Goal: Task Accomplishment & Management: Use online tool/utility

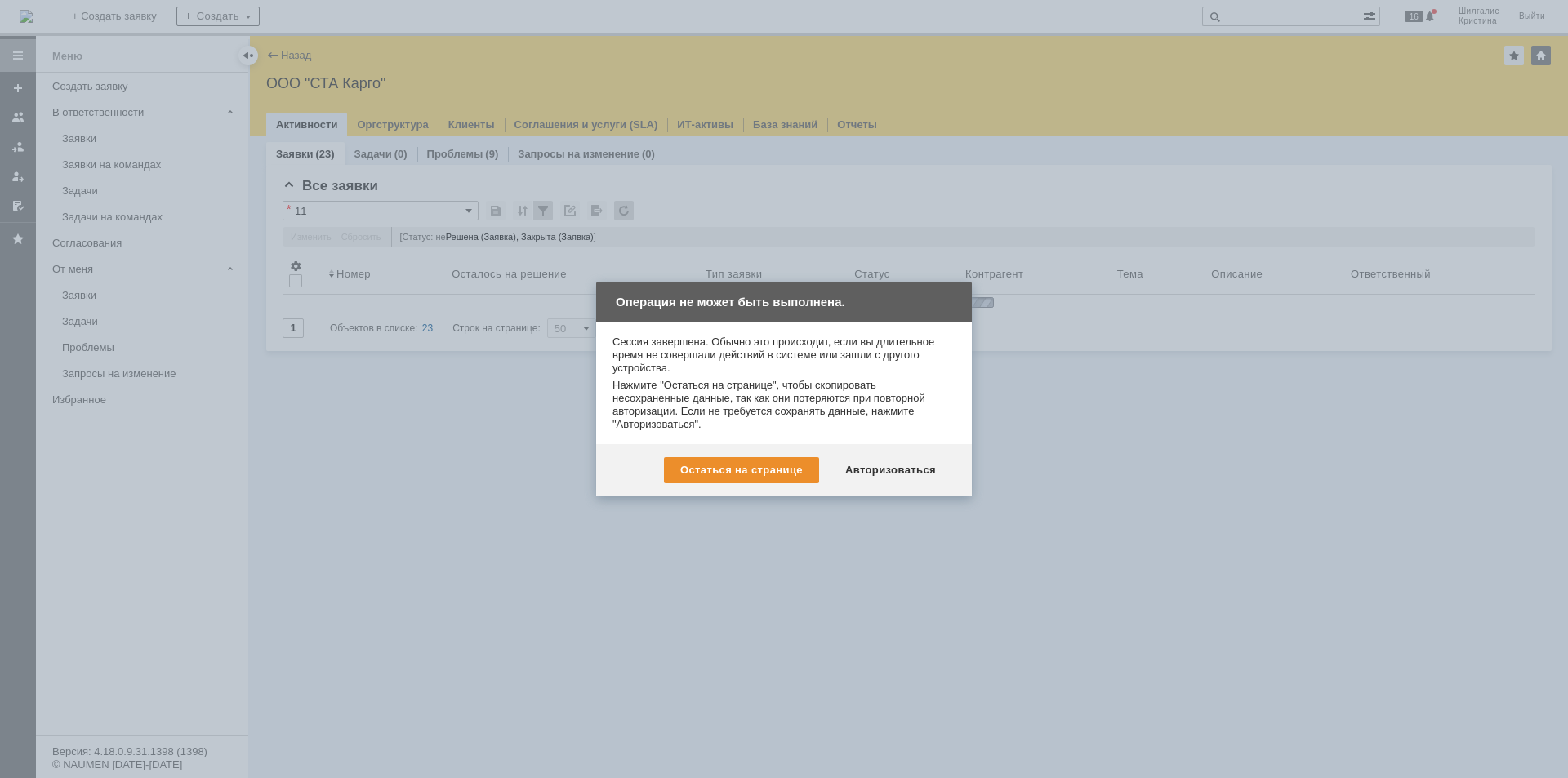
click at [884, 470] on div "Авторизоваться" at bounding box center [890, 470] width 123 height 26
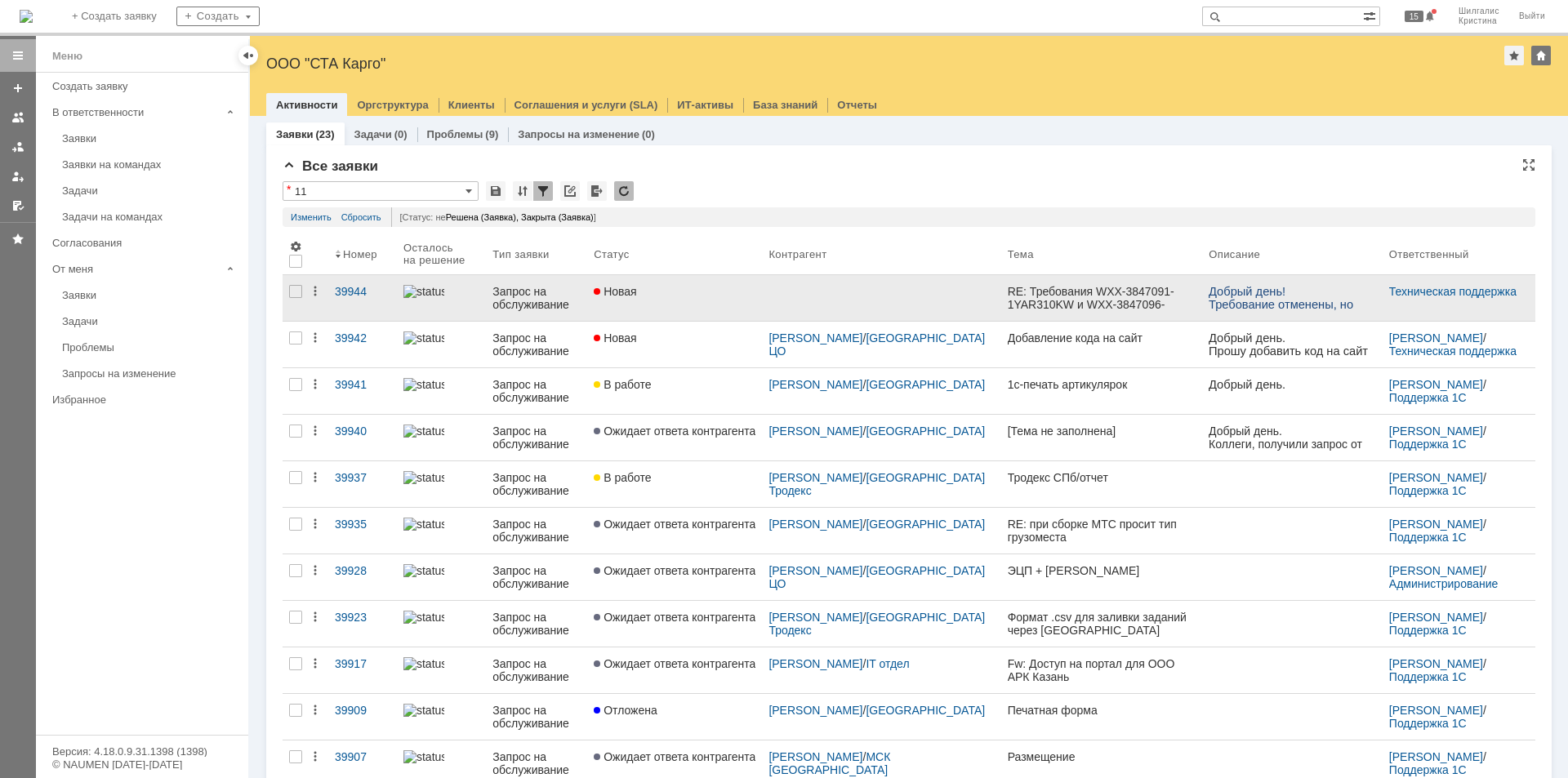
click at [675, 318] on link "Новая" at bounding box center [675, 298] width 175 height 46
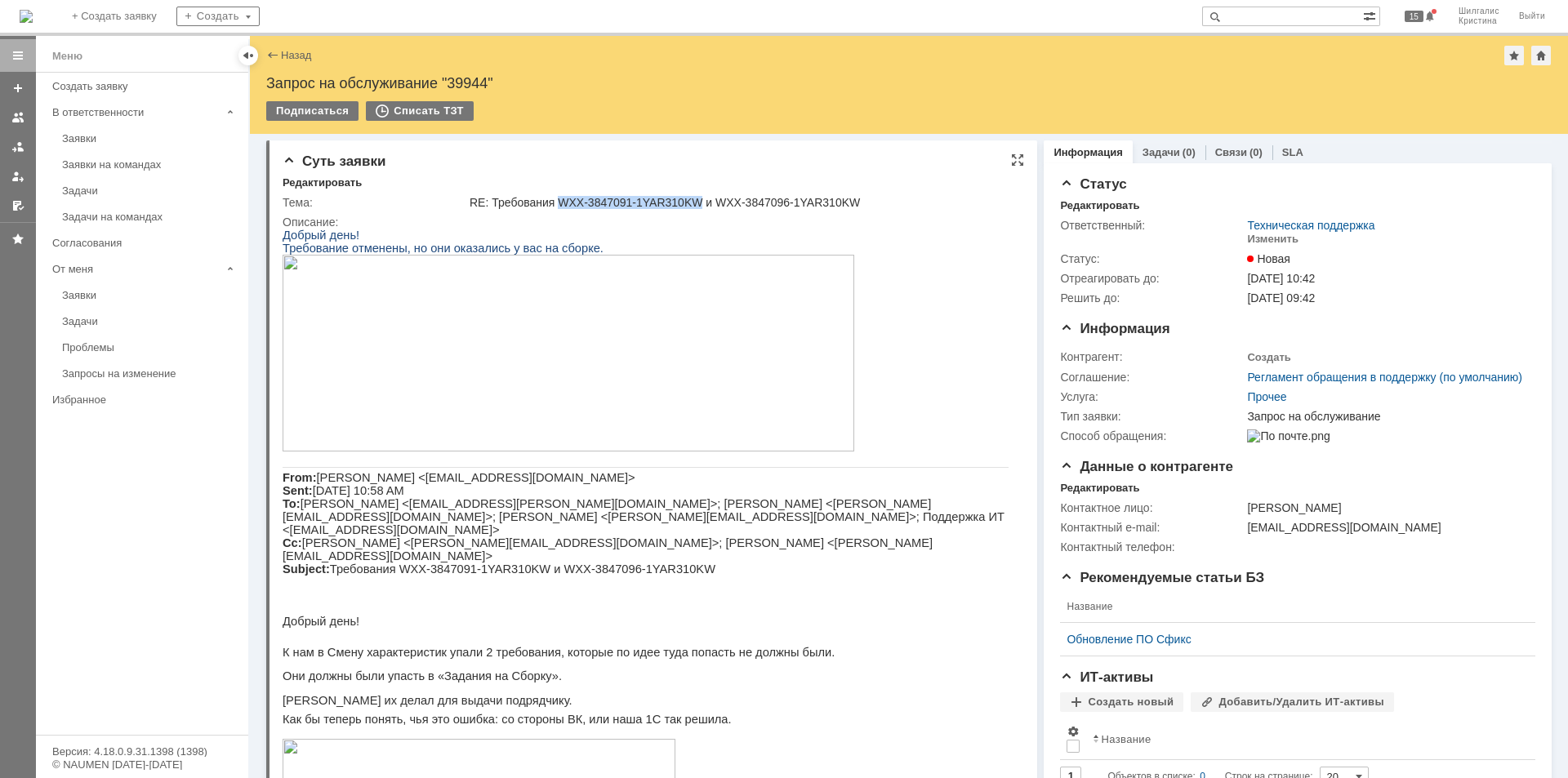
drag, startPoint x: 693, startPoint y: 199, endPoint x: 556, endPoint y: 196, distance: 137.0
click at [556, 196] on div "RE: Требования WXX-3847091-1YAR310KW и WXX-3847096-1YAR310KW" at bounding box center [741, 203] width 544 height 13
copy div "WXX-3847091-1YAR310KW"
click at [1264, 240] on div "Изменить" at bounding box center [1273, 240] width 52 height 13
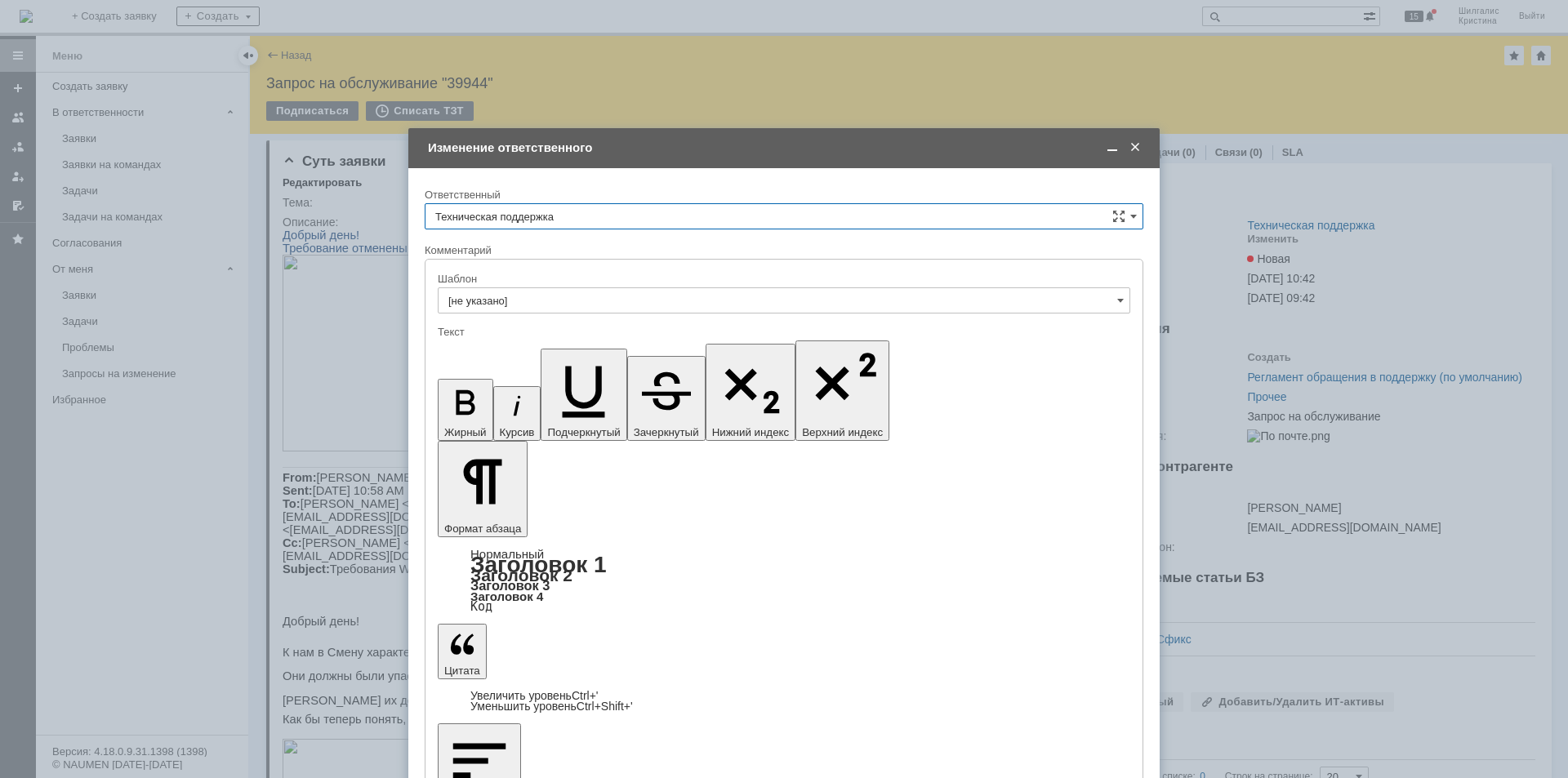
click at [575, 212] on input "Техническая поддержка" at bounding box center [784, 216] width 719 height 26
click at [538, 295] on span "[PERSON_NAME]" at bounding box center [784, 300] width 697 height 13
type input "[PERSON_NAME]"
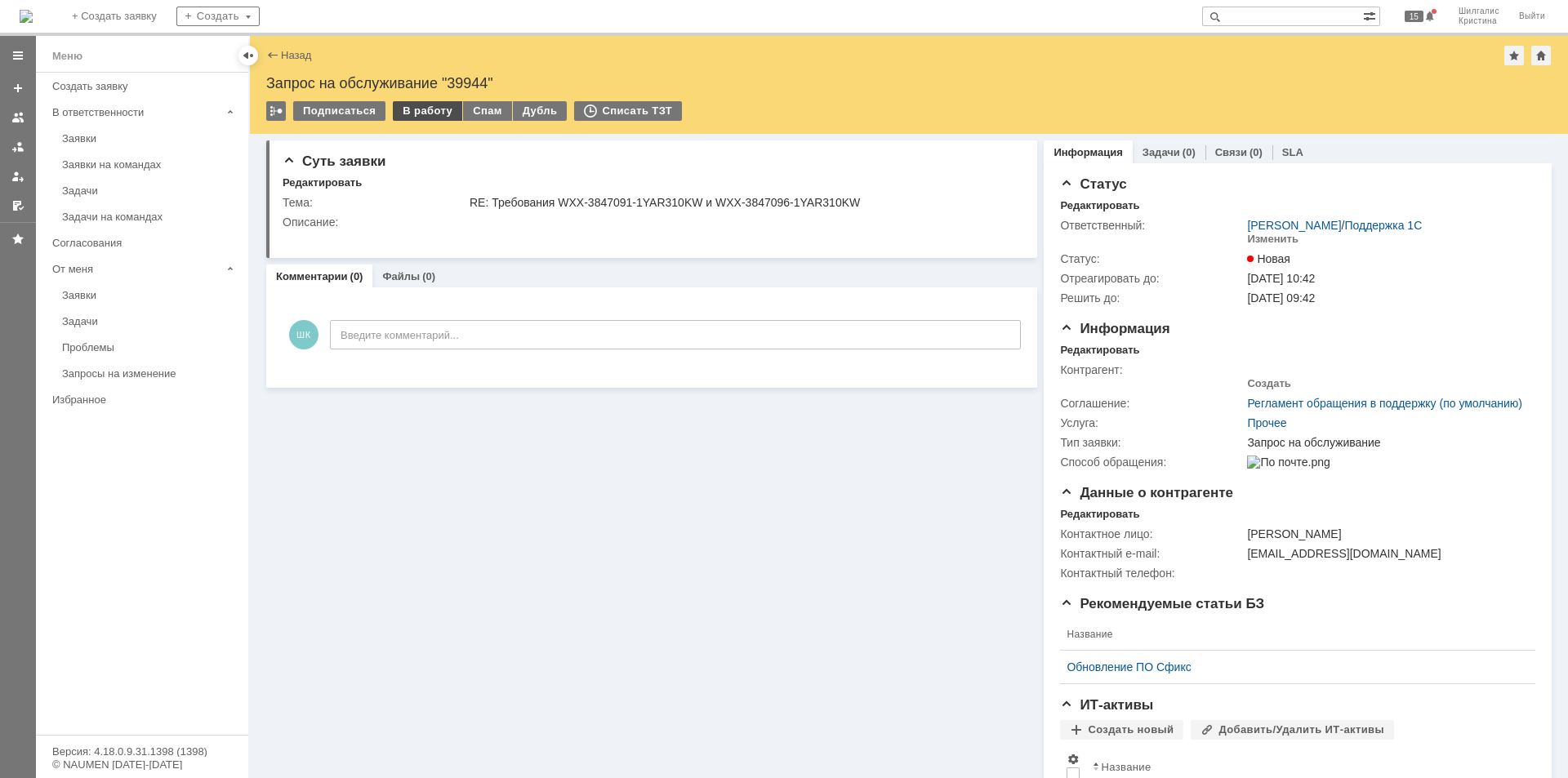
click at [422, 108] on div "В работу" at bounding box center [427, 111] width 69 height 20
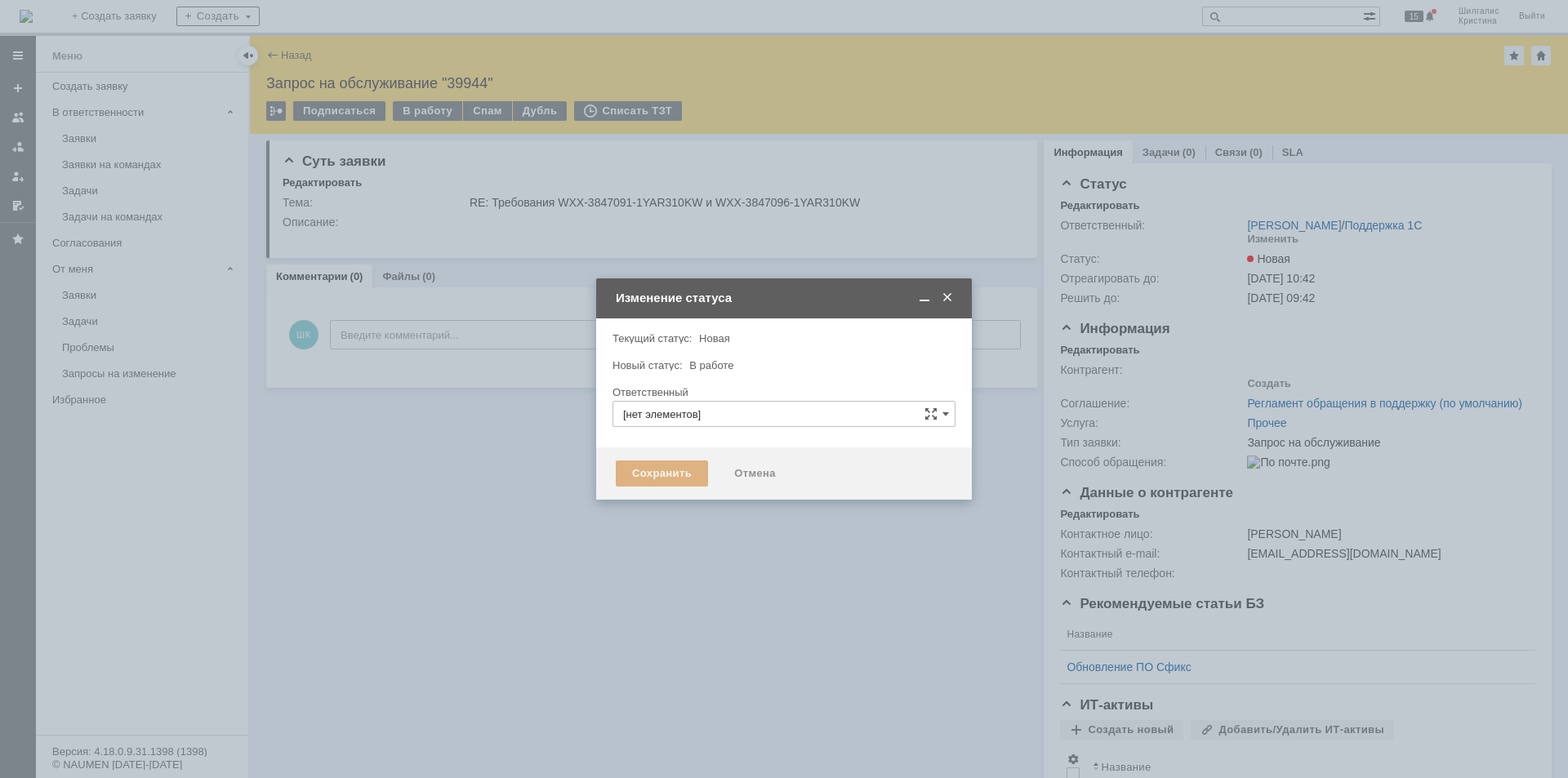
type input "[PERSON_NAME]"
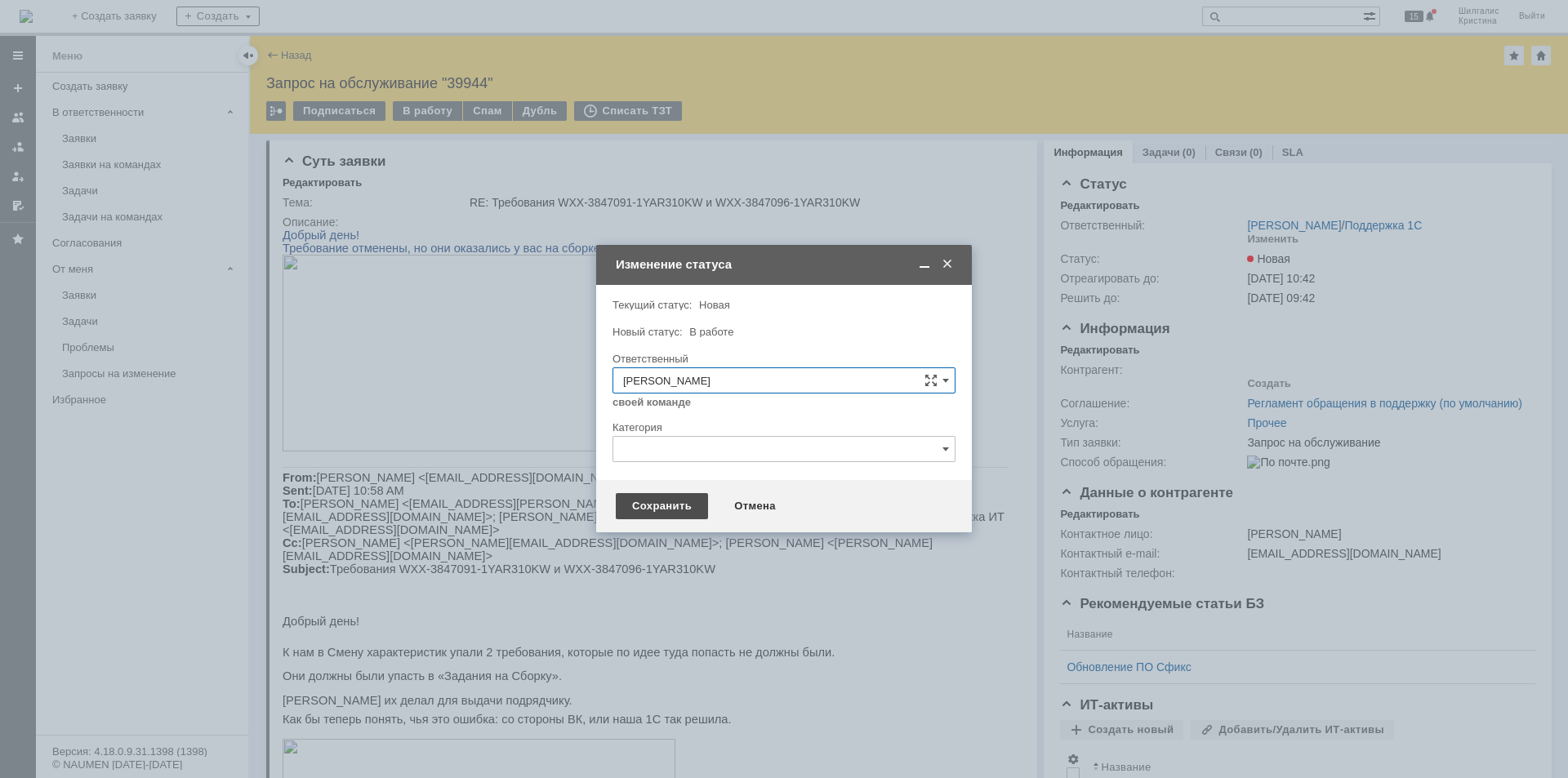
click at [647, 498] on div "Сохранить" at bounding box center [661, 506] width 92 height 26
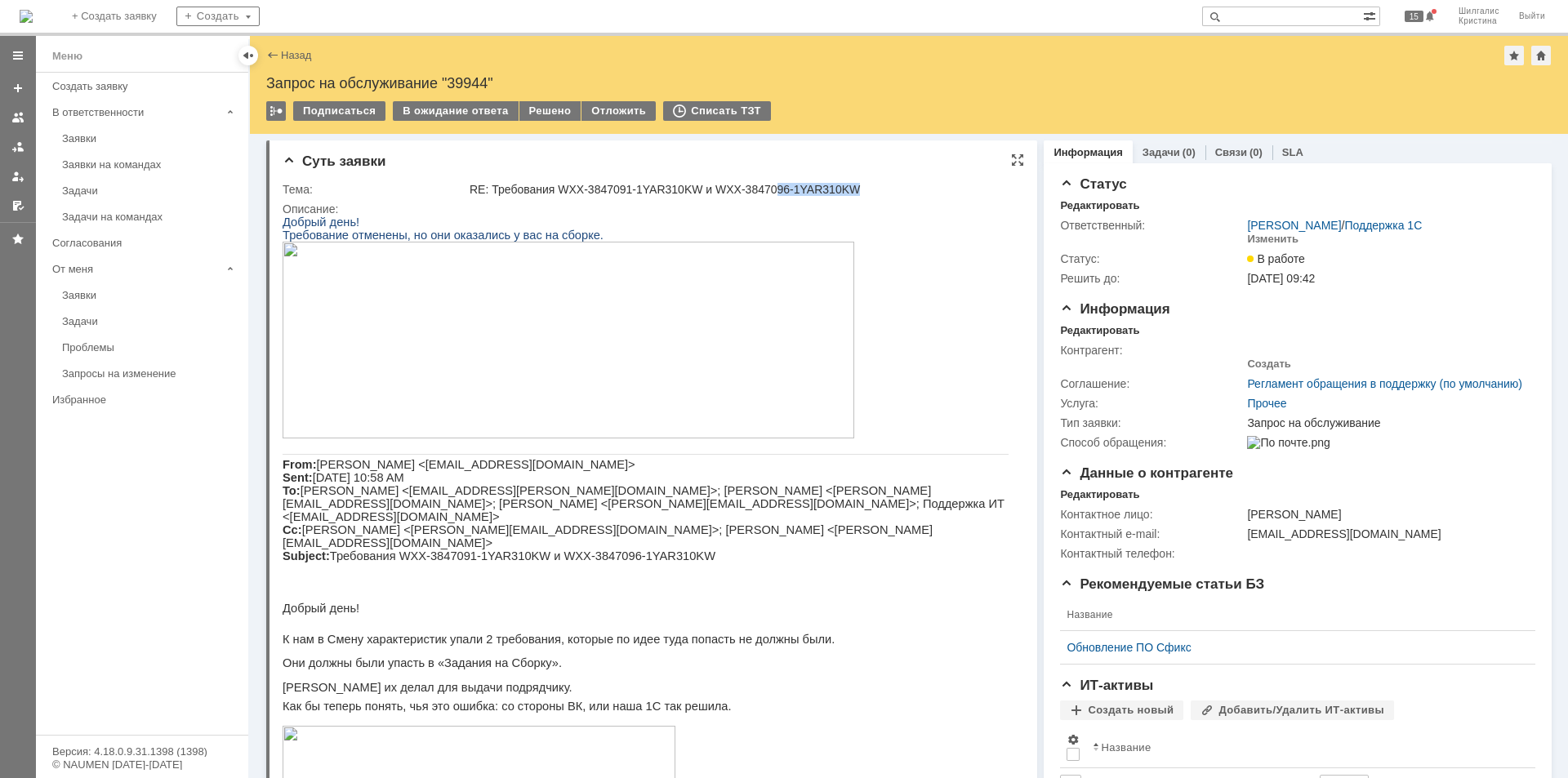
drag, startPoint x: 861, startPoint y: 188, endPoint x: 766, endPoint y: 185, distance: 95.0
click at [766, 185] on div "RE: Требования WXX-3847091-1YAR310KW и WXX-3847096-1YAR310KW" at bounding box center [741, 190] width 544 height 13
click at [838, 188] on div "RE: Требования WXX-3847091-1YAR310KW и WXX-3847096-1YAR310KW" at bounding box center [741, 190] width 544 height 13
drag, startPoint x: 868, startPoint y: 191, endPoint x: 855, endPoint y: 189, distance: 13.2
click at [867, 191] on div "RE: Требования WXX-3847091-1YAR310KW и WXX-3847096-1YAR310KW" at bounding box center [741, 190] width 544 height 13
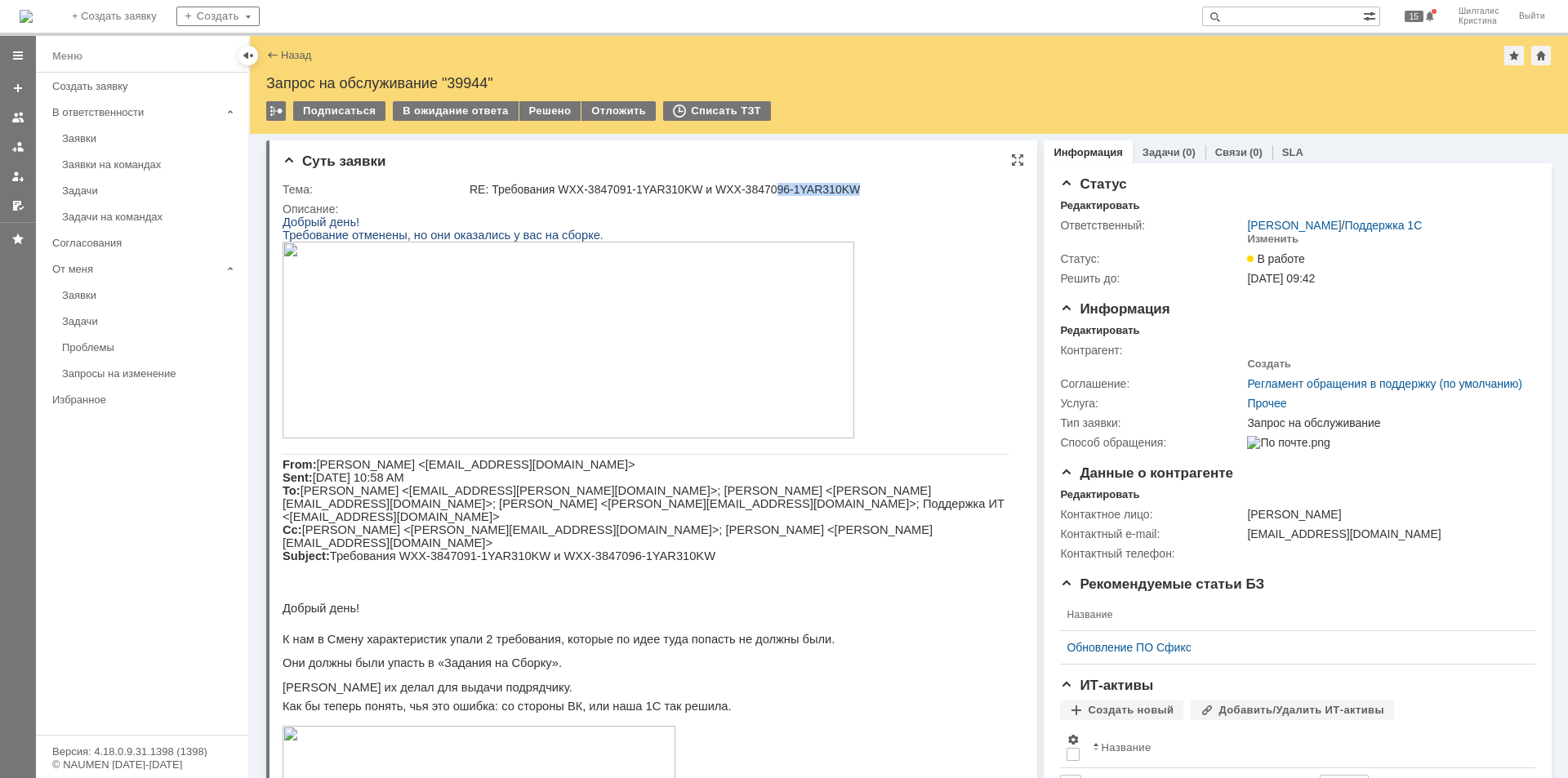
click at [855, 188] on div "RE: Требования WXX-3847091-1YAR310KW и WXX-3847096-1YAR310KW" at bounding box center [741, 190] width 544 height 13
drag, startPoint x: 850, startPoint y: 187, endPoint x: 709, endPoint y: 187, distance: 141.0
click at [709, 187] on div "RE: Требования WXX-3847091-1YAR310KW и WXX-3847096-1YAR310KW" at bounding box center [741, 190] width 544 height 13
copy div "WXX-3847096-1YAR310KW"
drag, startPoint x: 691, startPoint y: 183, endPoint x: 556, endPoint y: 187, distance: 135.1
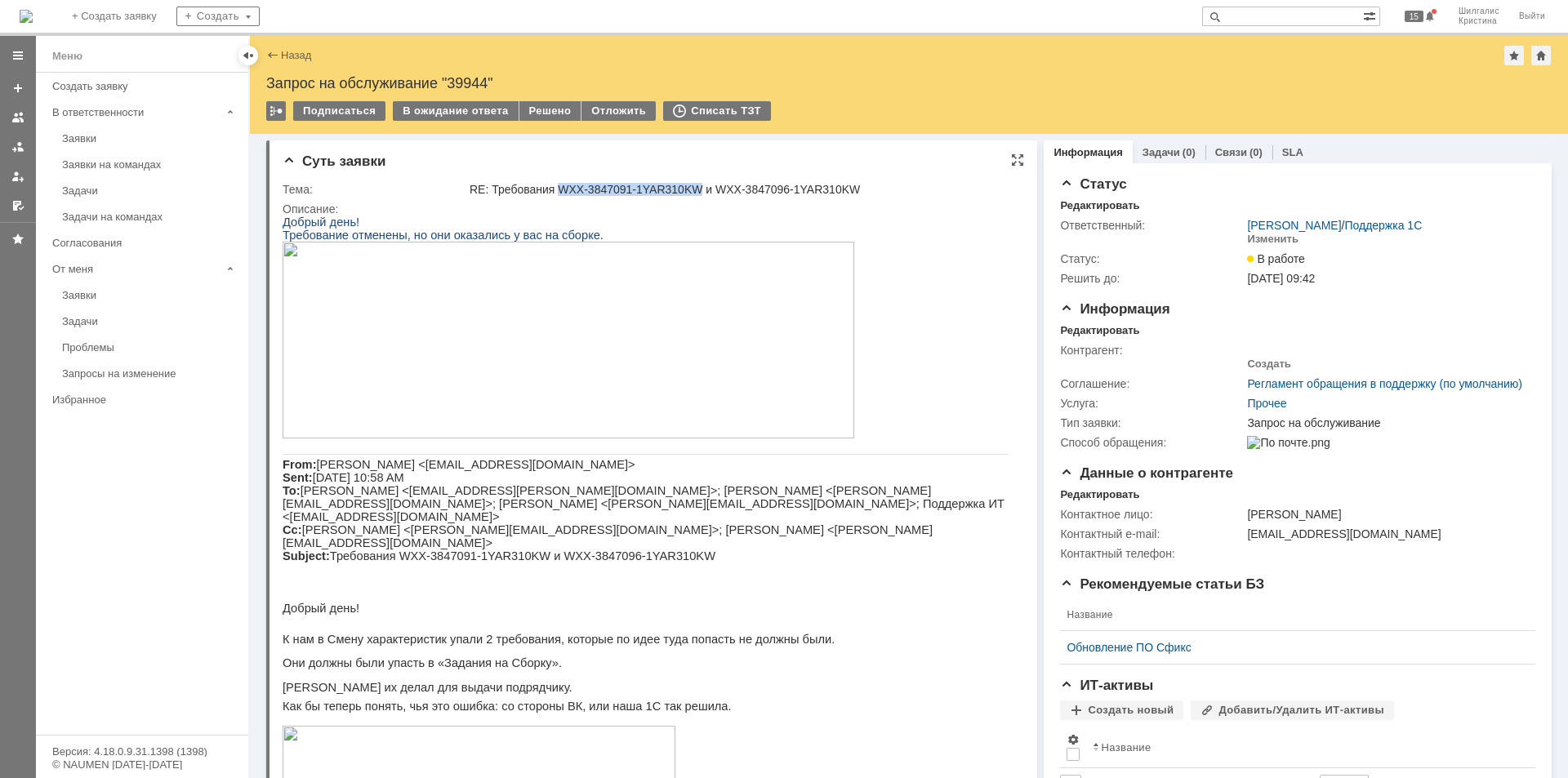
click at [556, 187] on div "RE: Требования WXX-3847091-1YAR310KW и WXX-3847096-1YAR310KW" at bounding box center [741, 190] width 544 height 13
copy div "WXX-3847091-1YAR310KW"
drag, startPoint x: 858, startPoint y: 186, endPoint x: 708, endPoint y: 181, distance: 150.1
click at [708, 181] on td "RE: Требования WXX-3847091-1YAR310KW и WXX-3847096-1YAR310KW" at bounding box center [741, 190] width 551 height 20
copy div "WXX-3847096-1YAR310KW"
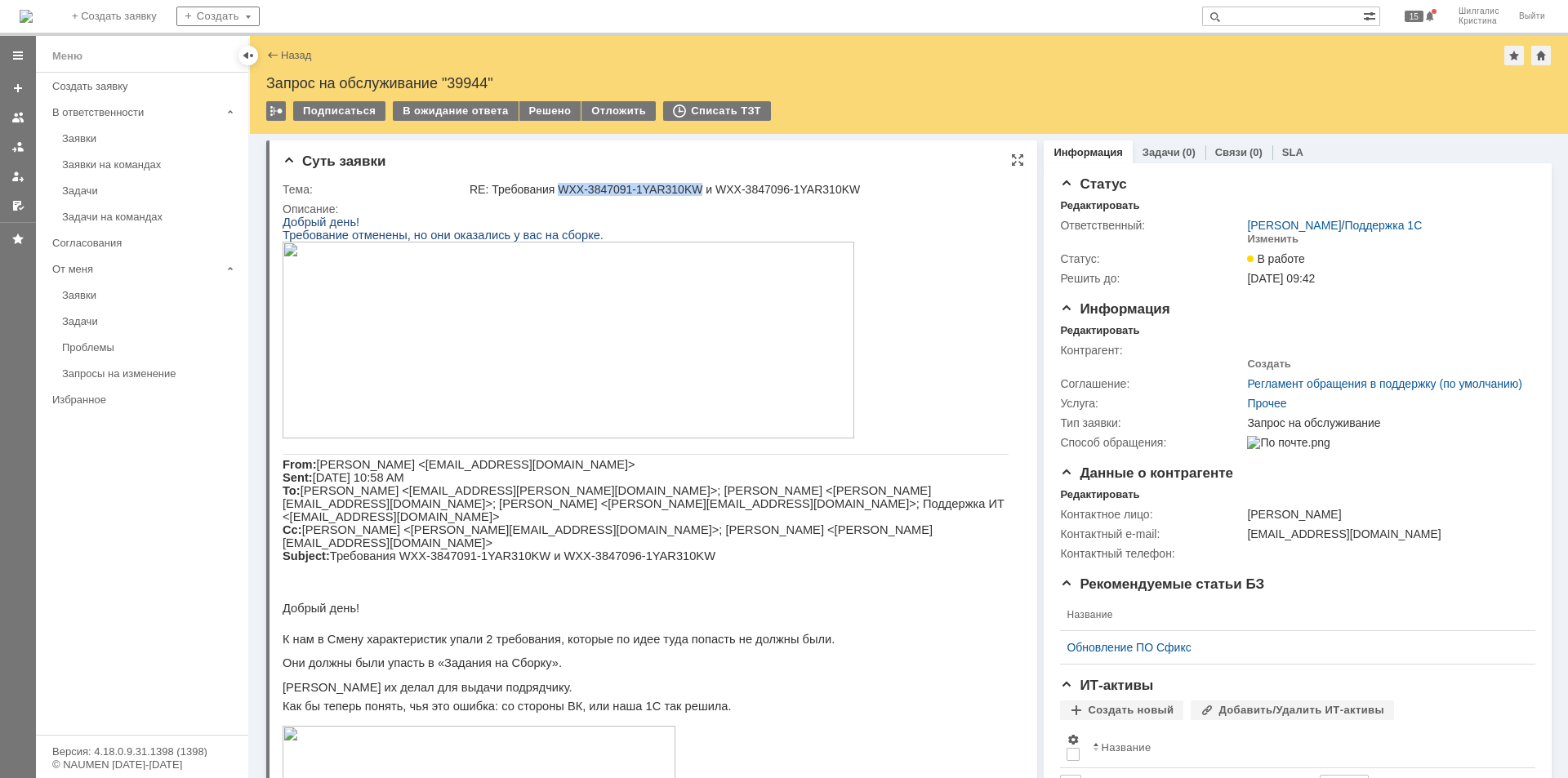
drag, startPoint x: 692, startPoint y: 183, endPoint x: 559, endPoint y: 189, distance: 133.1
click at [559, 189] on div "RE: Требования WXX-3847091-1YAR310KW и WXX-3847096-1YAR310KW" at bounding box center [741, 190] width 544 height 13
copy div "WXX-3847091-1YAR310KW"
click at [942, 566] on p at bounding box center [646, 569] width 726 height 13
click at [906, 189] on div "RE: Требования WXX-3847091-1YAR310KW и WXX-3847096-1YAR310KW" at bounding box center [741, 190] width 544 height 13
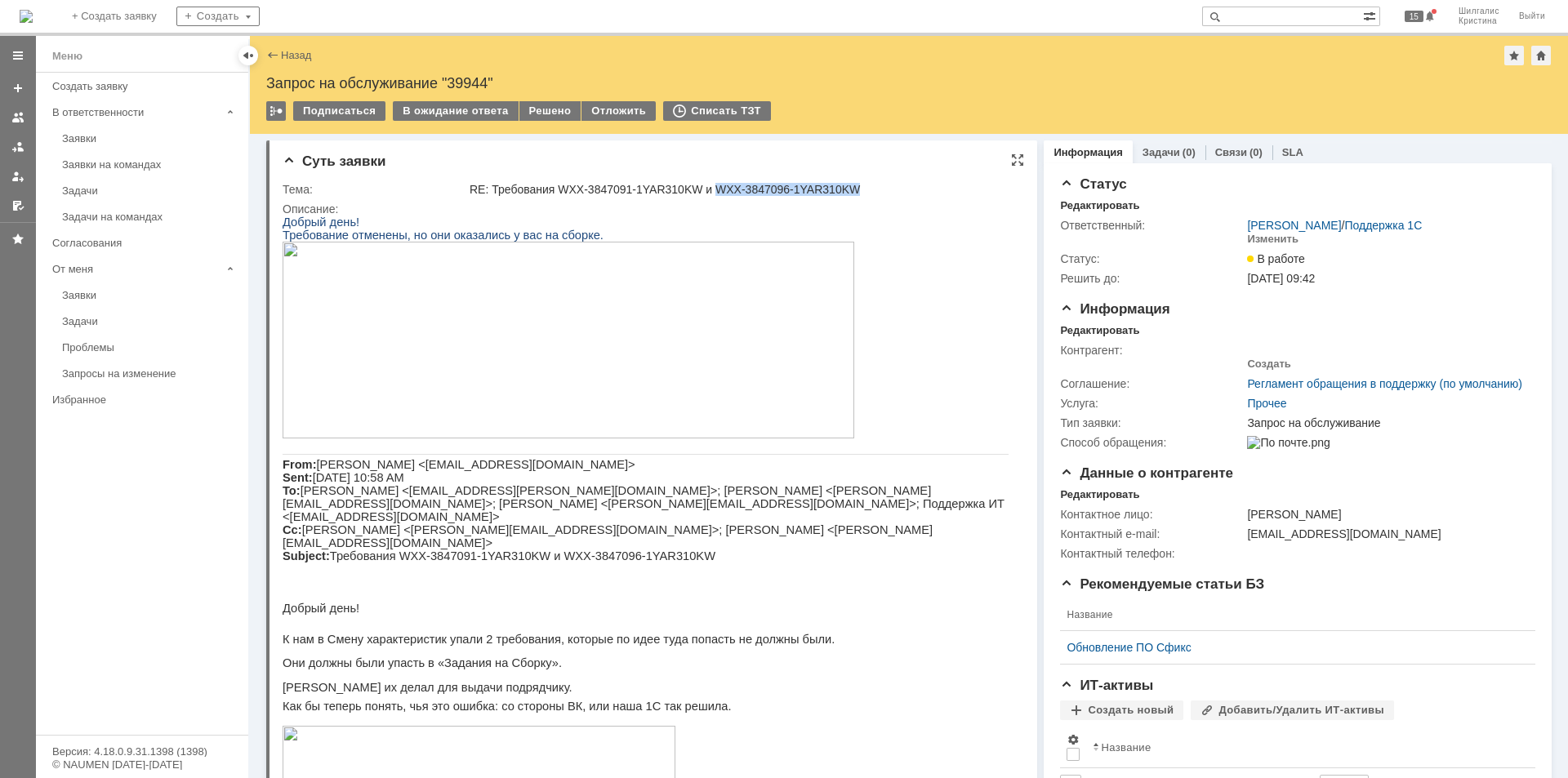
drag, startPoint x: 857, startPoint y: 188, endPoint x: 709, endPoint y: 186, distance: 148.0
click at [709, 186] on div "RE: Требования WXX-3847091-1YAR310KW и WXX-3847096-1YAR310KW" at bounding box center [741, 190] width 544 height 13
copy div "WXX-3847096-1YAR310KW"
click at [881, 204] on div "Описание:" at bounding box center [650, 209] width 734 height 13
drag, startPoint x: 854, startPoint y: 190, endPoint x: 557, endPoint y: 192, distance: 297.0
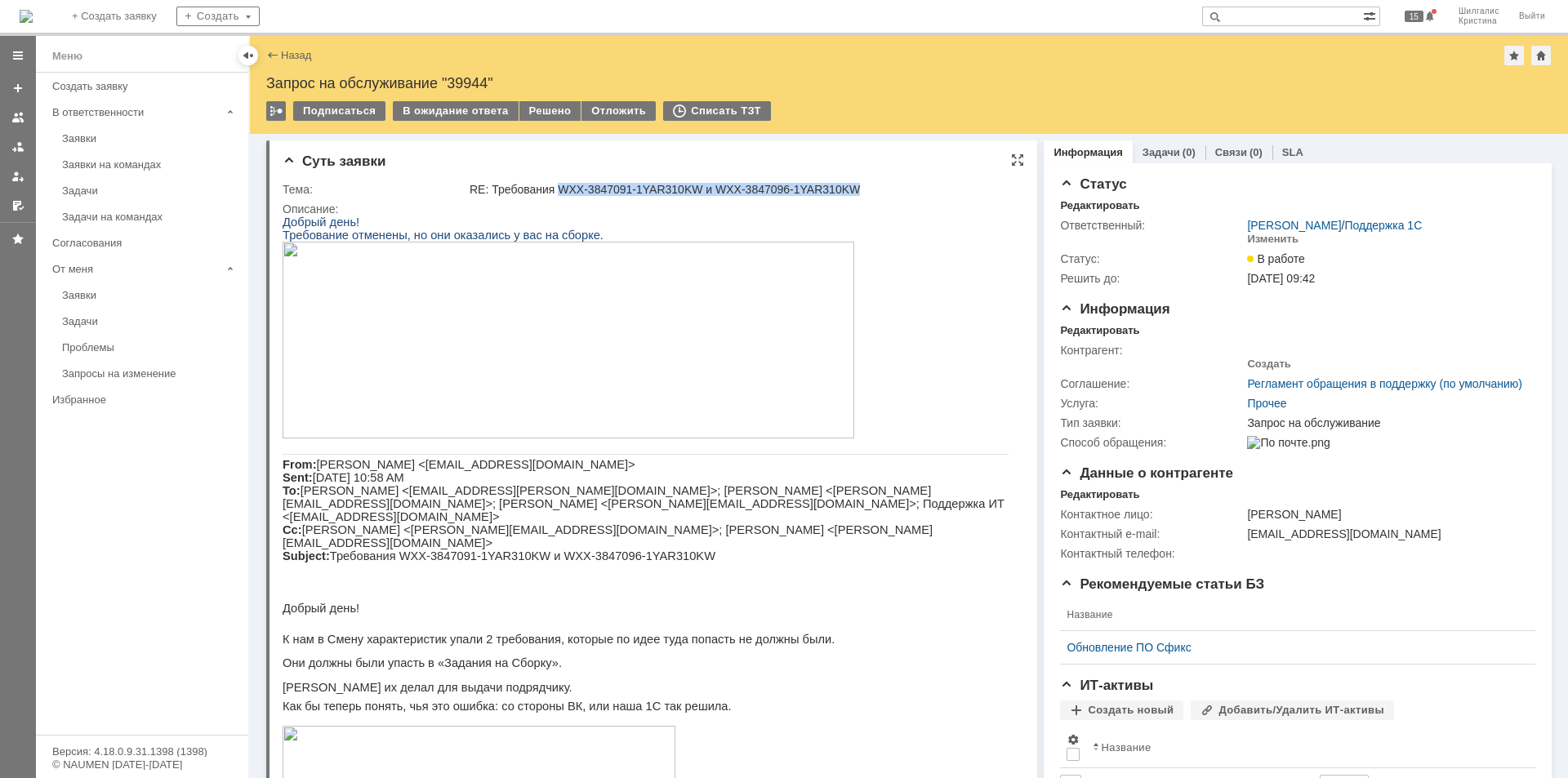
click at [557, 192] on div "RE: Требования WXX-3847091-1YAR310KW и WXX-3847096-1YAR310KW" at bounding box center [741, 190] width 544 height 13
copy div "WXX-3847091-1YAR310KW и WXX-3847096-1YAR310KW"
click at [98, 170] on div "Заявки на командах" at bounding box center [151, 164] width 176 height 12
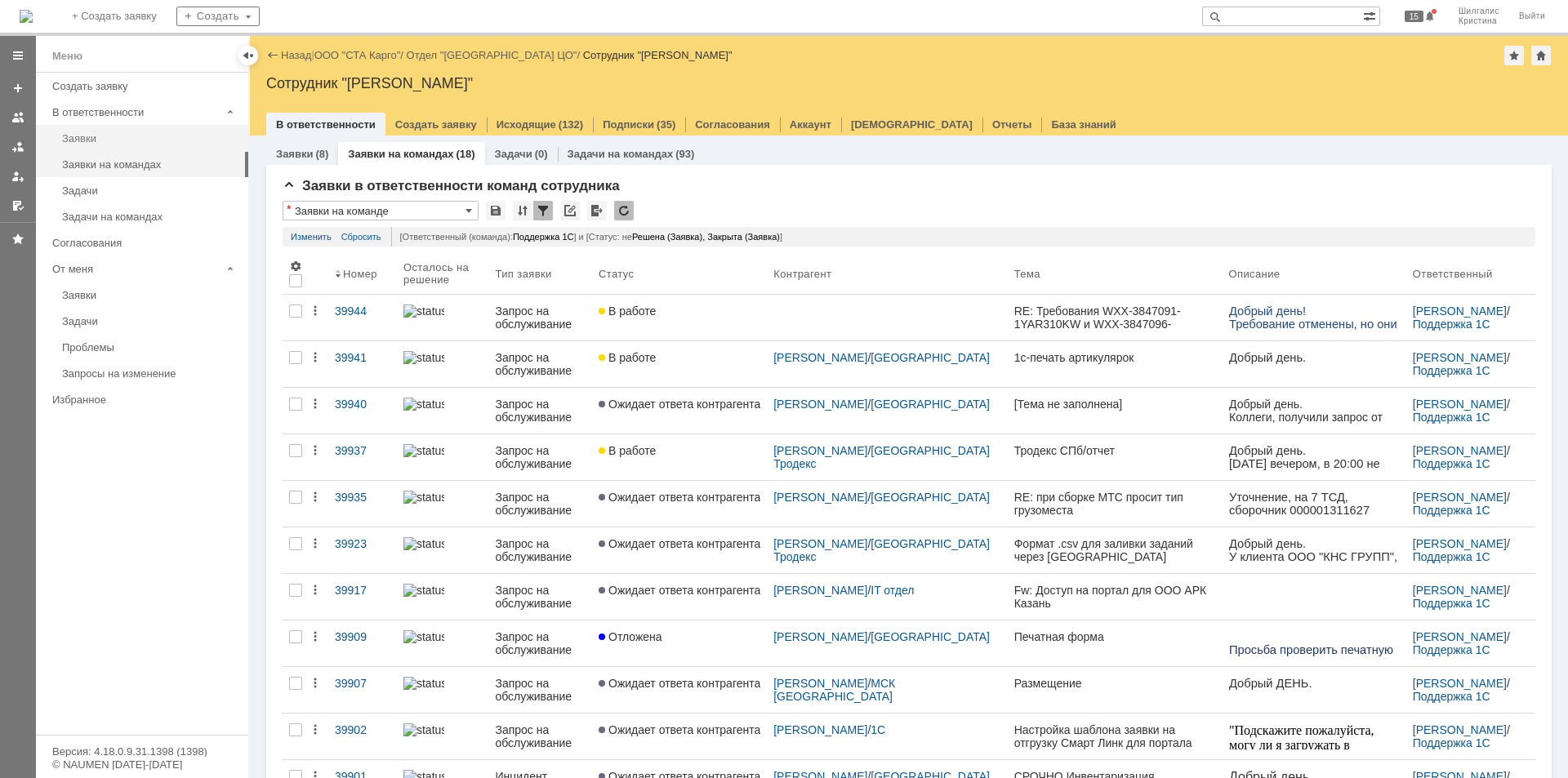
click at [109, 146] on link "Заявки" at bounding box center [151, 138] width 190 height 25
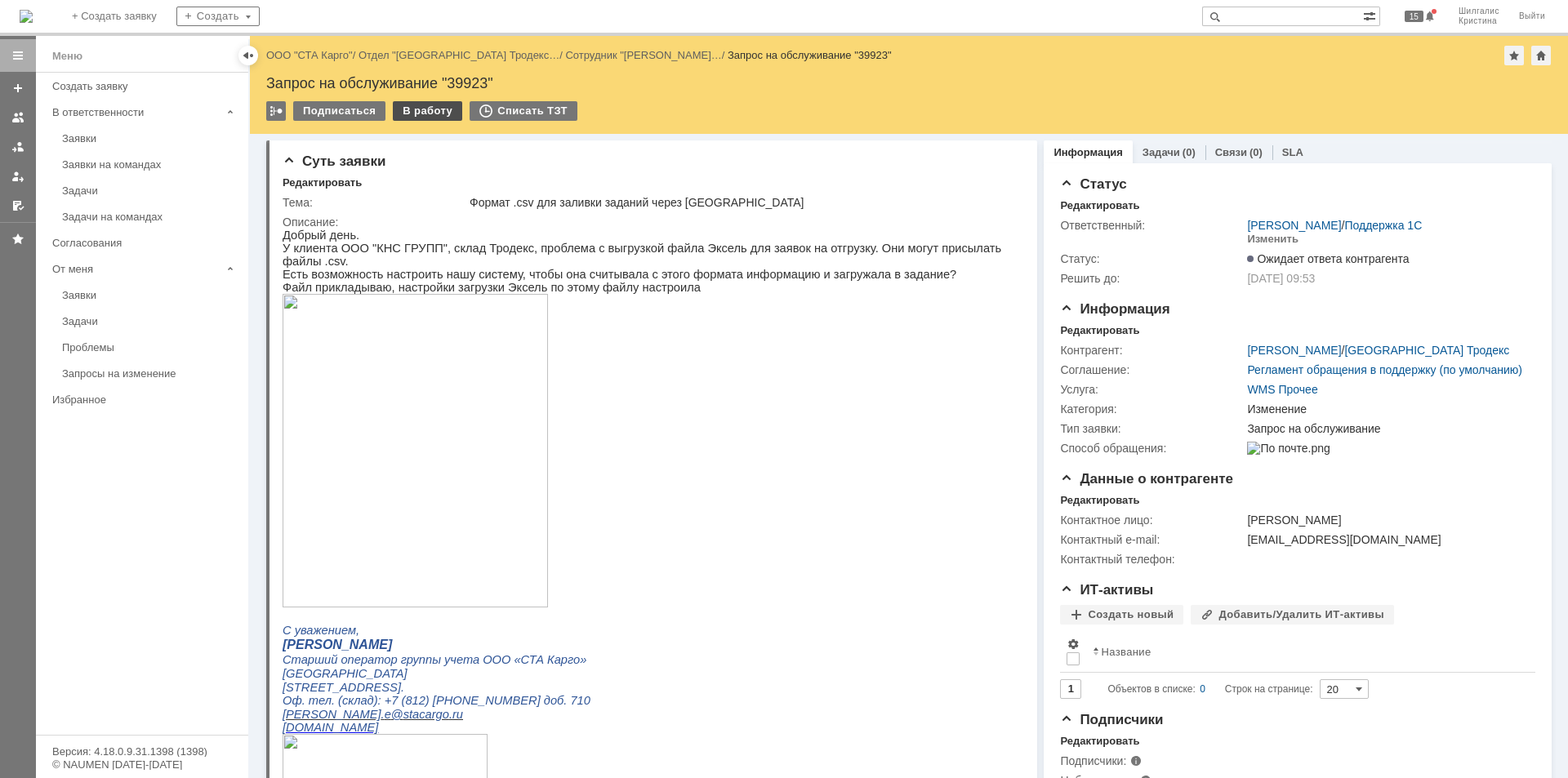
click at [422, 103] on div "В работу" at bounding box center [427, 111] width 69 height 20
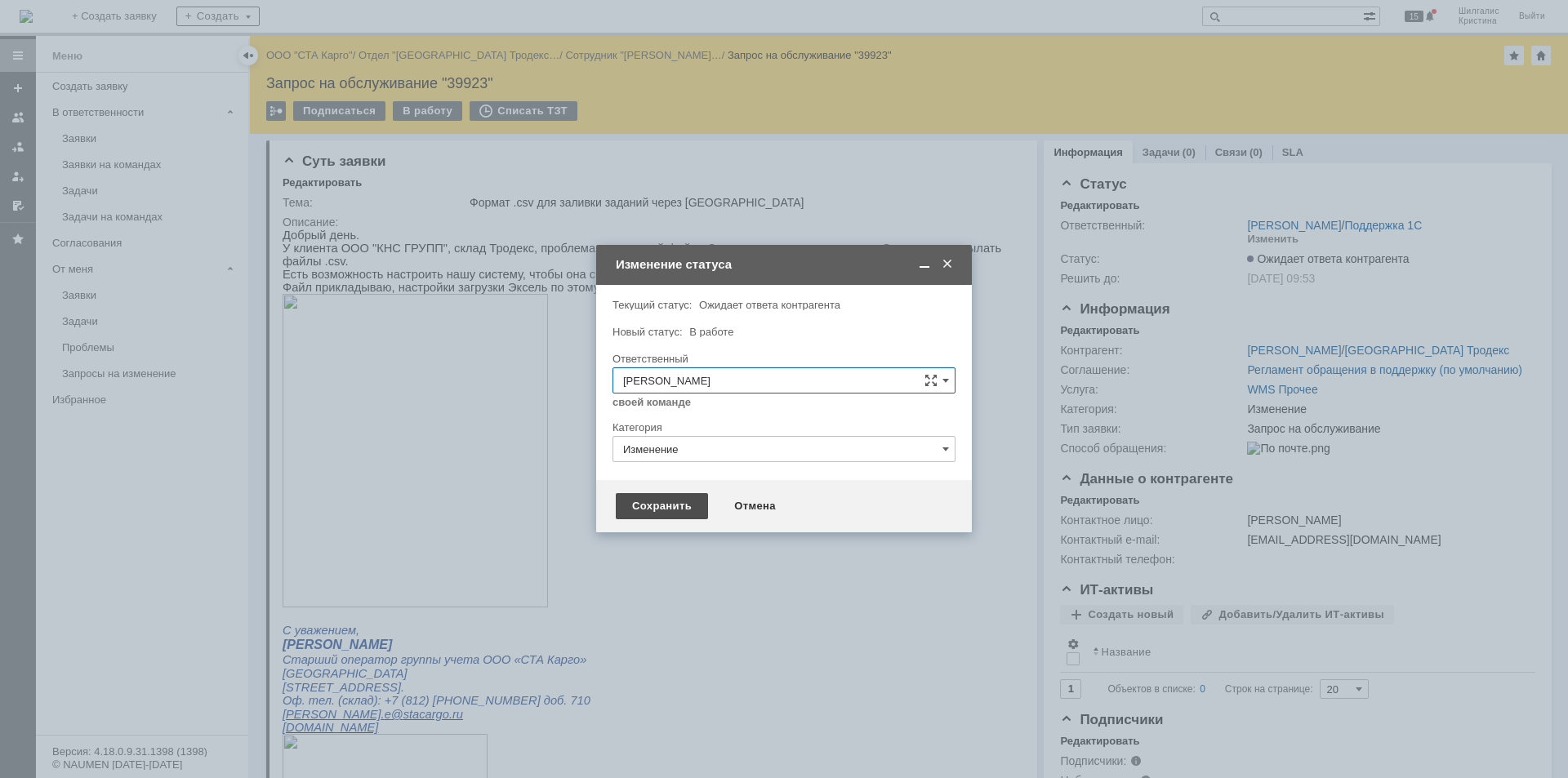
click at [658, 500] on div "Сохранить" at bounding box center [661, 506] width 92 height 26
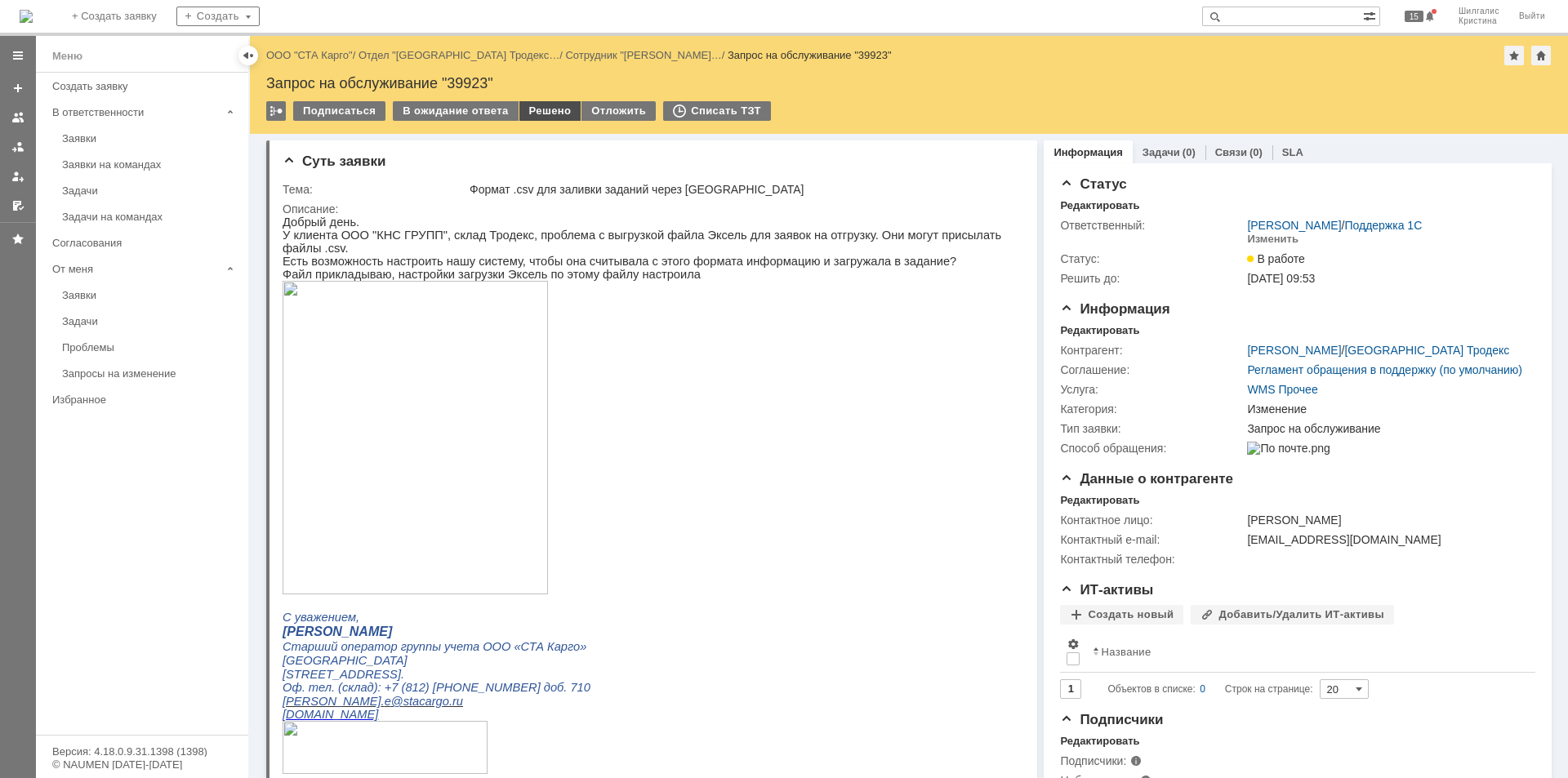
click at [534, 114] on div "Решено" at bounding box center [550, 111] width 62 height 20
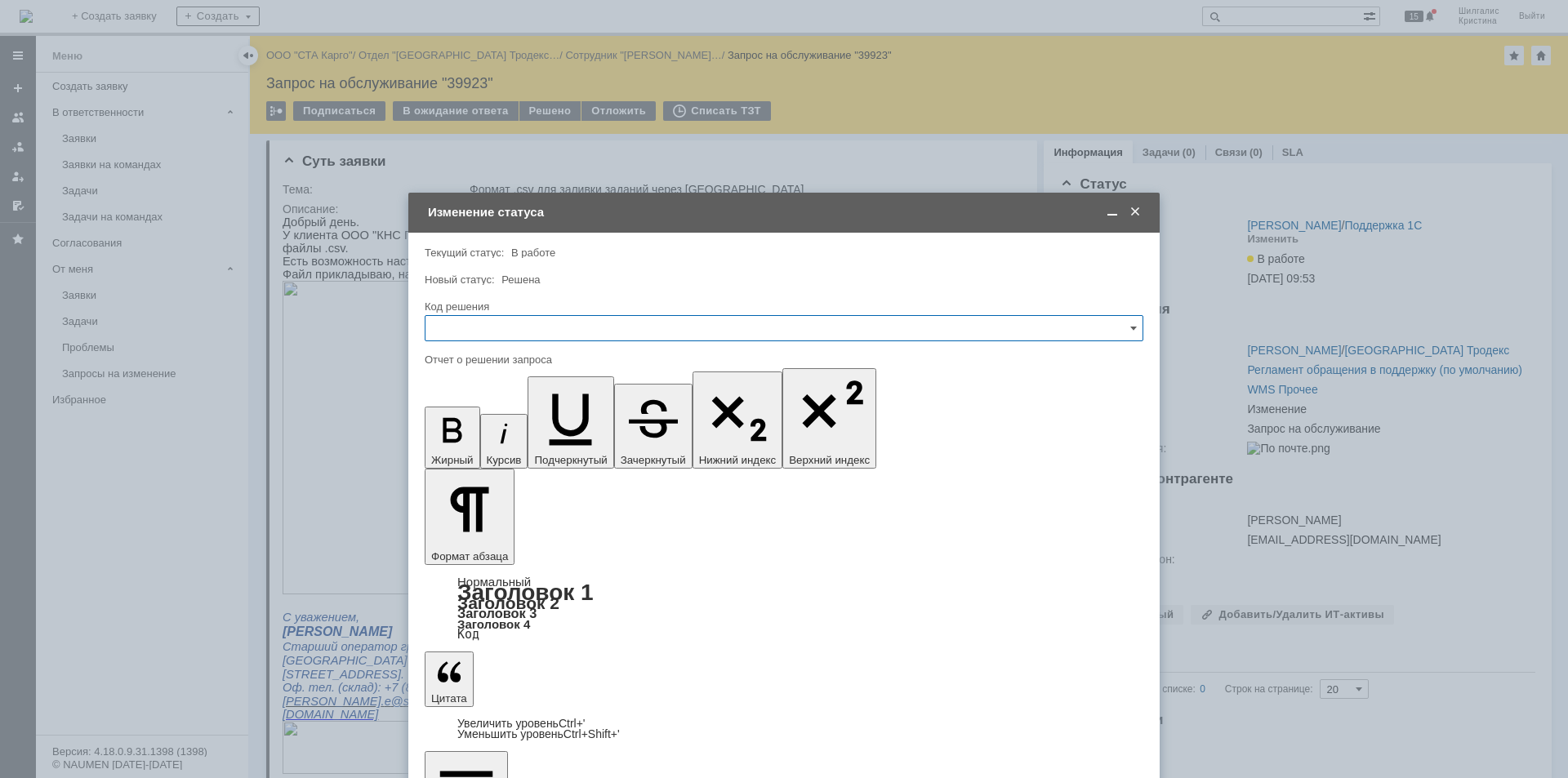
click at [493, 321] on input "text" at bounding box center [784, 328] width 719 height 26
click at [452, 545] on span "Решено" at bounding box center [784, 548] width 697 height 13
type input "Решено"
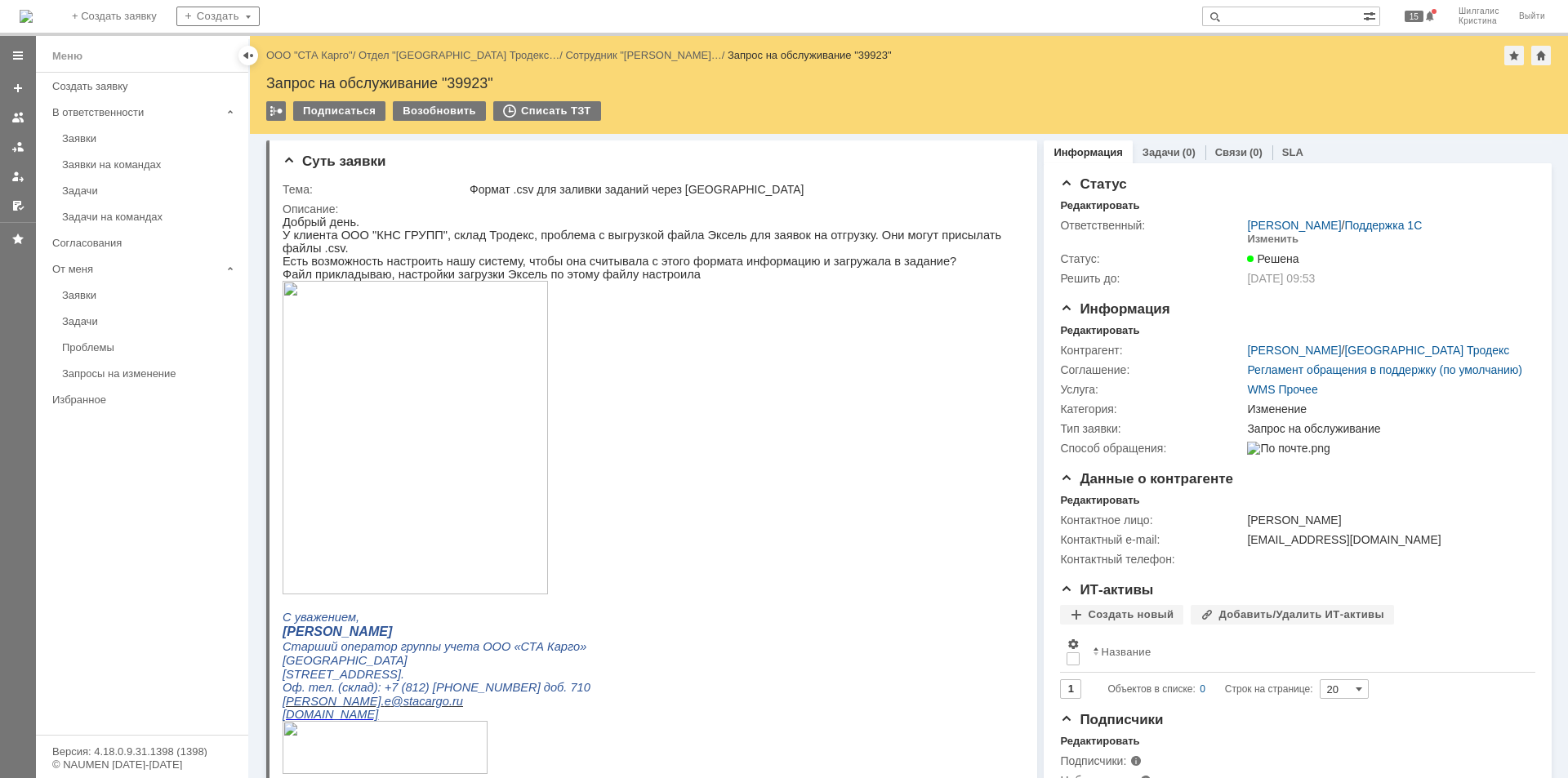
click at [94, 138] on div "Заявки" at bounding box center [151, 138] width 176 height 12
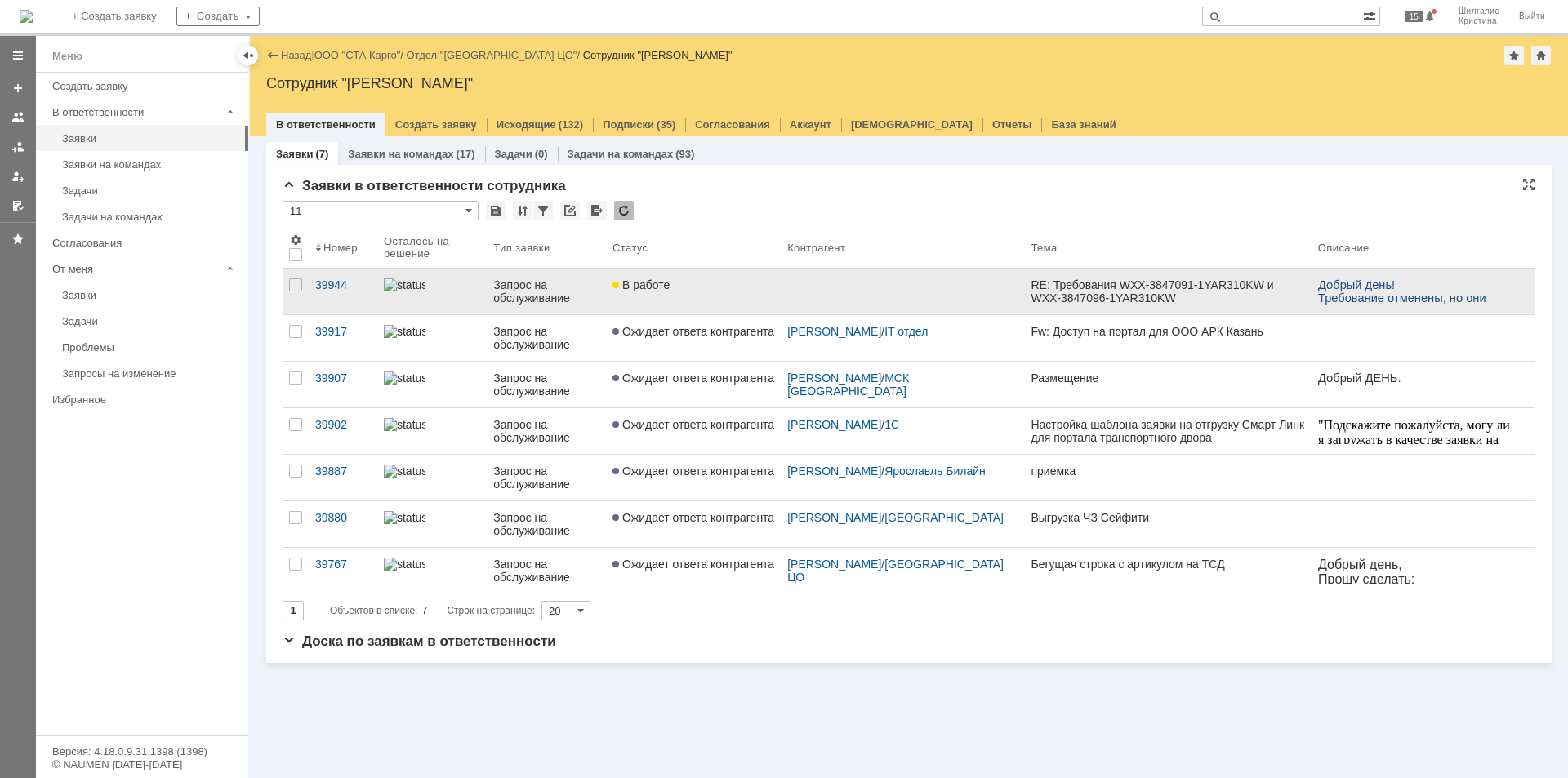
click at [725, 287] on div "В работе" at bounding box center [693, 285] width 161 height 13
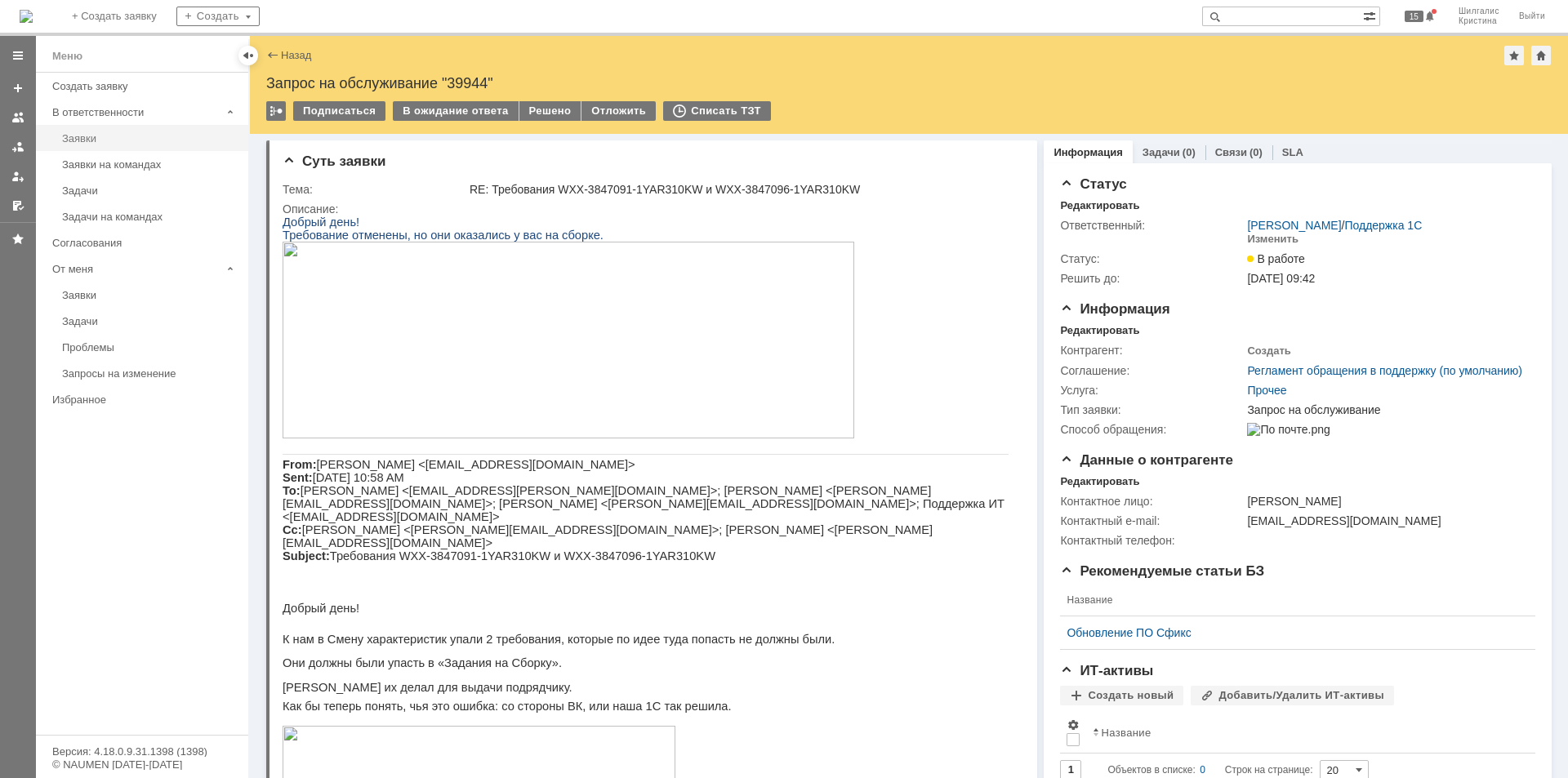
click at [104, 136] on div "Заявки" at bounding box center [151, 138] width 176 height 12
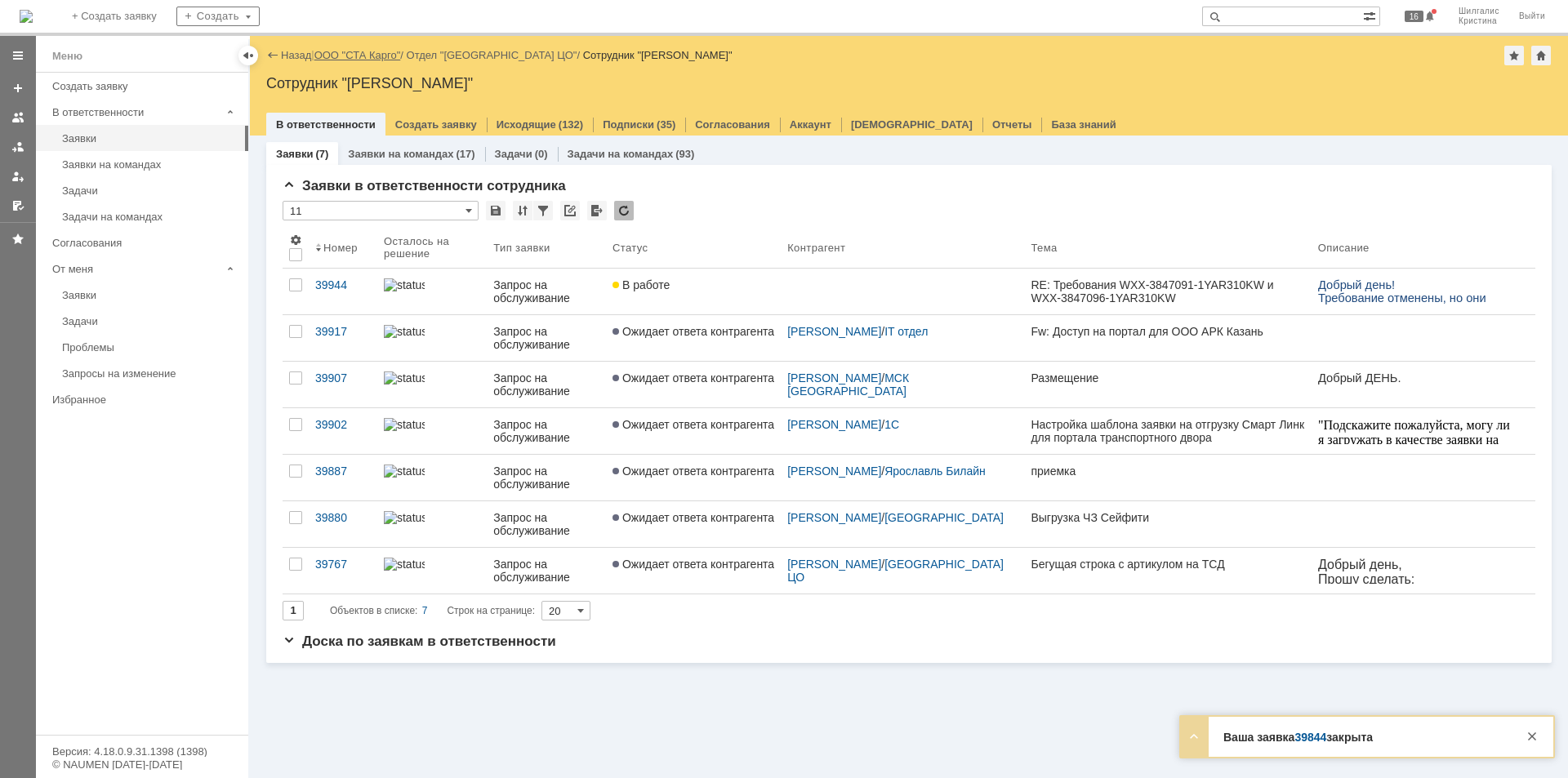
click at [369, 54] on link "ООО "СТА Карго"" at bounding box center [358, 55] width 87 height 12
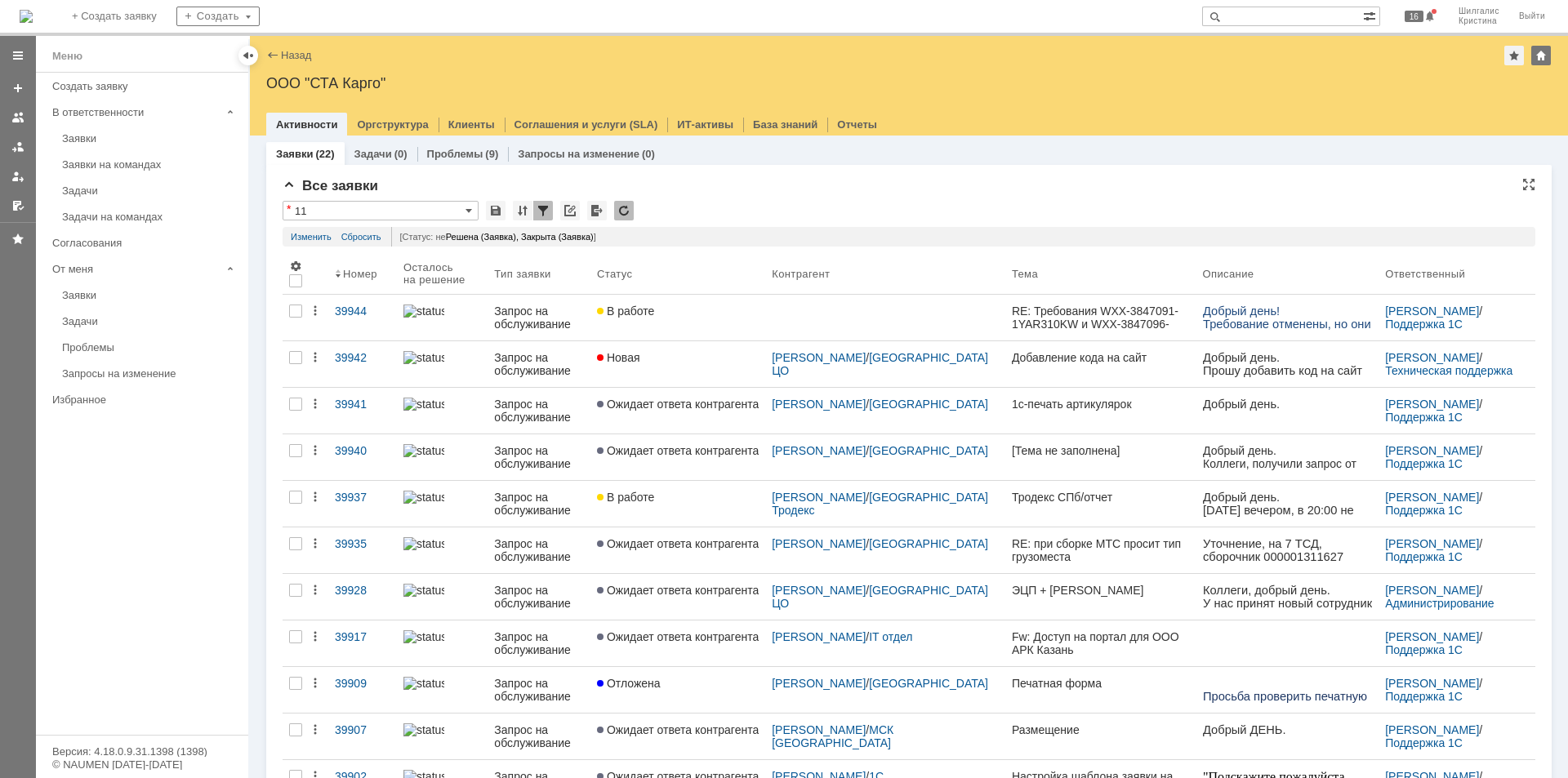
click at [746, 206] on div "* 11" at bounding box center [909, 211] width 1253 height 22
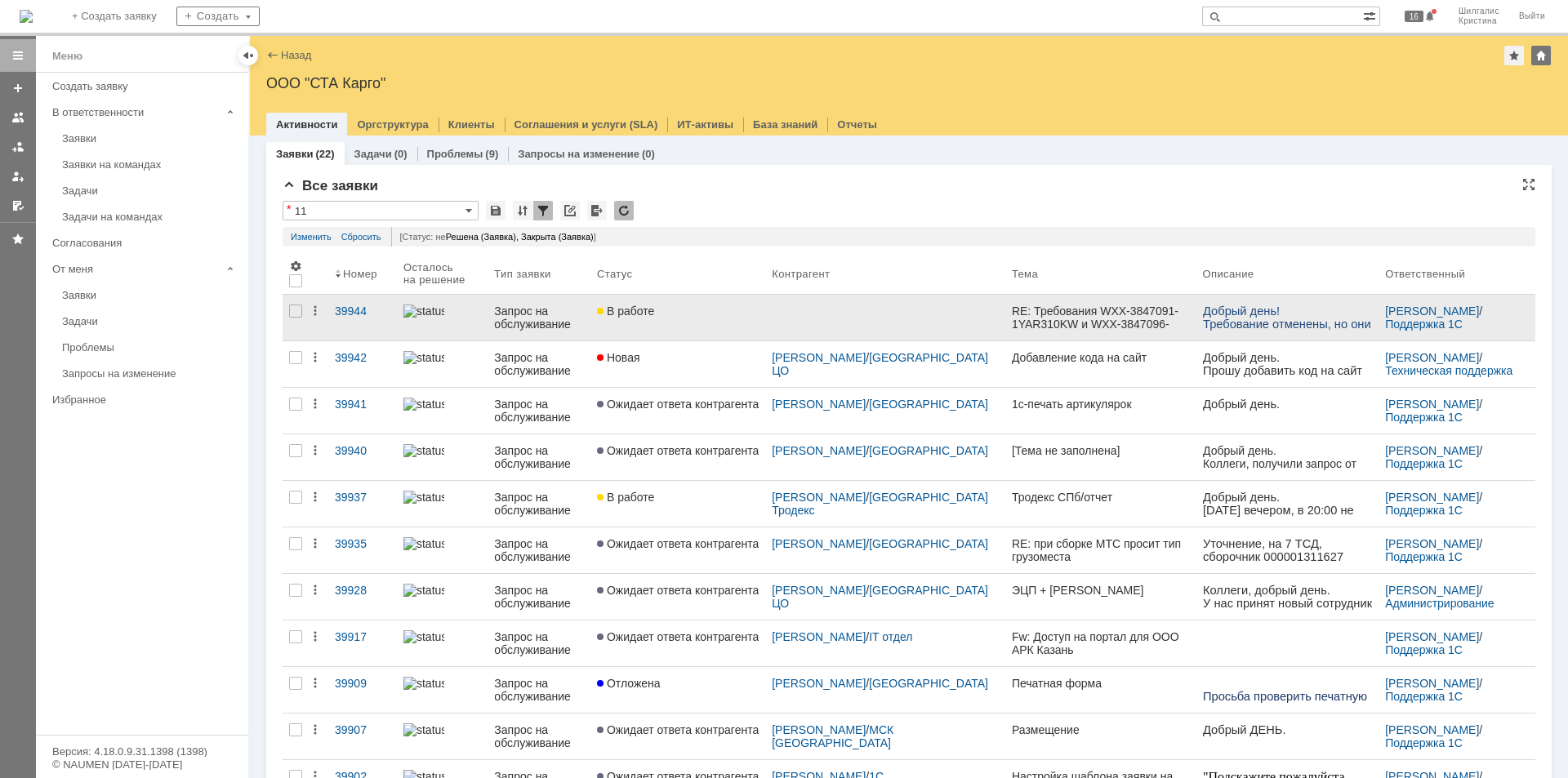
click at [926, 320] on div at bounding box center [885, 317] width 240 height 46
click at [806, 315] on div at bounding box center [885, 317] width 240 height 46
click at [654, 315] on span "В работе" at bounding box center [626, 311] width 57 height 13
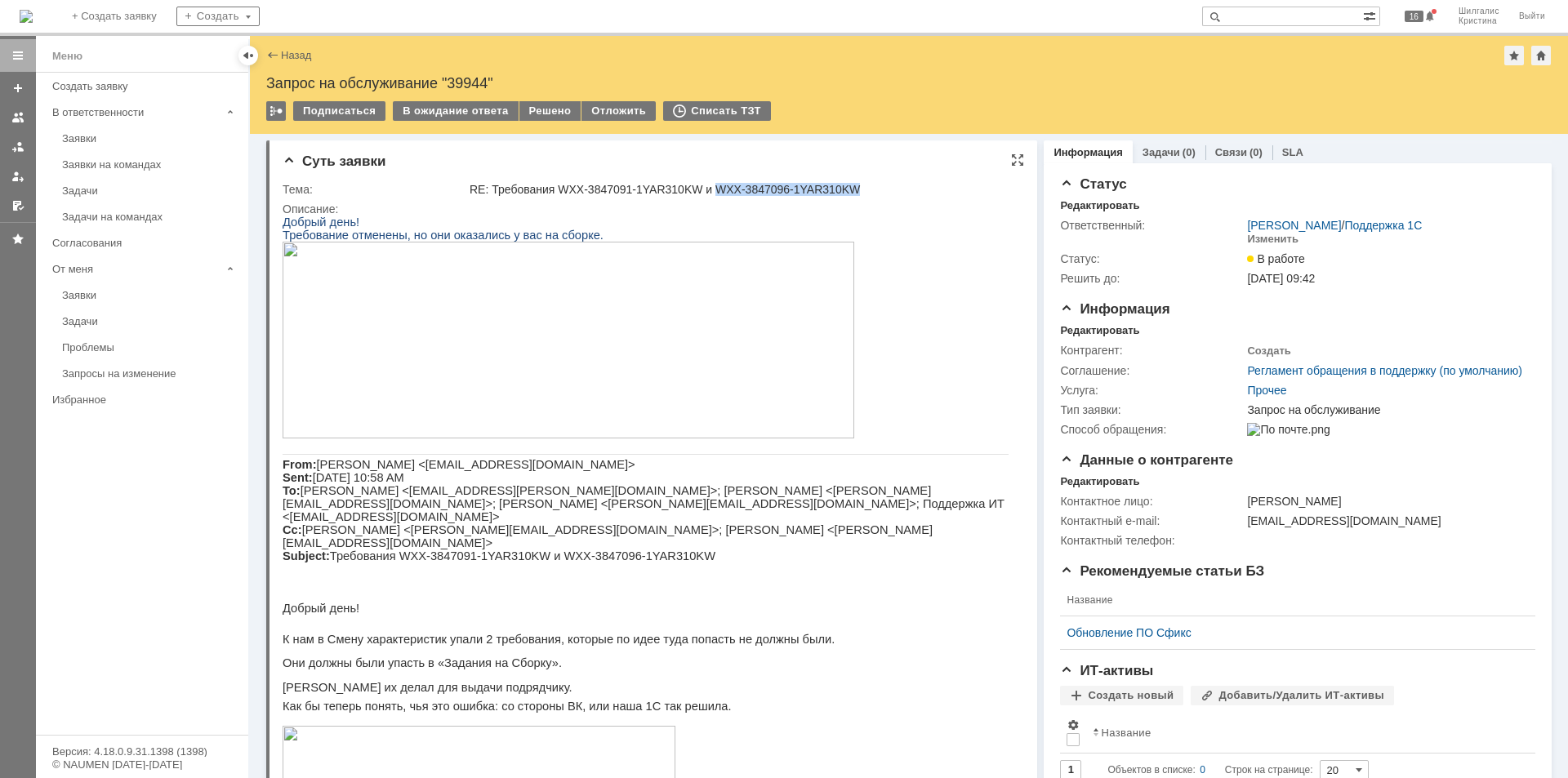
drag, startPoint x: 848, startPoint y: 187, endPoint x: 706, endPoint y: 190, distance: 142.0
click at [706, 190] on div "RE: Требования WXX-3847091-1YAR310KW и WXX-3847096-1YAR310KW" at bounding box center [741, 190] width 544 height 13
copy div "WXX-3847096-1YAR310KW"
click at [453, 115] on div "В ожидание ответа" at bounding box center [455, 111] width 125 height 20
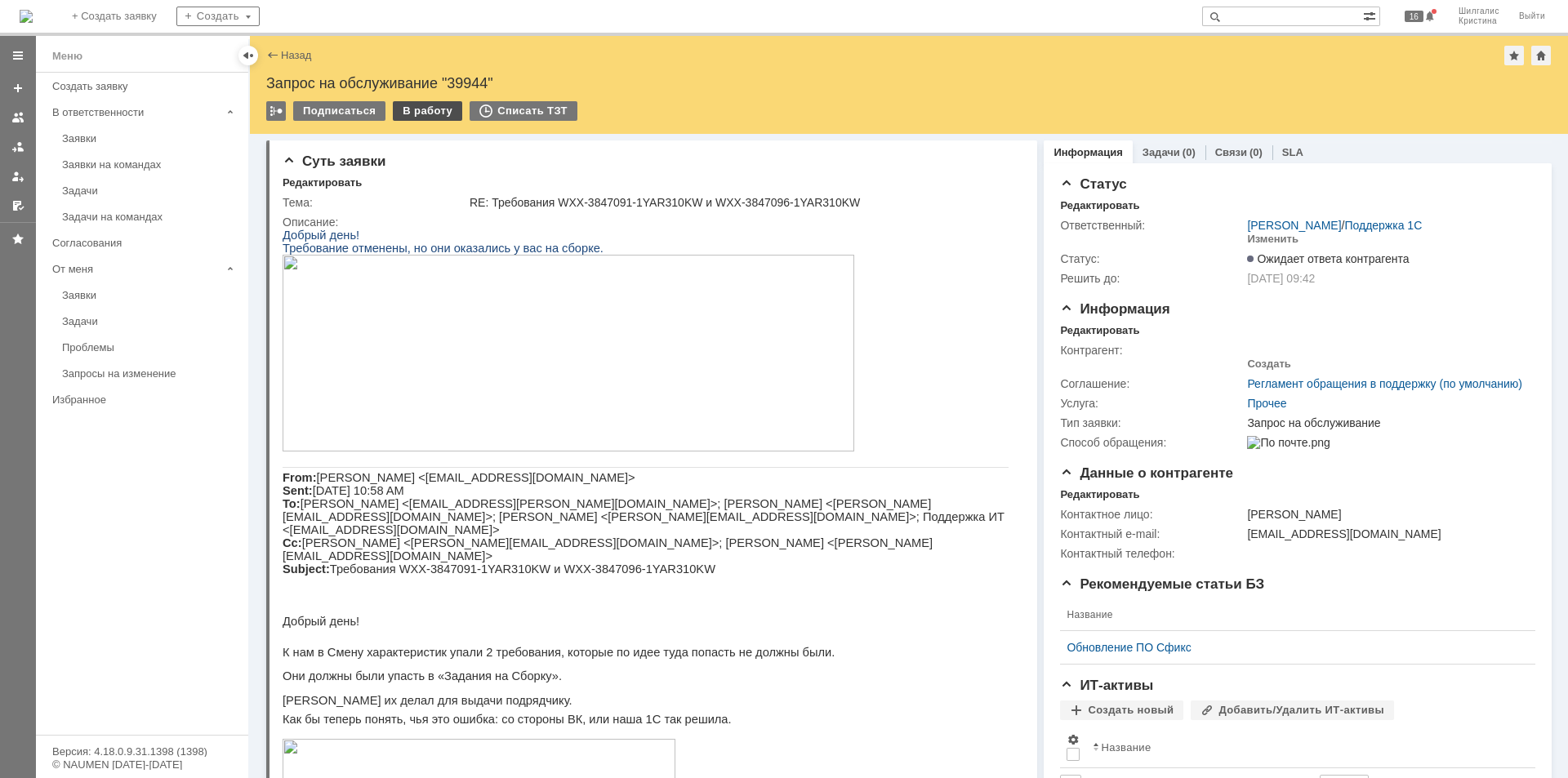
click at [420, 113] on div "В работу" at bounding box center [427, 111] width 69 height 20
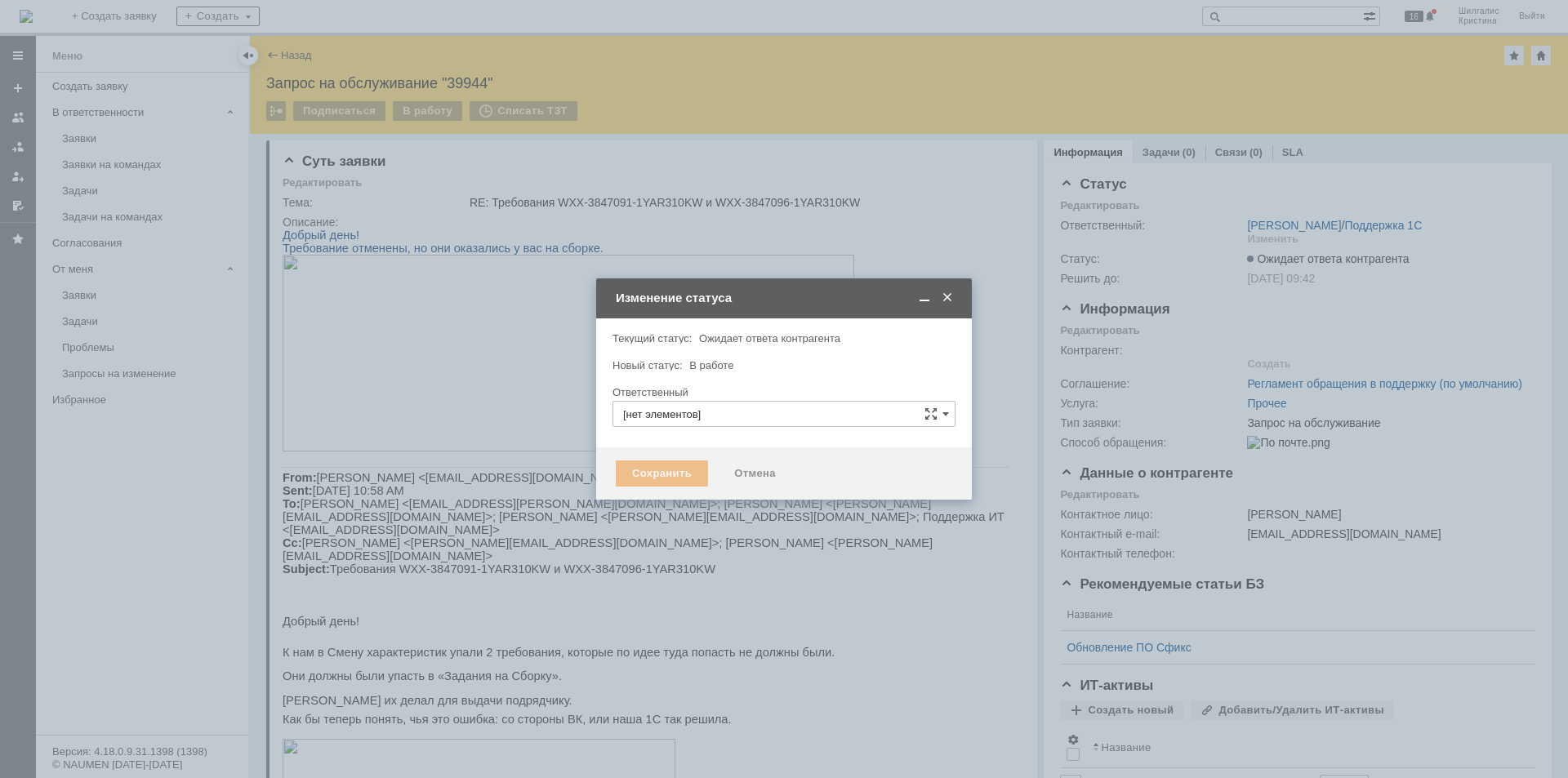
type input "[PERSON_NAME]"
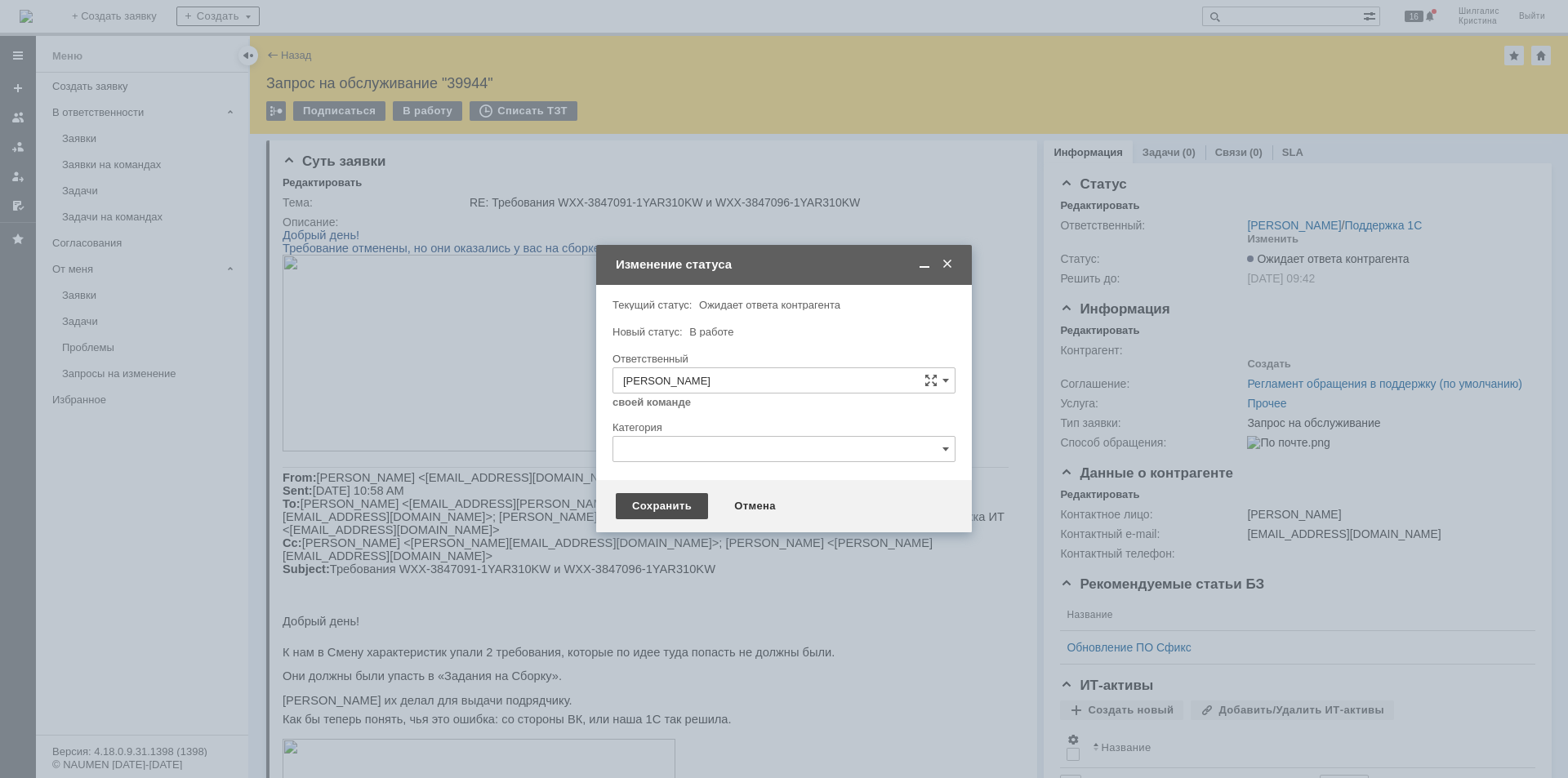
click at [655, 509] on div "Сохранить" at bounding box center [661, 506] width 92 height 26
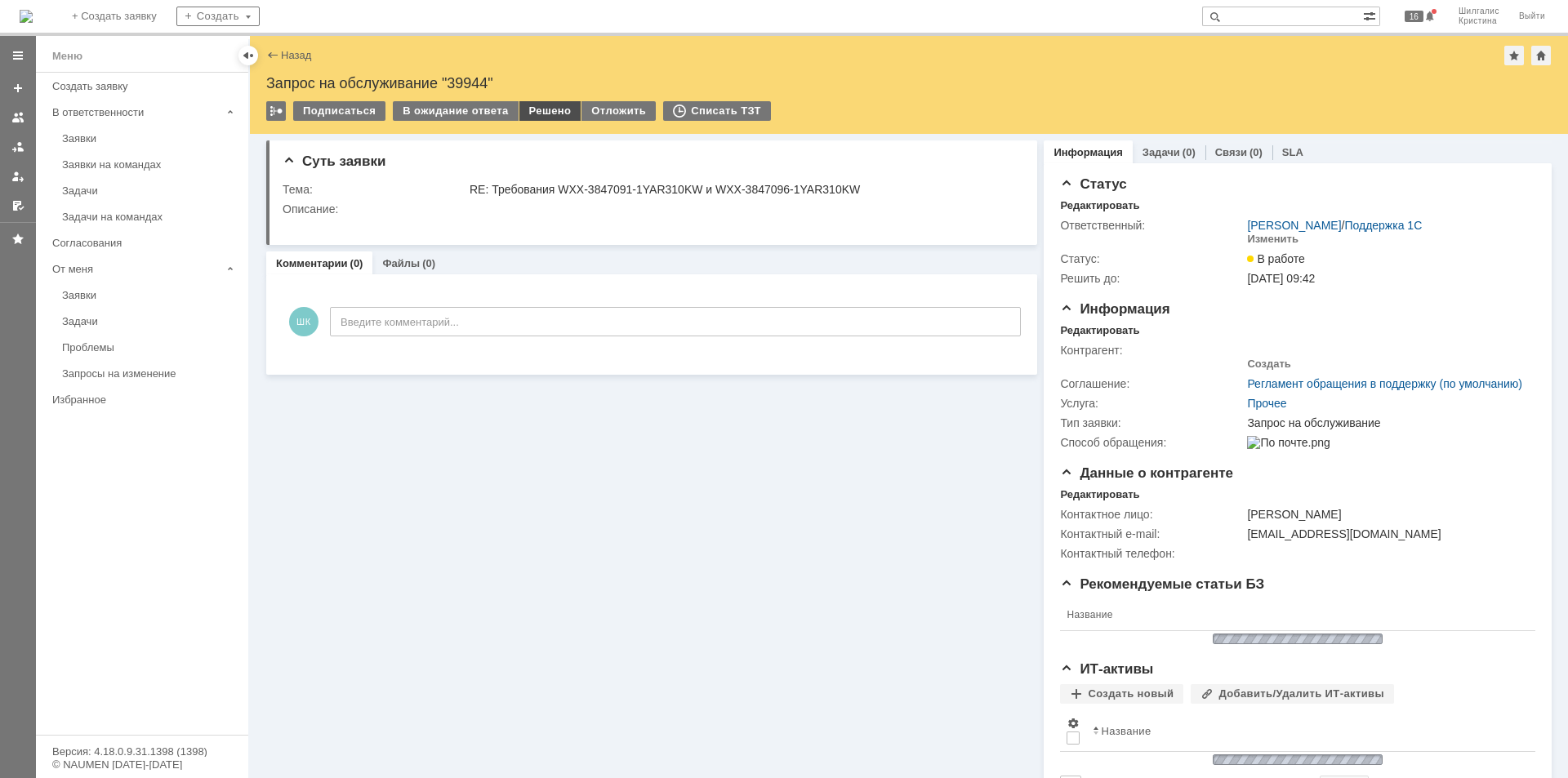
click at [543, 105] on div "Решено" at bounding box center [550, 111] width 62 height 20
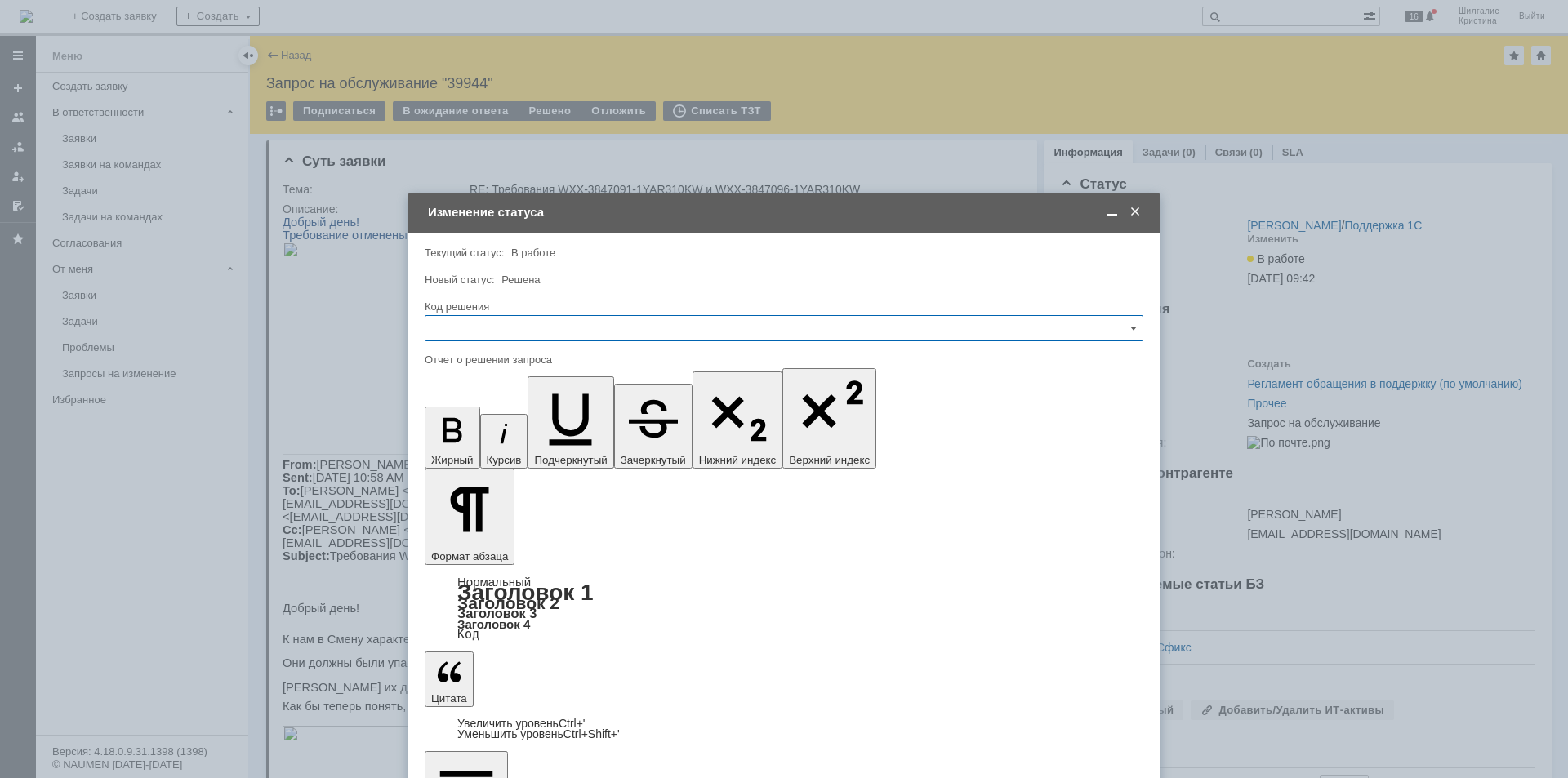
click at [502, 337] on input "text" at bounding box center [784, 328] width 719 height 26
click at [495, 543] on span "Решено" at bounding box center [784, 548] width 697 height 13
type input "Решено"
drag, startPoint x: 724, startPoint y: 4786, endPoint x: 674, endPoint y: 4784, distance: 50.0
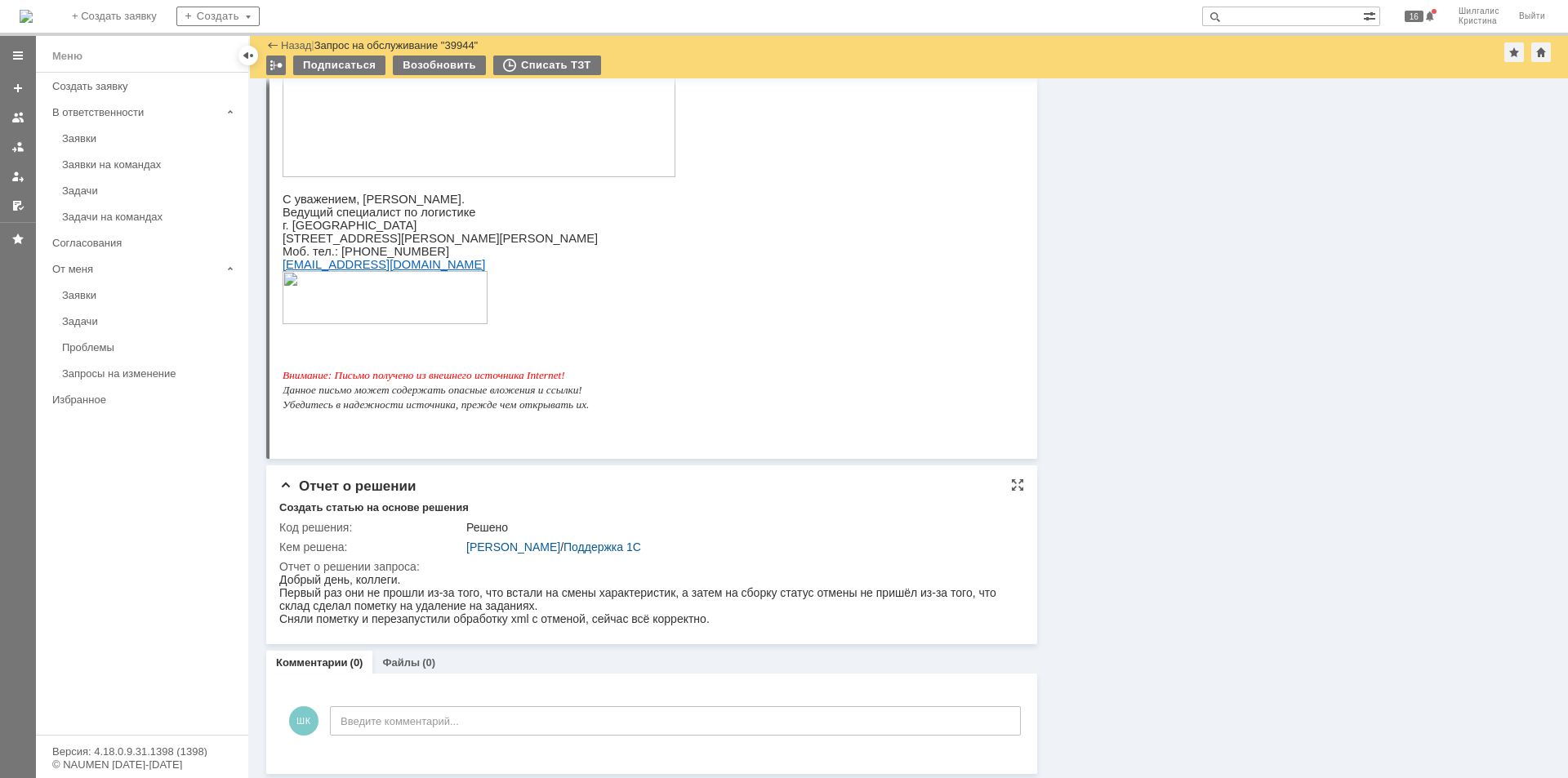
scroll to position [1069, 0]
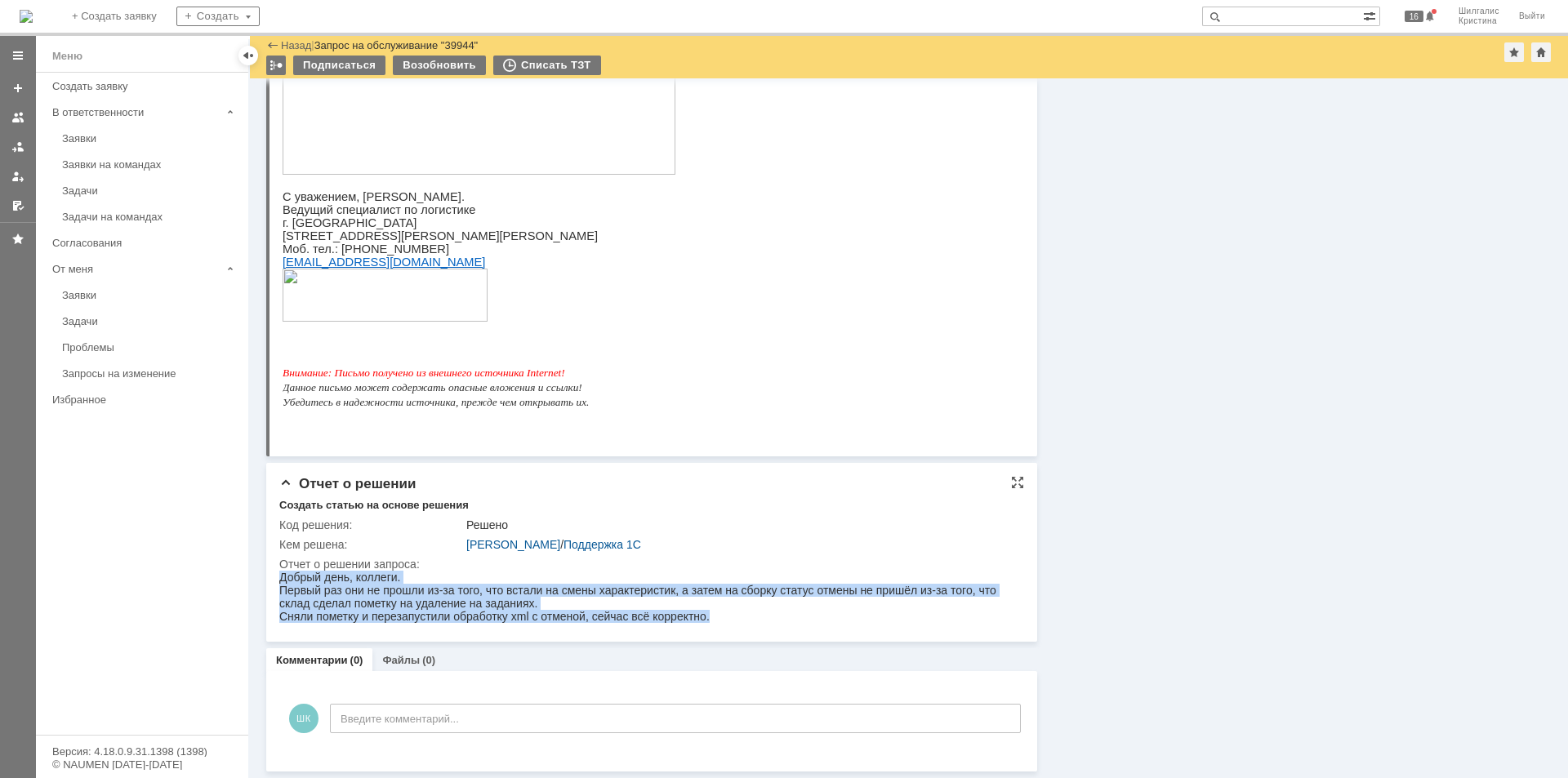
drag, startPoint x: 720, startPoint y: 614, endPoint x: 279, endPoint y: 582, distance: 442.2
click at [279, 582] on div "Добрый день, коллеги. Первый раз они не прошли из-за того, что встали на смены …" at bounding box center [644, 597] width 730 height 52
copy div "Добрый день, коллеги. Первый раз они не прошли из-за того, что встали на смены …"
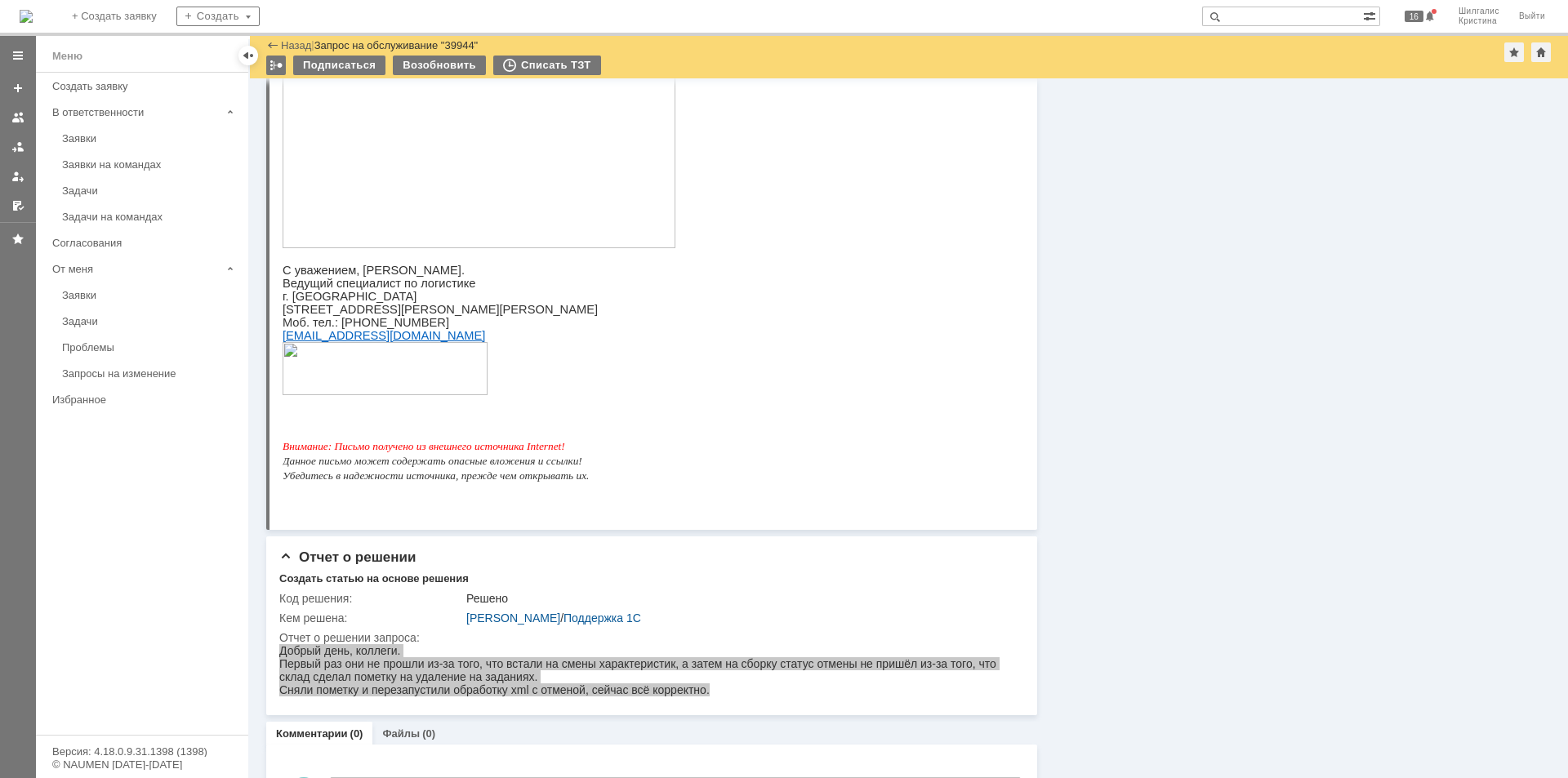
scroll to position [0, 0]
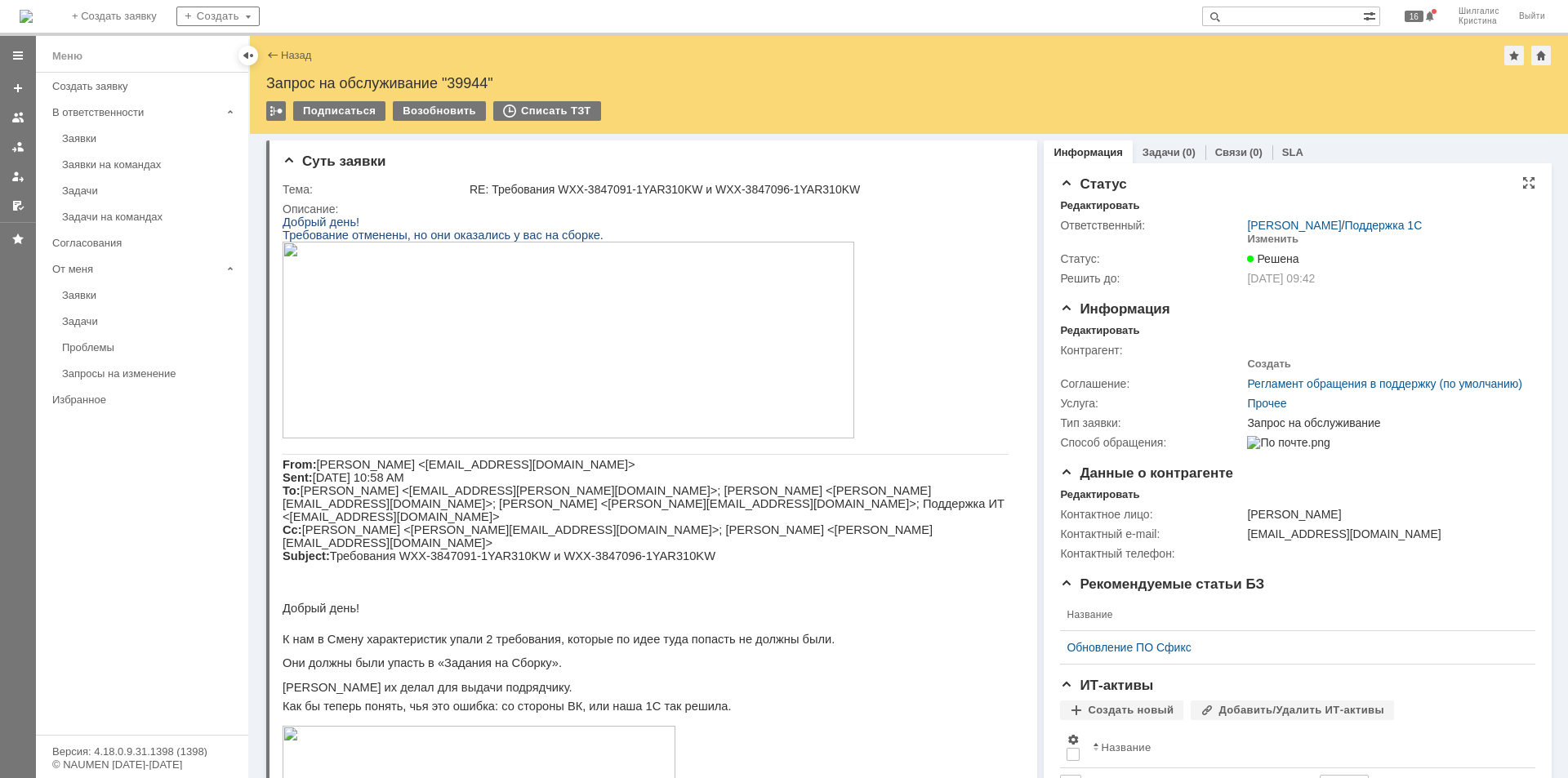
drag, startPoint x: 1113, startPoint y: 543, endPoint x: 1059, endPoint y: 226, distance: 321.6
click at [1088, 325] on div "Редактировать" at bounding box center [1099, 331] width 79 height 13
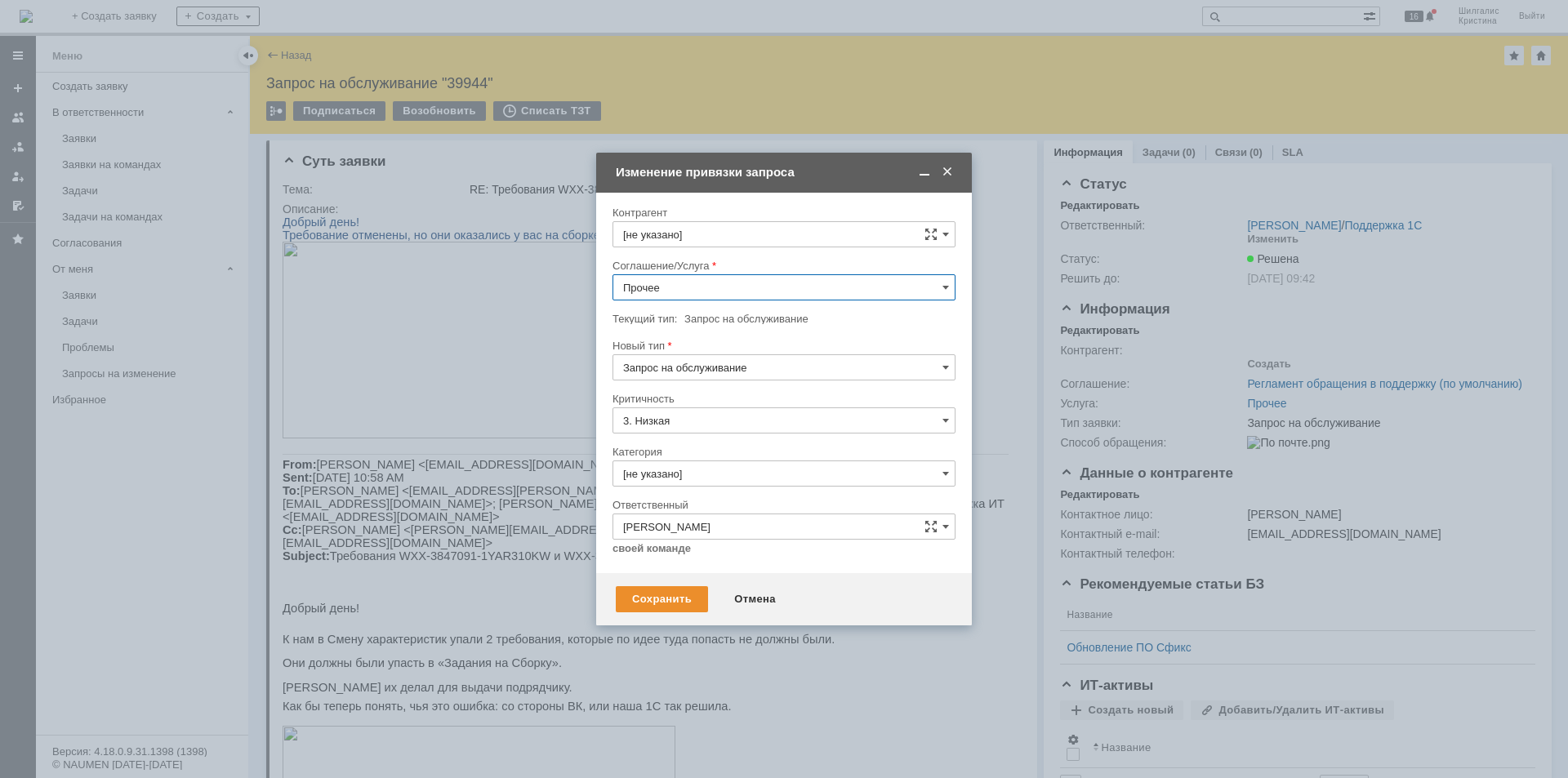
click at [685, 288] on input "Прочее" at bounding box center [784, 287] width 343 height 26
click at [692, 451] on span "WMS Обмены" at bounding box center [784, 450] width 322 height 13
type input "WMS Обмены"
click at [676, 478] on input "[не указано]" at bounding box center [784, 473] width 343 height 26
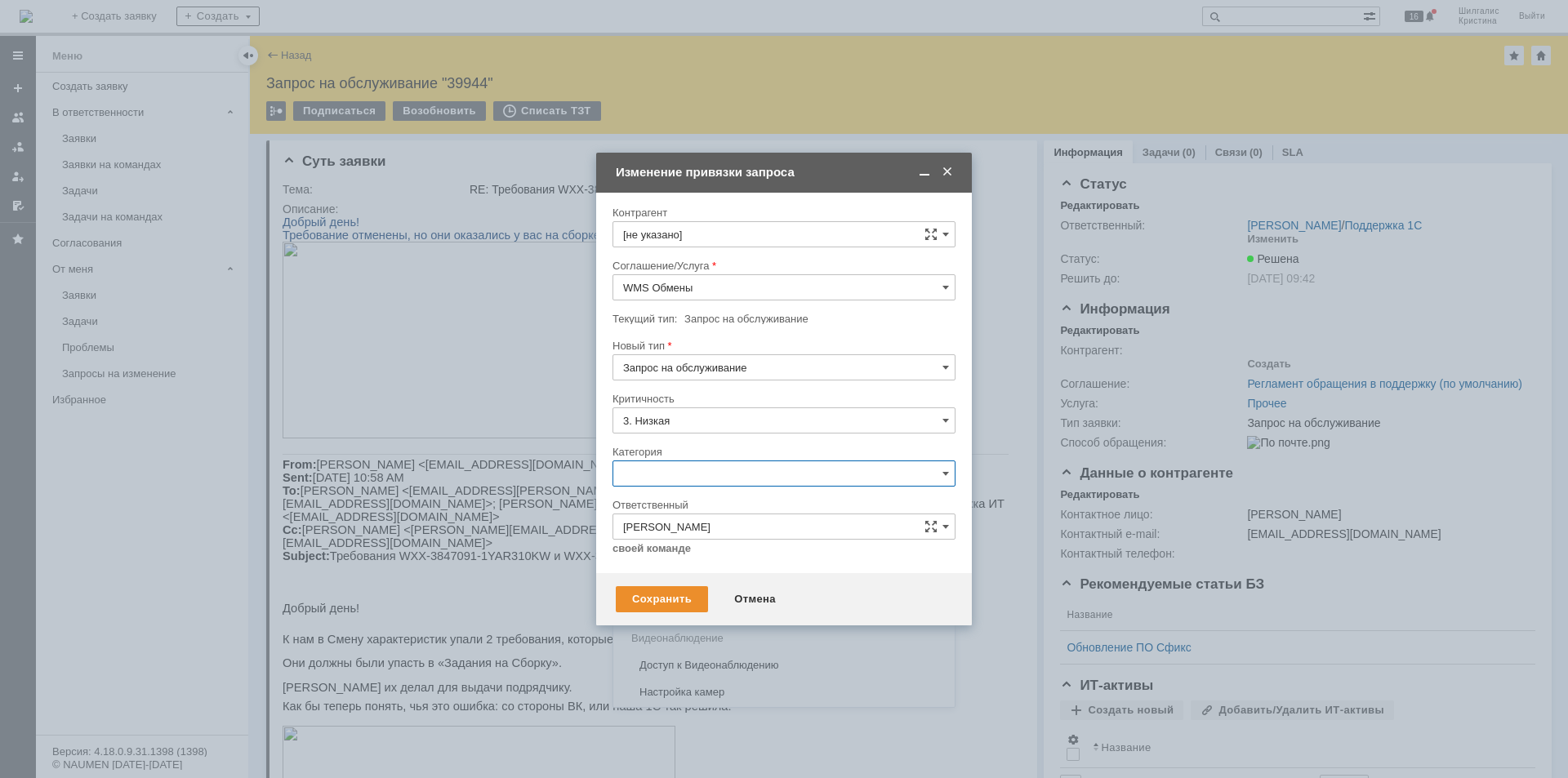
click at [667, 585] on span "Консультация пользователя" at bounding box center [784, 585] width 322 height 13
type input "Консультация пользователя"
click at [660, 597] on div "Сохранить" at bounding box center [661, 599] width 92 height 26
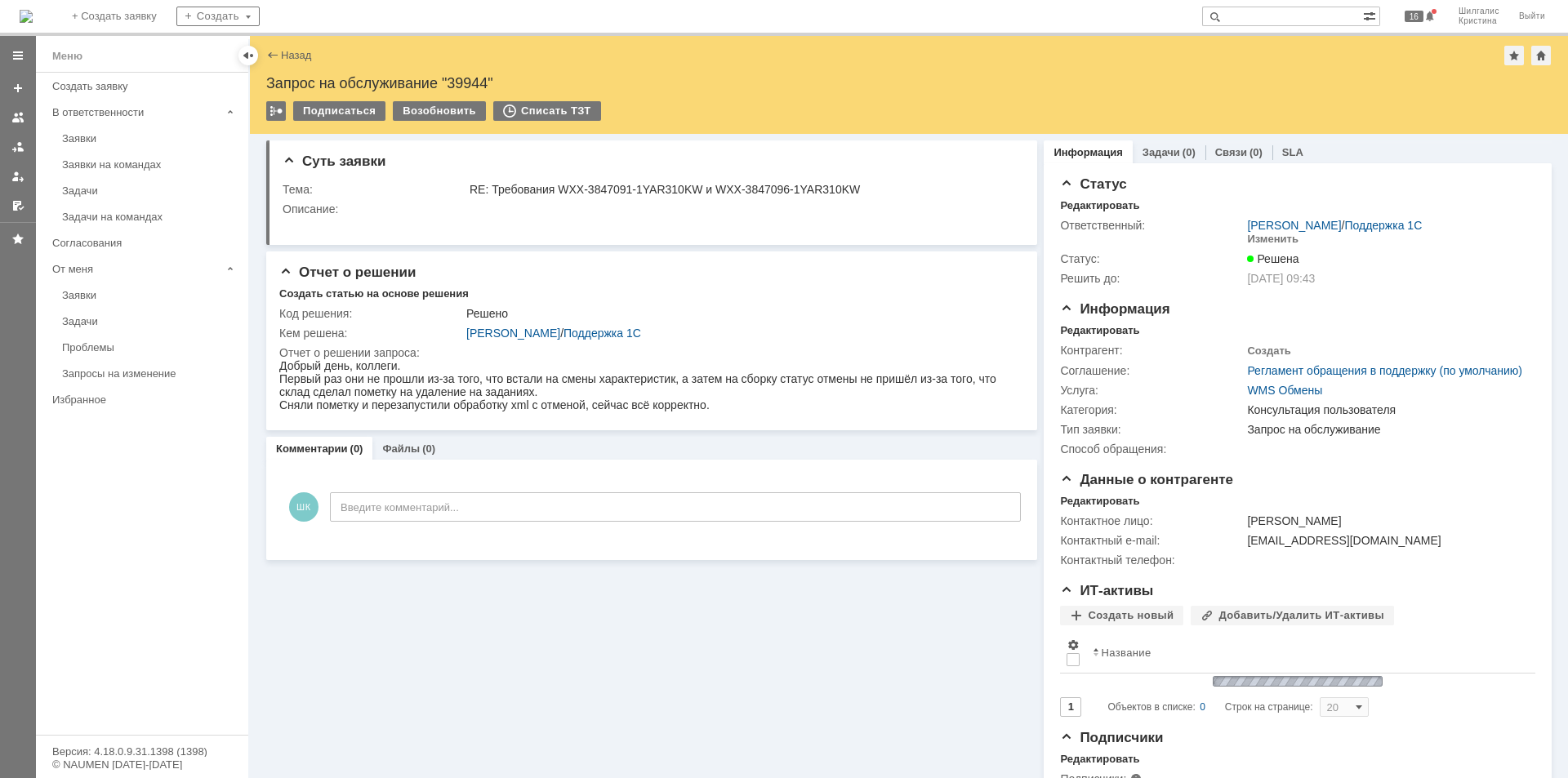
scroll to position [0, 0]
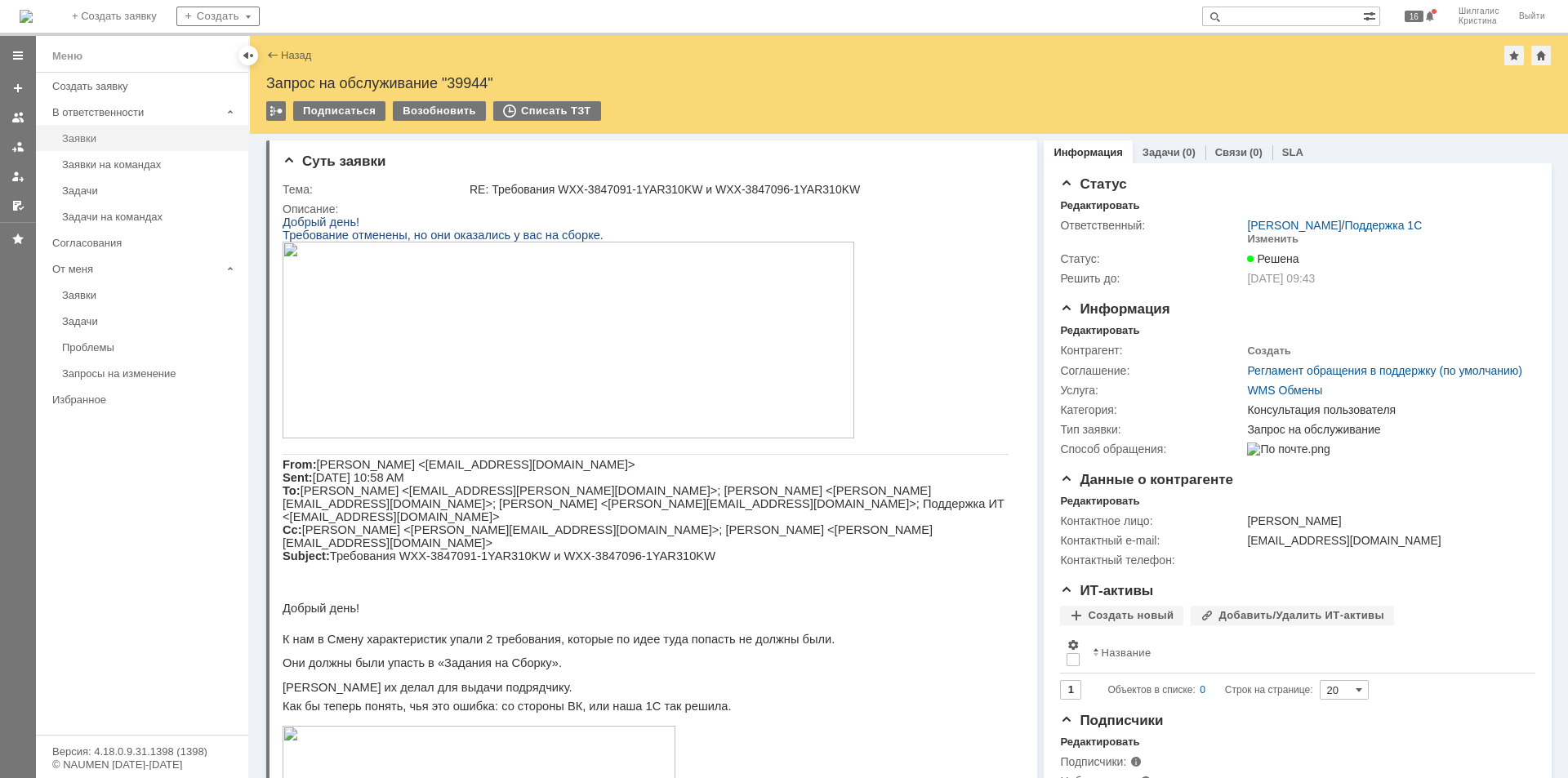
click at [102, 135] on div "Заявки" at bounding box center [151, 138] width 176 height 12
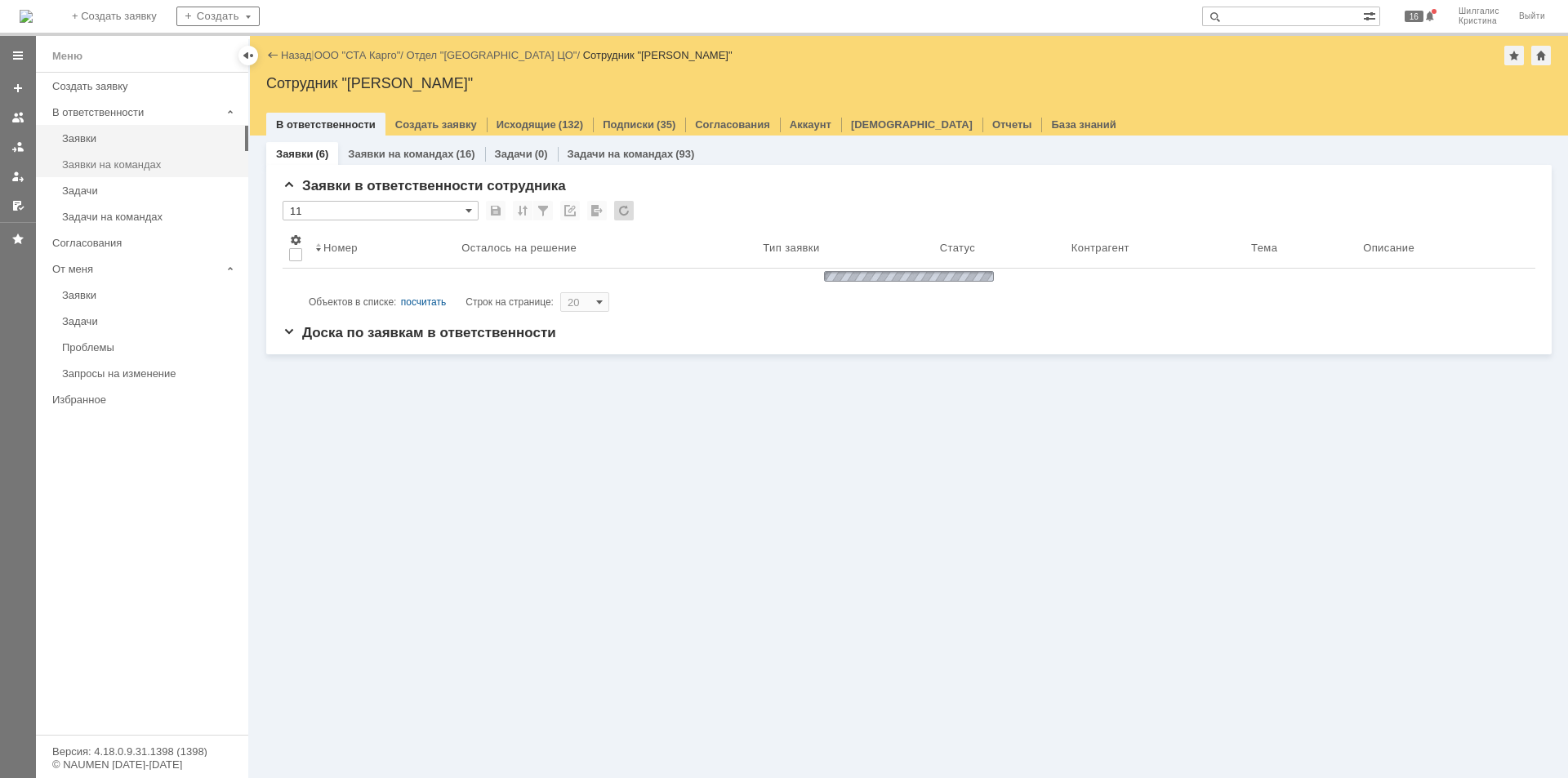
click at [132, 166] on div "Заявки на командах" at bounding box center [151, 164] width 176 height 12
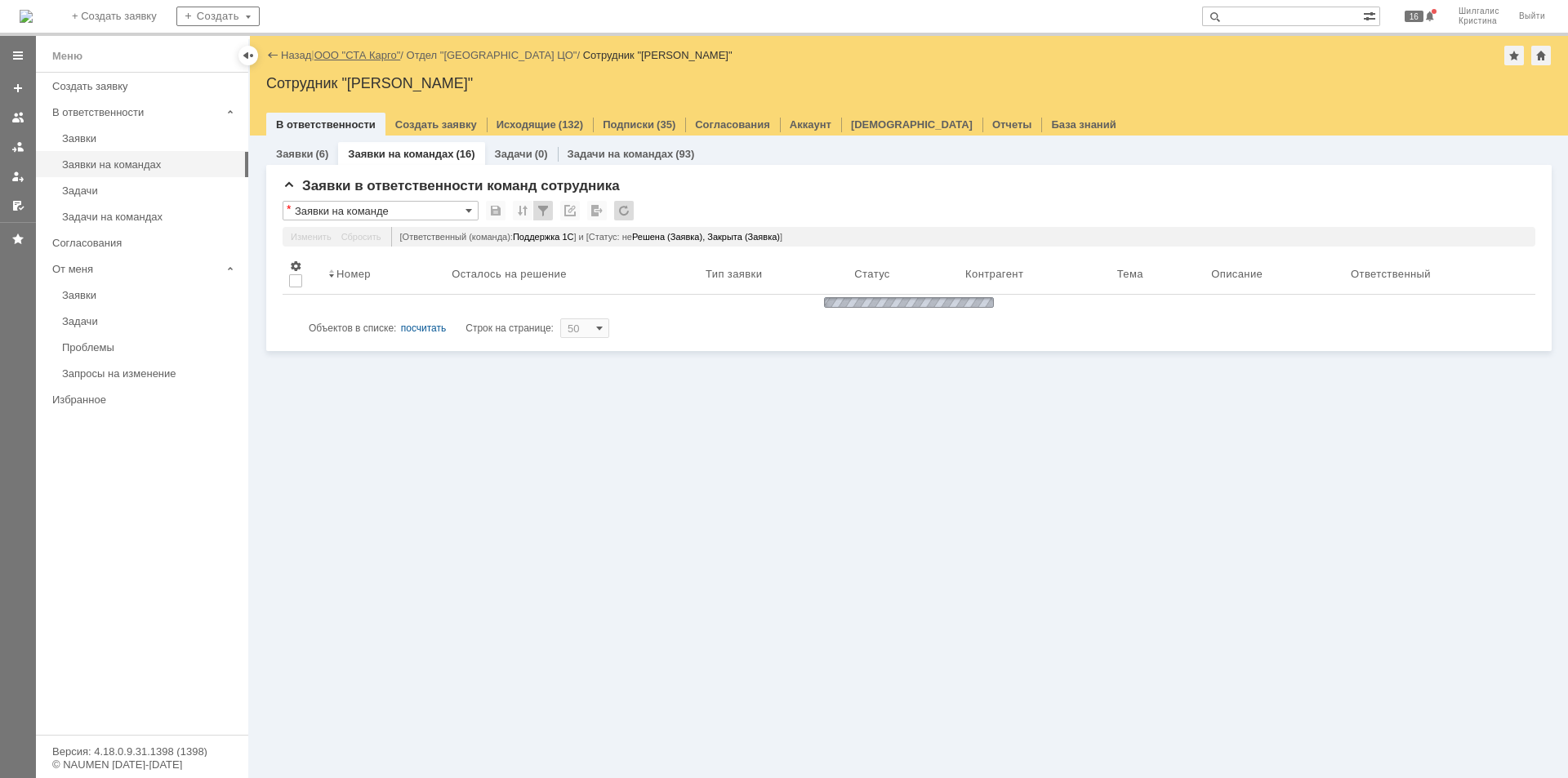
click at [379, 57] on link "ООО "СТА Карго"" at bounding box center [358, 55] width 87 height 12
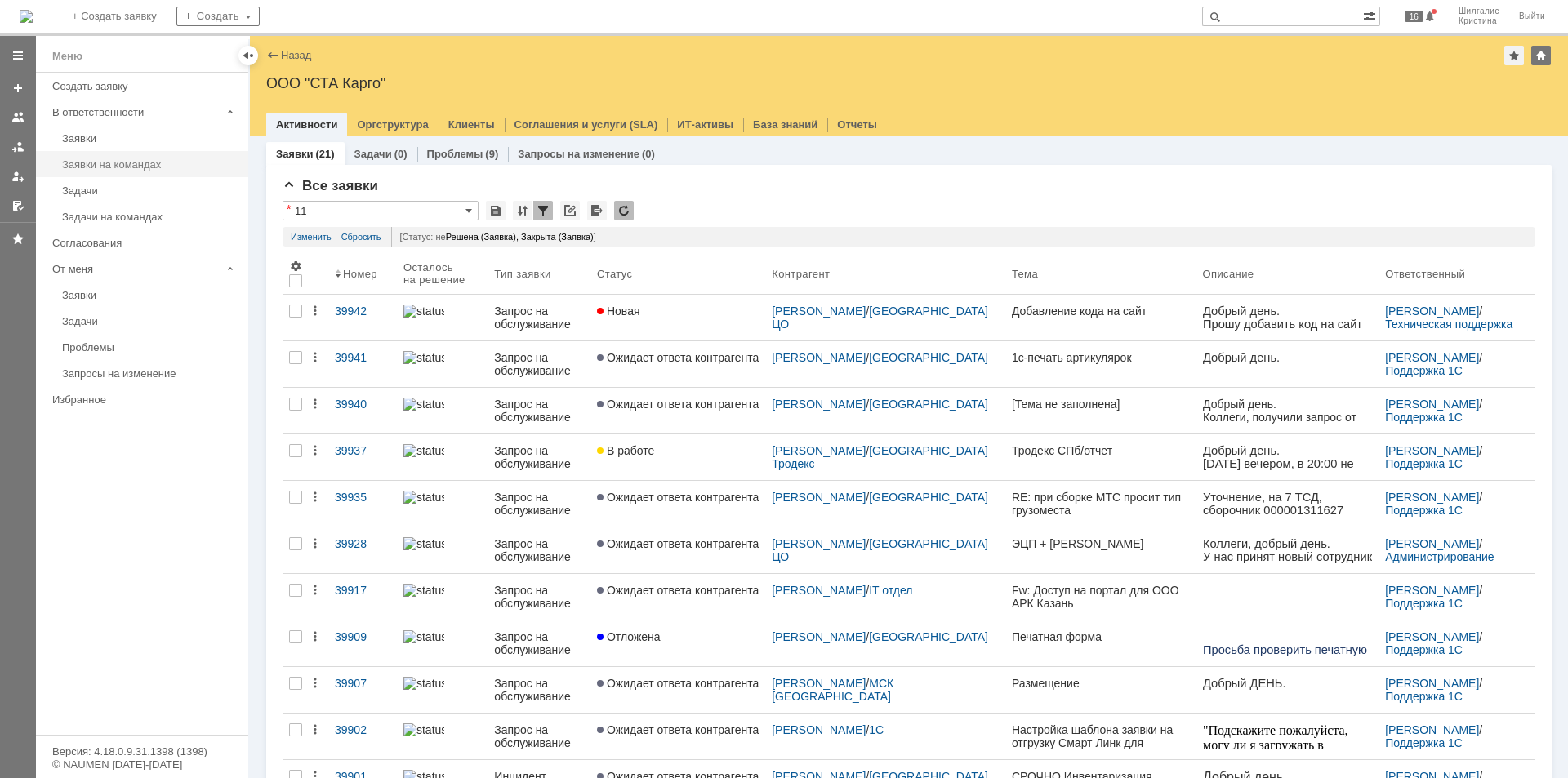
click at [127, 158] on div "Заявки на командах" at bounding box center [151, 164] width 176 height 12
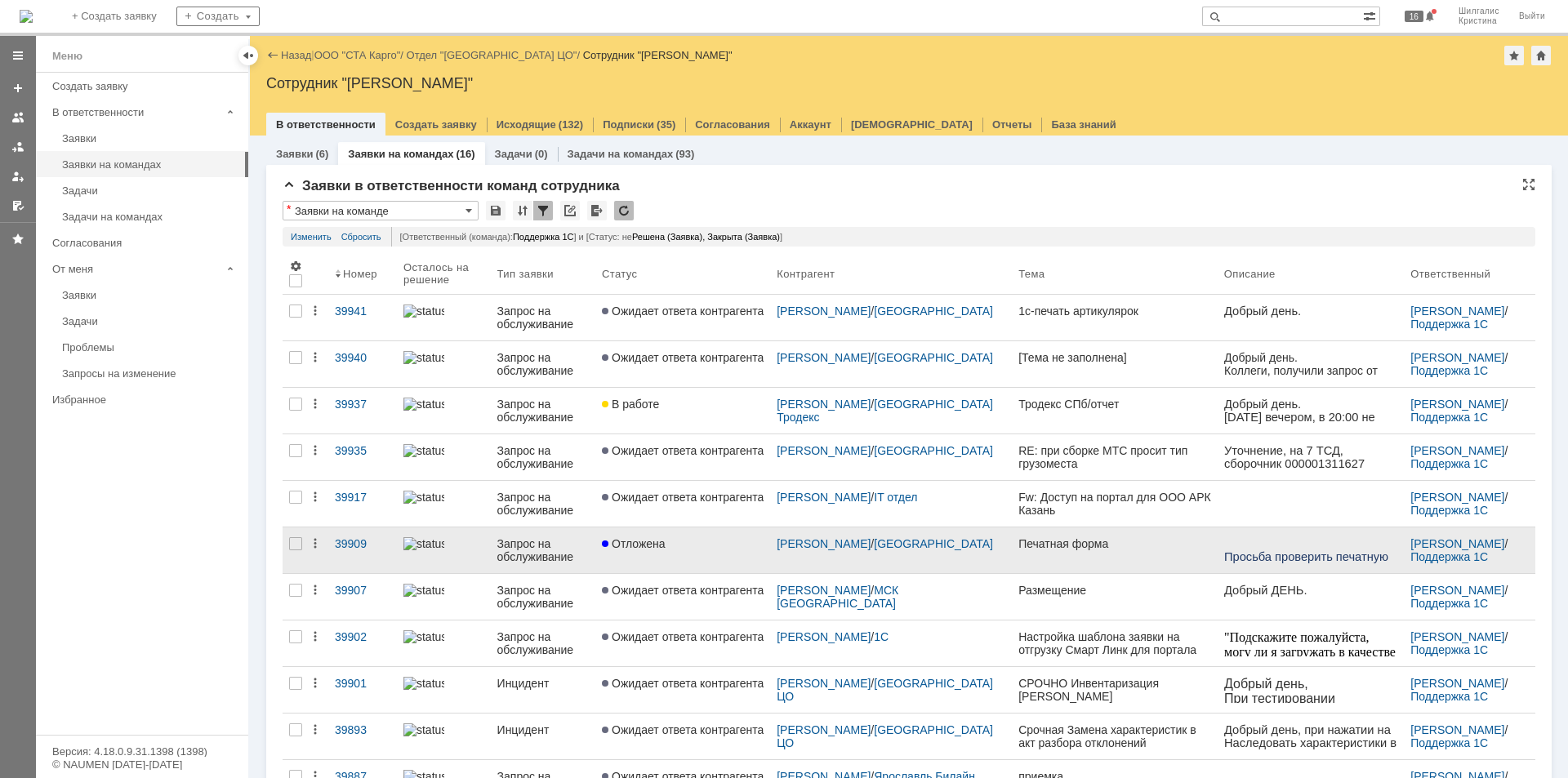
click at [725, 543] on div "Отложена" at bounding box center [682, 544] width 161 height 13
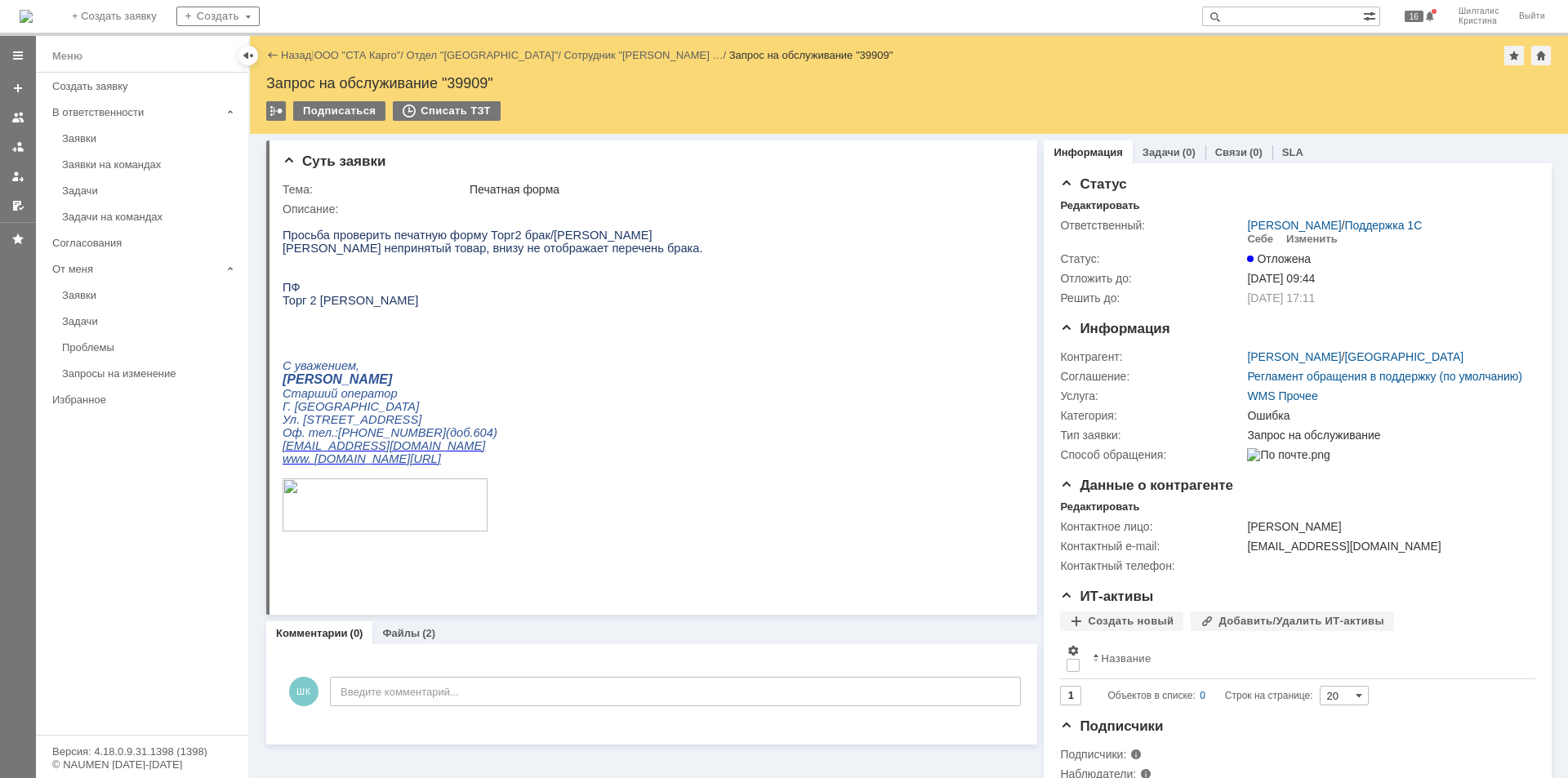
click at [362, 47] on div "Назад | ООО "СТА Карго" / Отдел "Ростов-на-Дону" / Сотрудник "Гончарова Светлан…" at bounding box center [908, 56] width 1285 height 20
click at [360, 52] on link "ООО "СТА Карго"" at bounding box center [358, 55] width 87 height 12
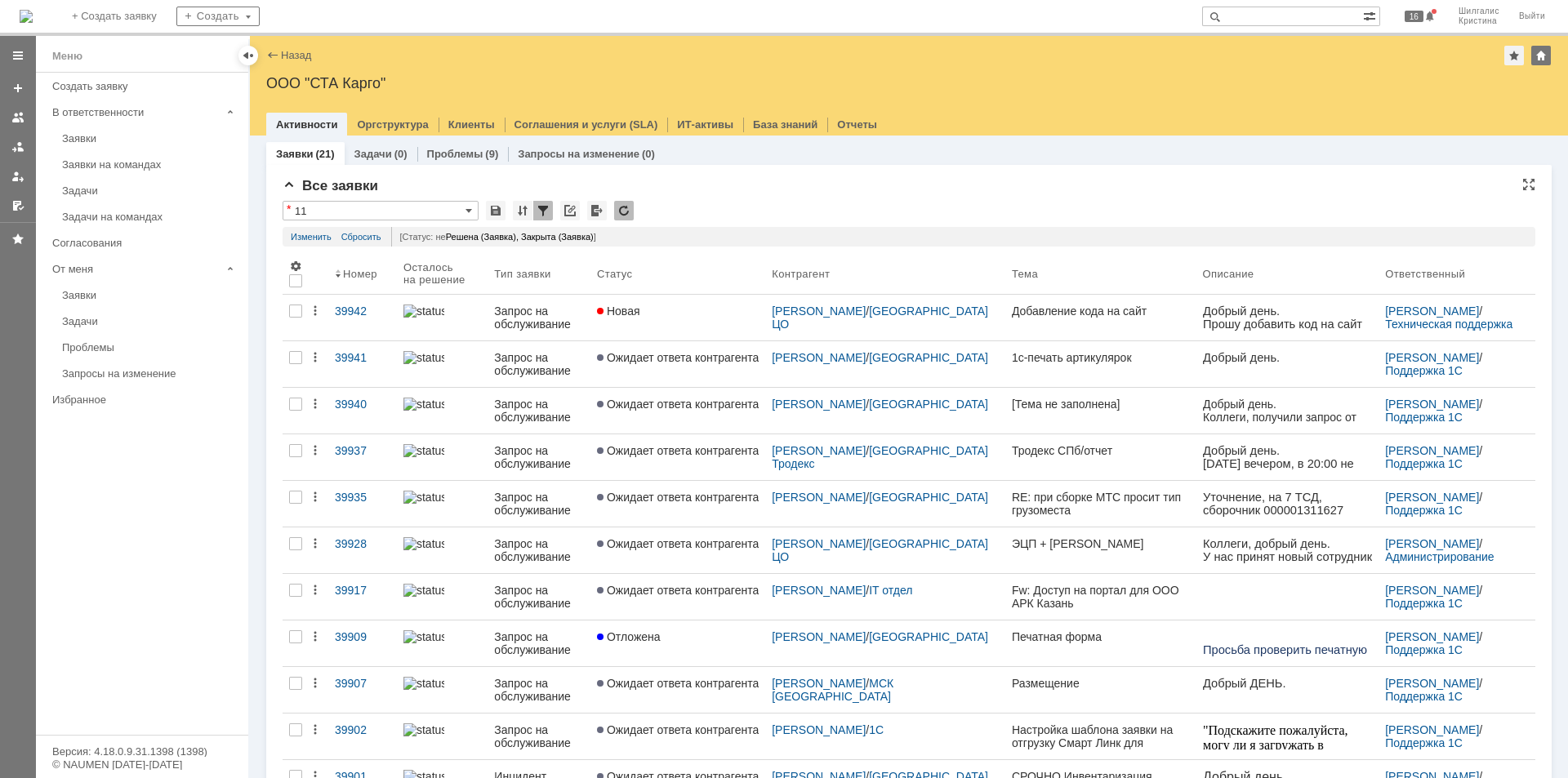
click at [740, 195] on div "Все заявки * 11 Результаты поиска: Статус не содержит любое из значений Закрыта…" at bounding box center [909, 745] width 1253 height 1133
click at [718, 185] on div "Все заявки" at bounding box center [909, 186] width 1253 height 17
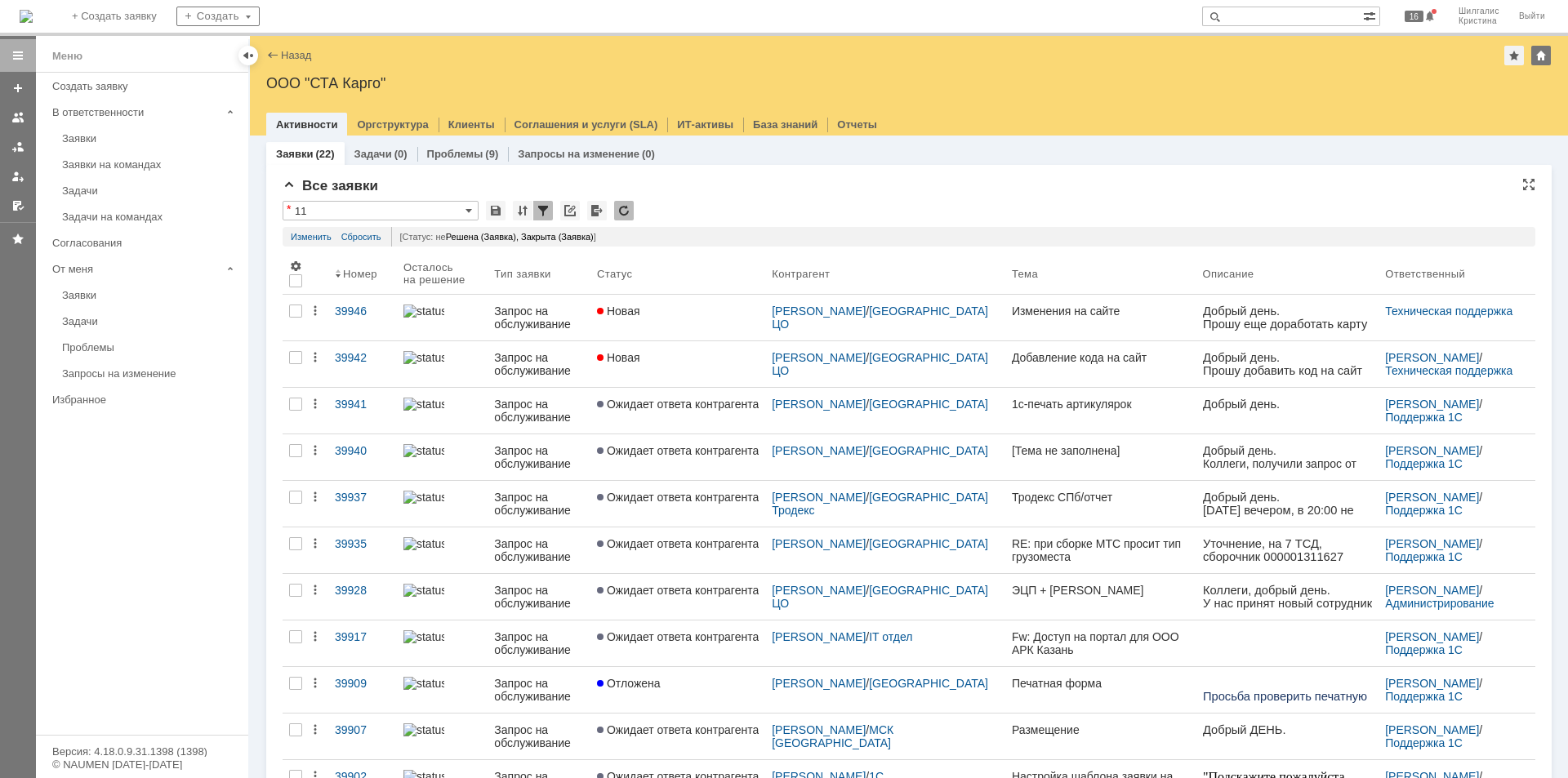
click at [734, 196] on div "Все заявки * 11 Результаты поиска: Статус не содержит любое из значений Закрыта…" at bounding box center [909, 768] width 1253 height 1180
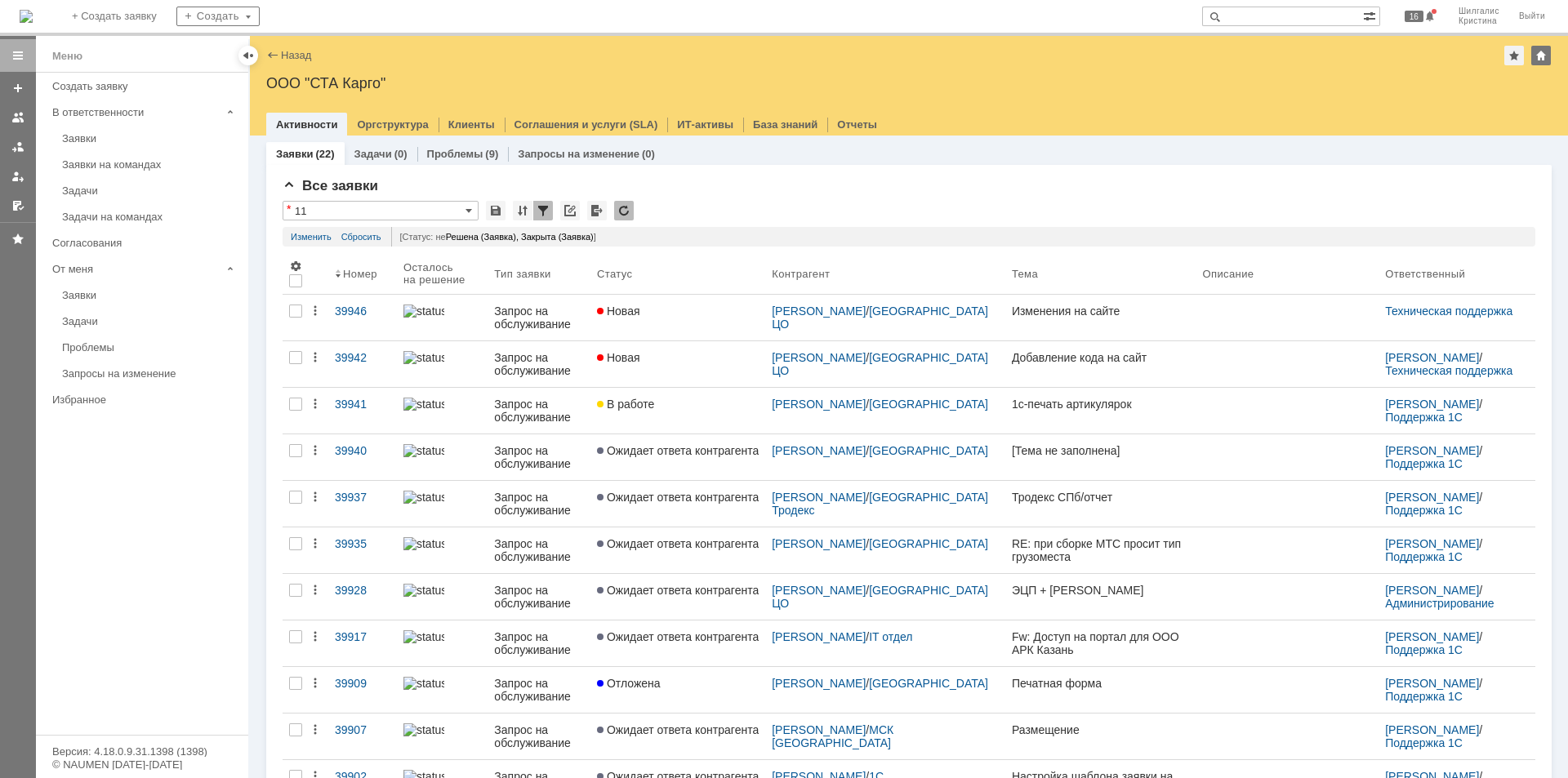
click at [710, 320] on link "Новая" at bounding box center [678, 317] width 175 height 46
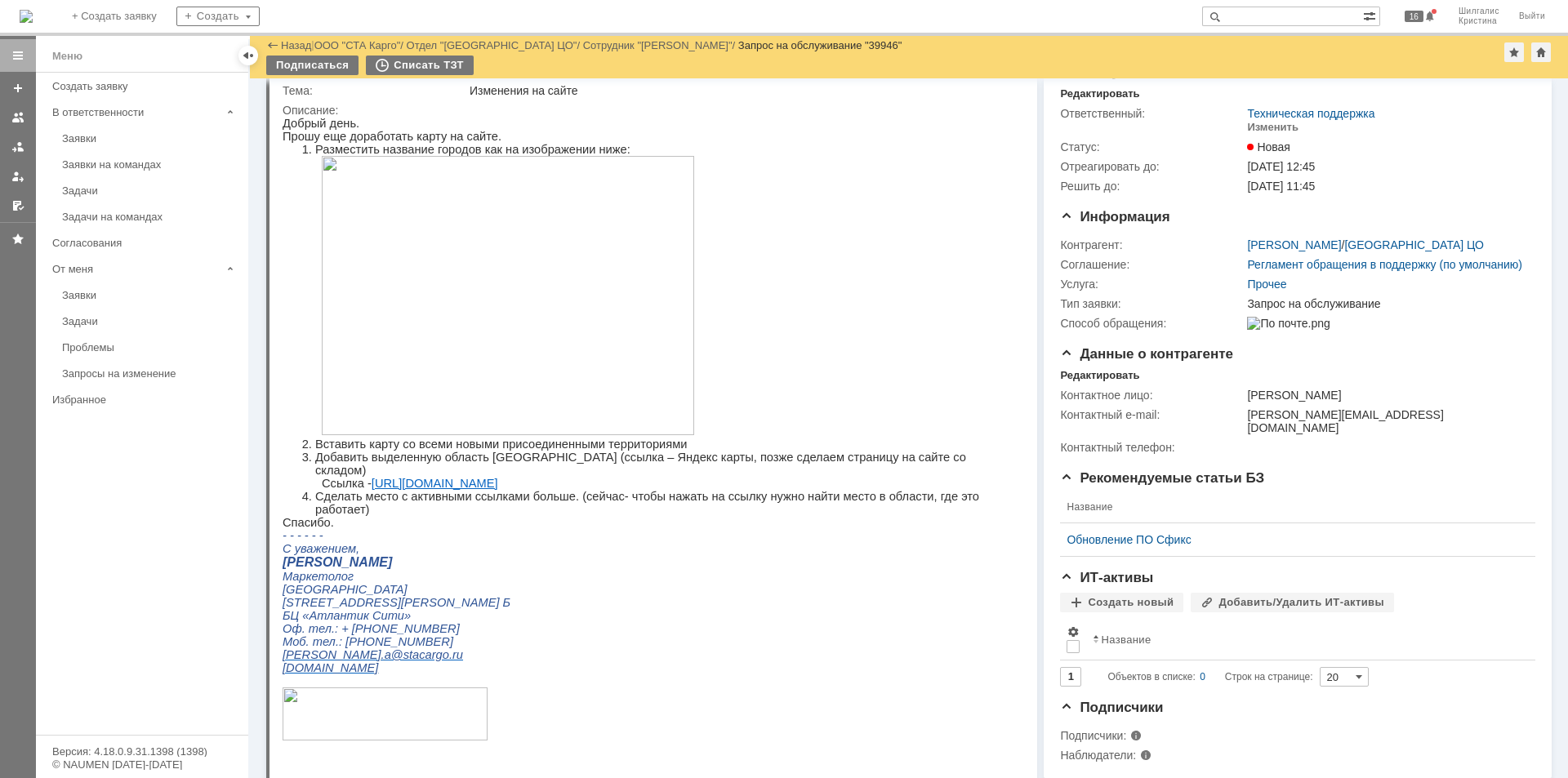
scroll to position [82, 0]
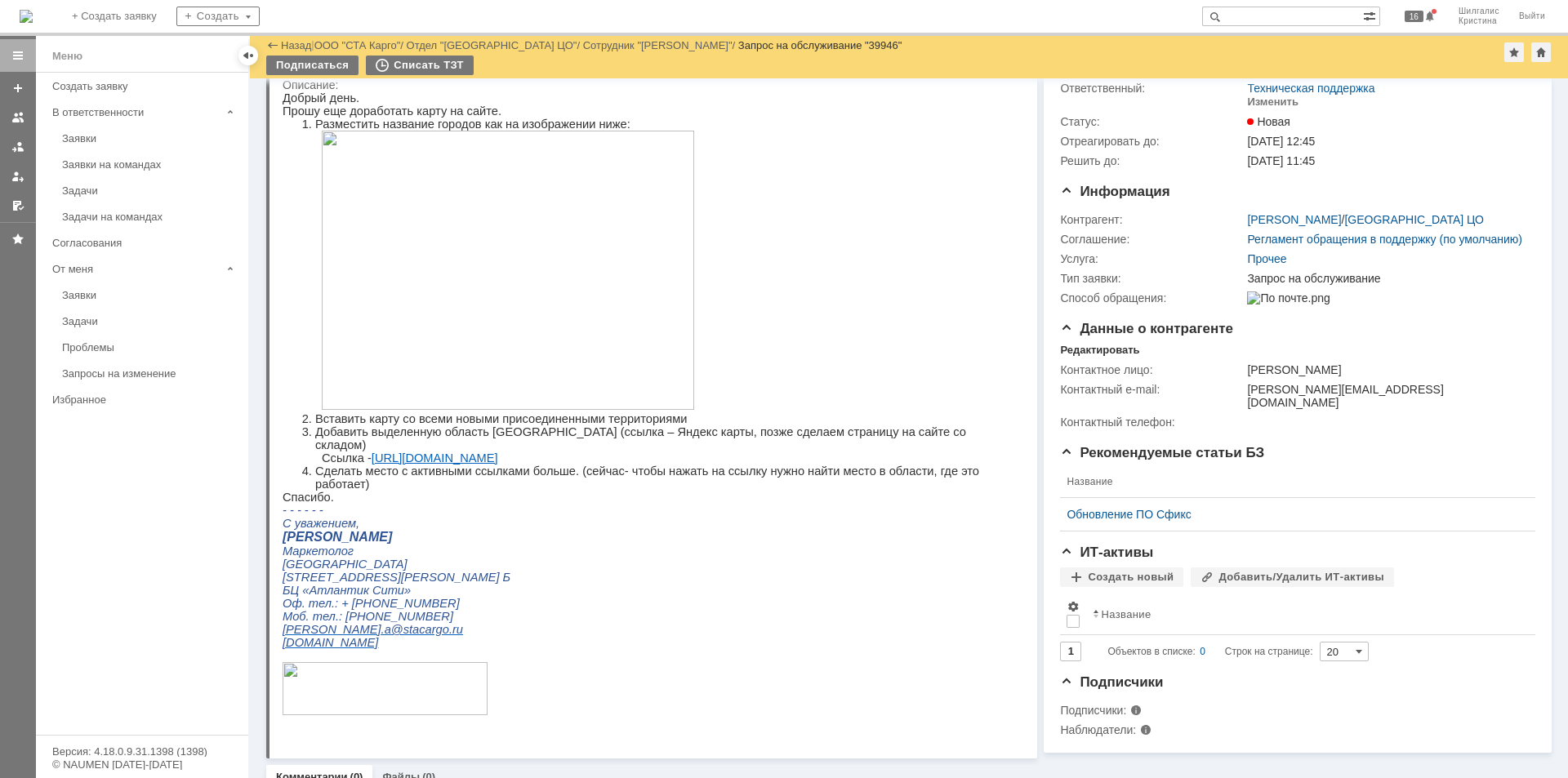
click at [566, 283] on img at bounding box center [508, 270] width 373 height 280
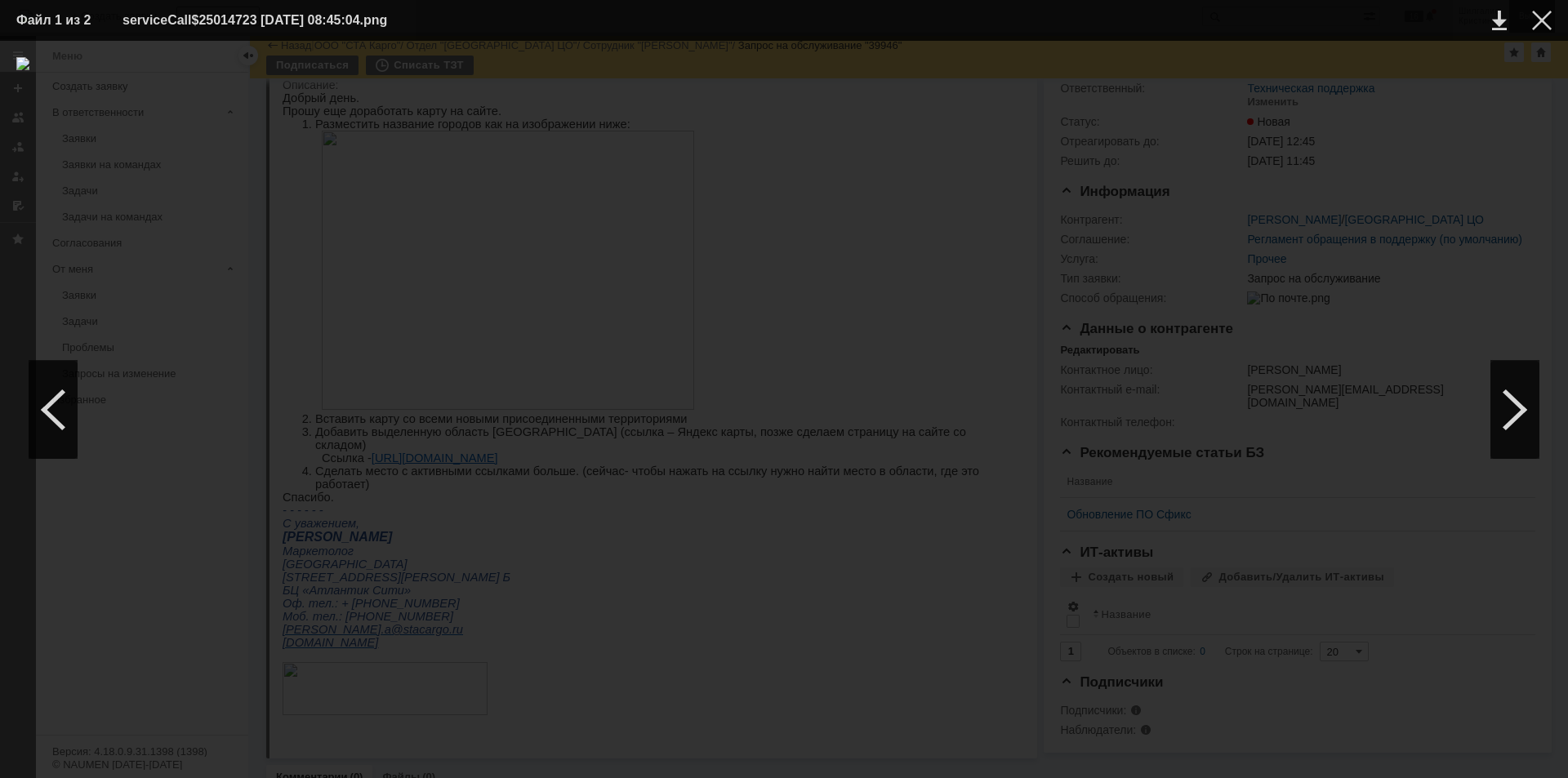
click at [1541, 22] on div at bounding box center [1541, 21] width 20 height 20
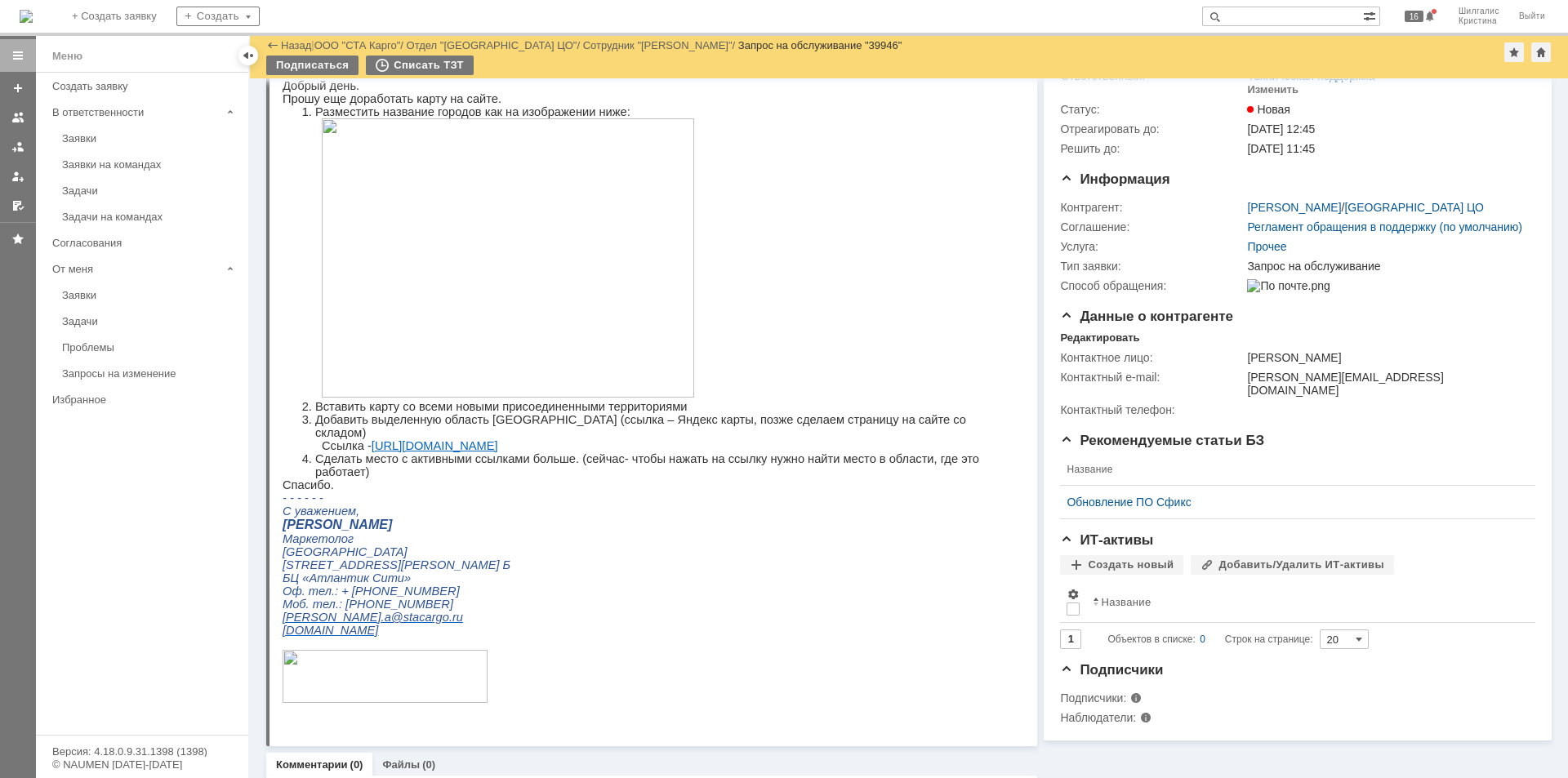
scroll to position [0, 0]
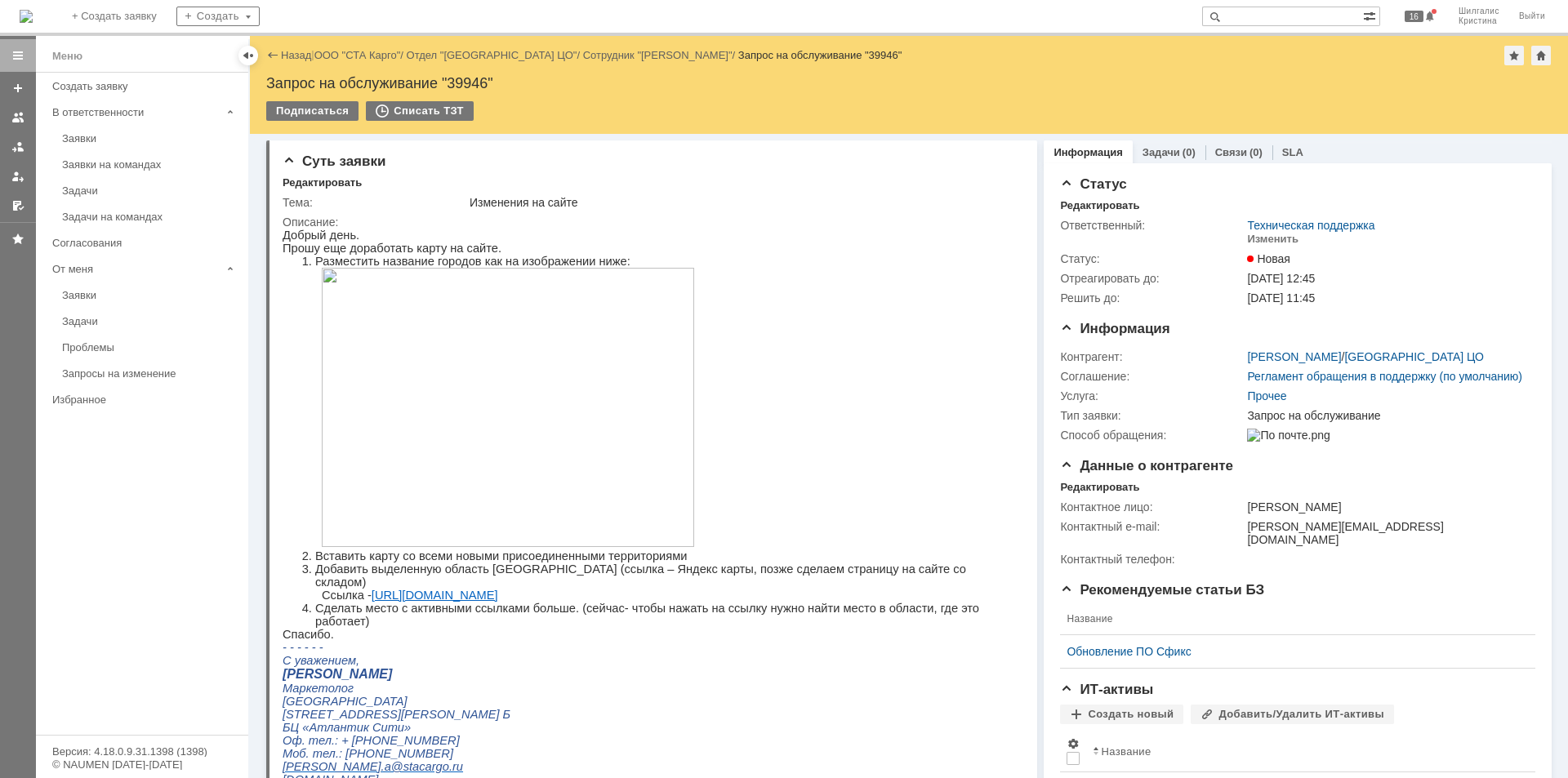
click at [339, 47] on div "Назад | ООО "СТА Карго" / Отдел "[GEOGRAPHIC_DATA] ЦО" / Сотрудник "[PERSON_NAM…" at bounding box center [908, 56] width 1285 height 20
click at [361, 57] on link "ООО "СТА Карго"" at bounding box center [358, 55] width 87 height 12
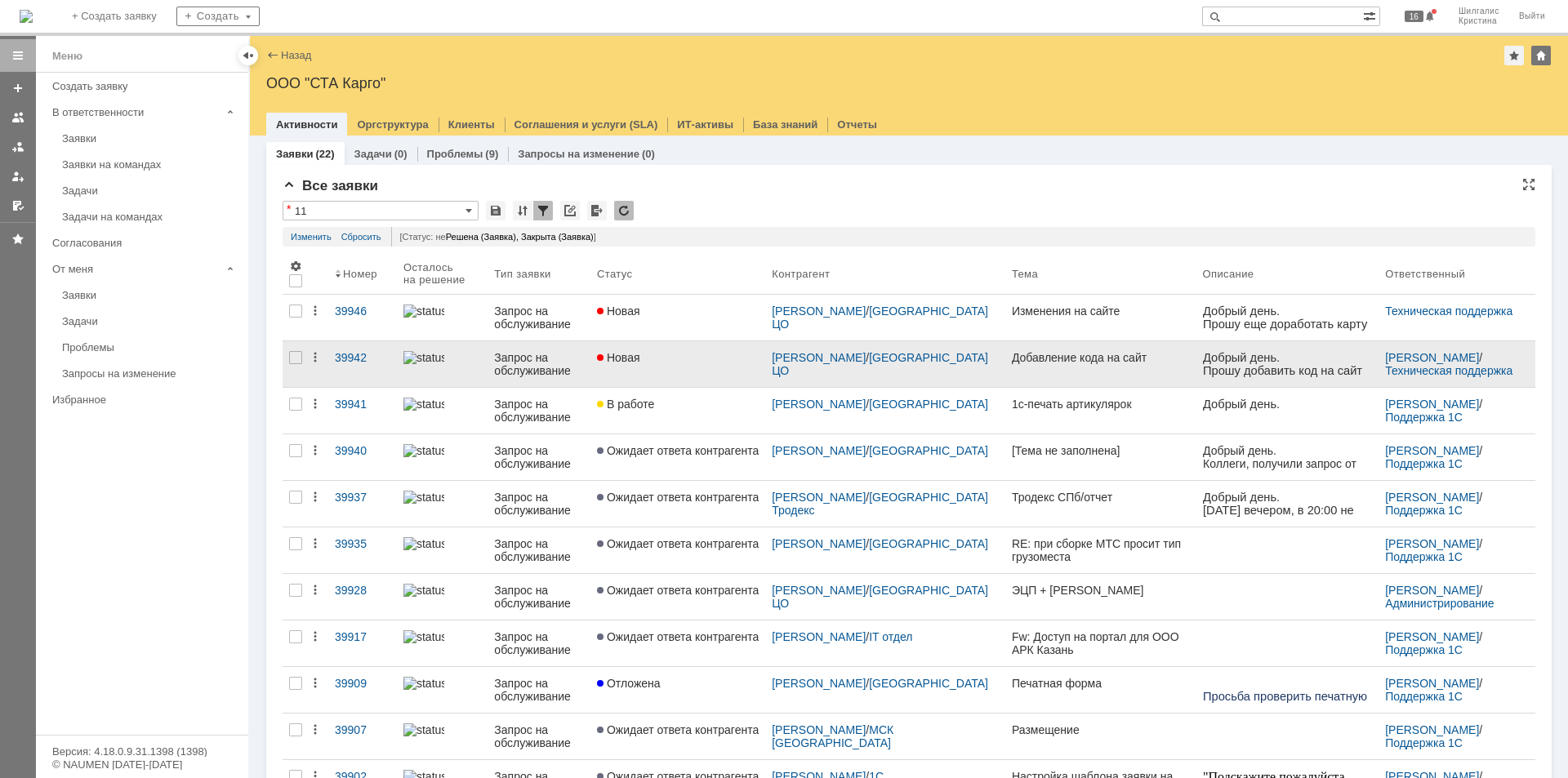
click at [700, 357] on div "Новая" at bounding box center [678, 358] width 161 height 13
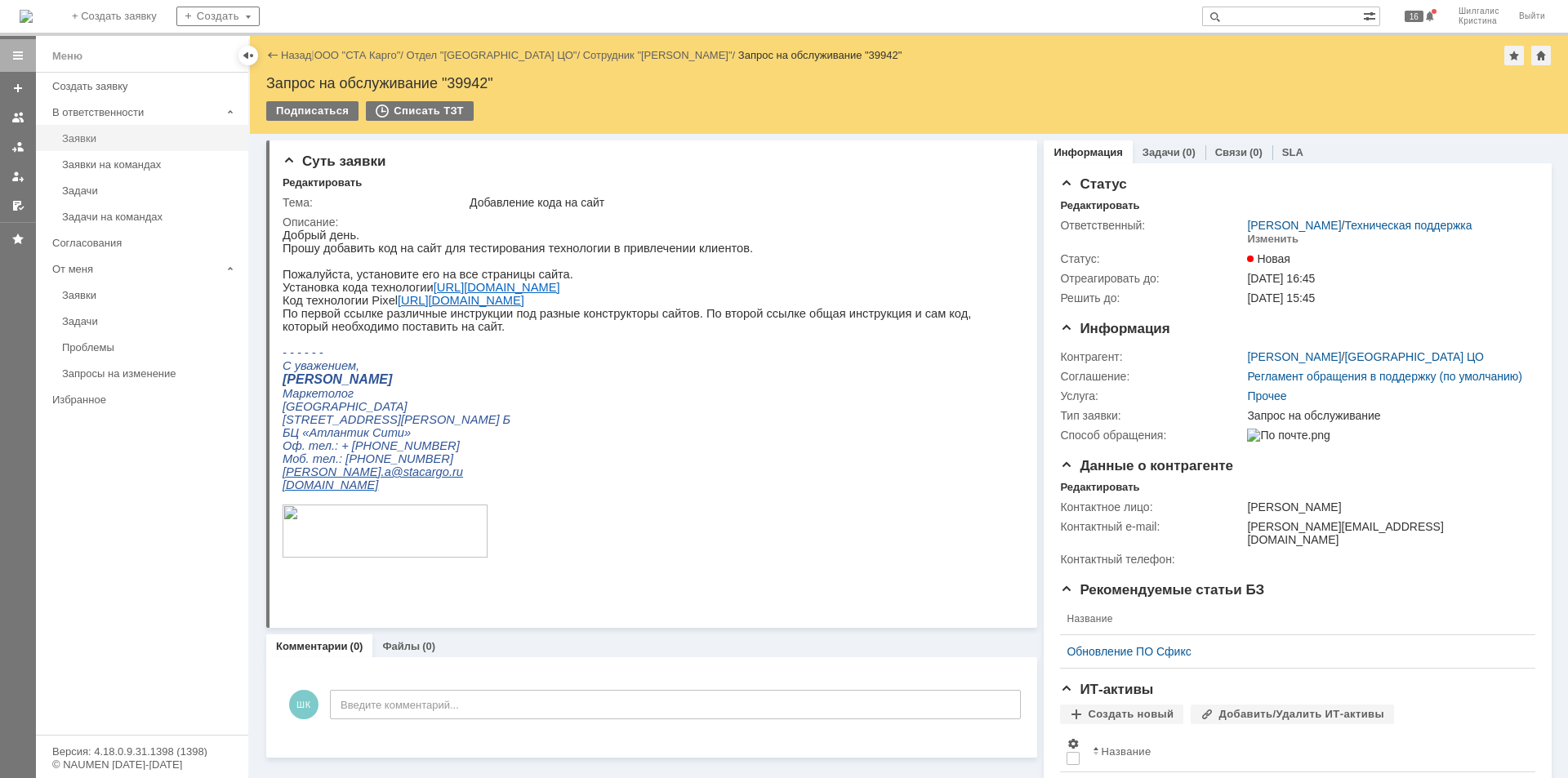
click at [159, 145] on link "Заявки" at bounding box center [151, 138] width 190 height 25
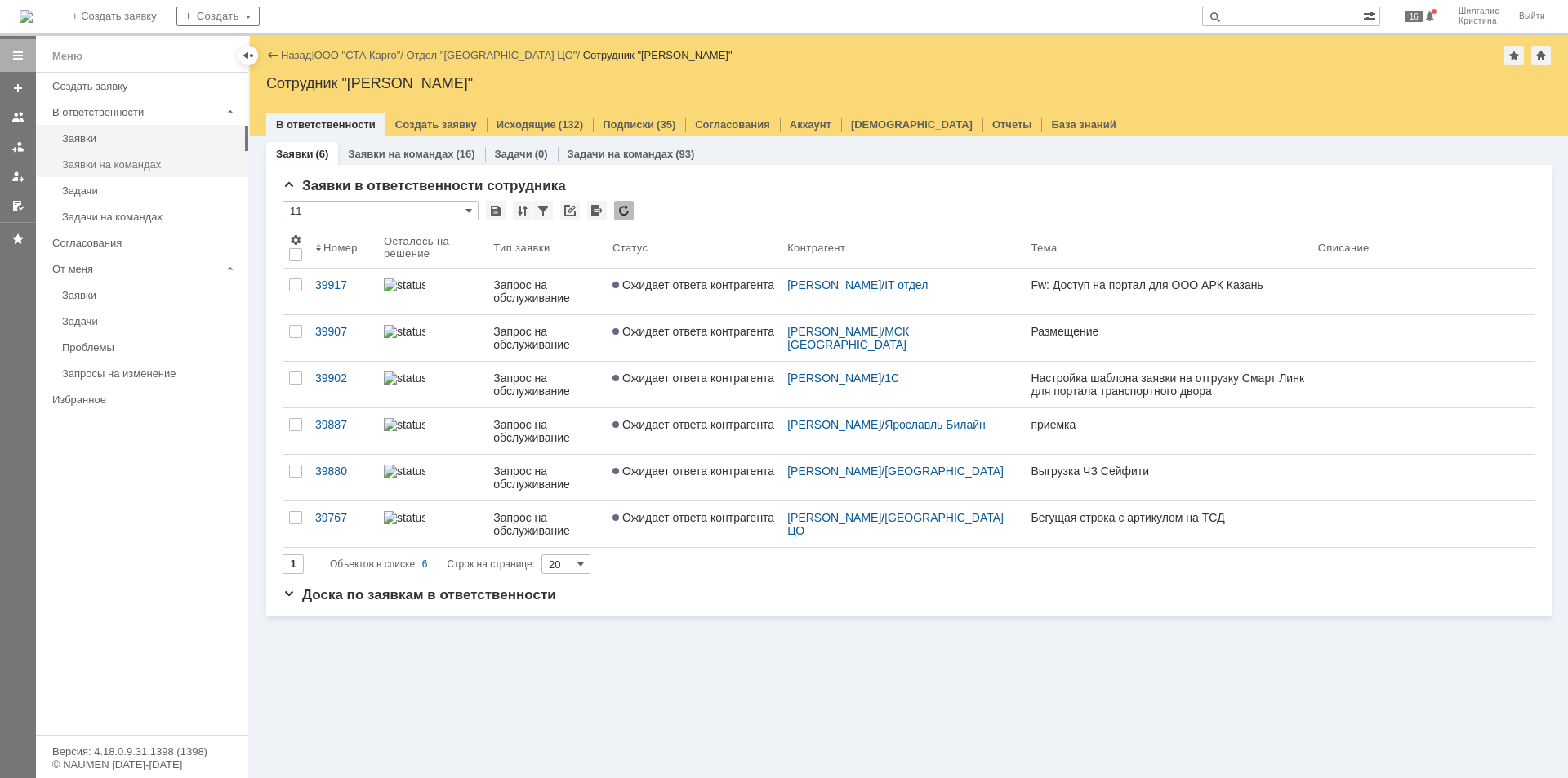
click at [151, 156] on link "Заявки на командах" at bounding box center [151, 165] width 190 height 25
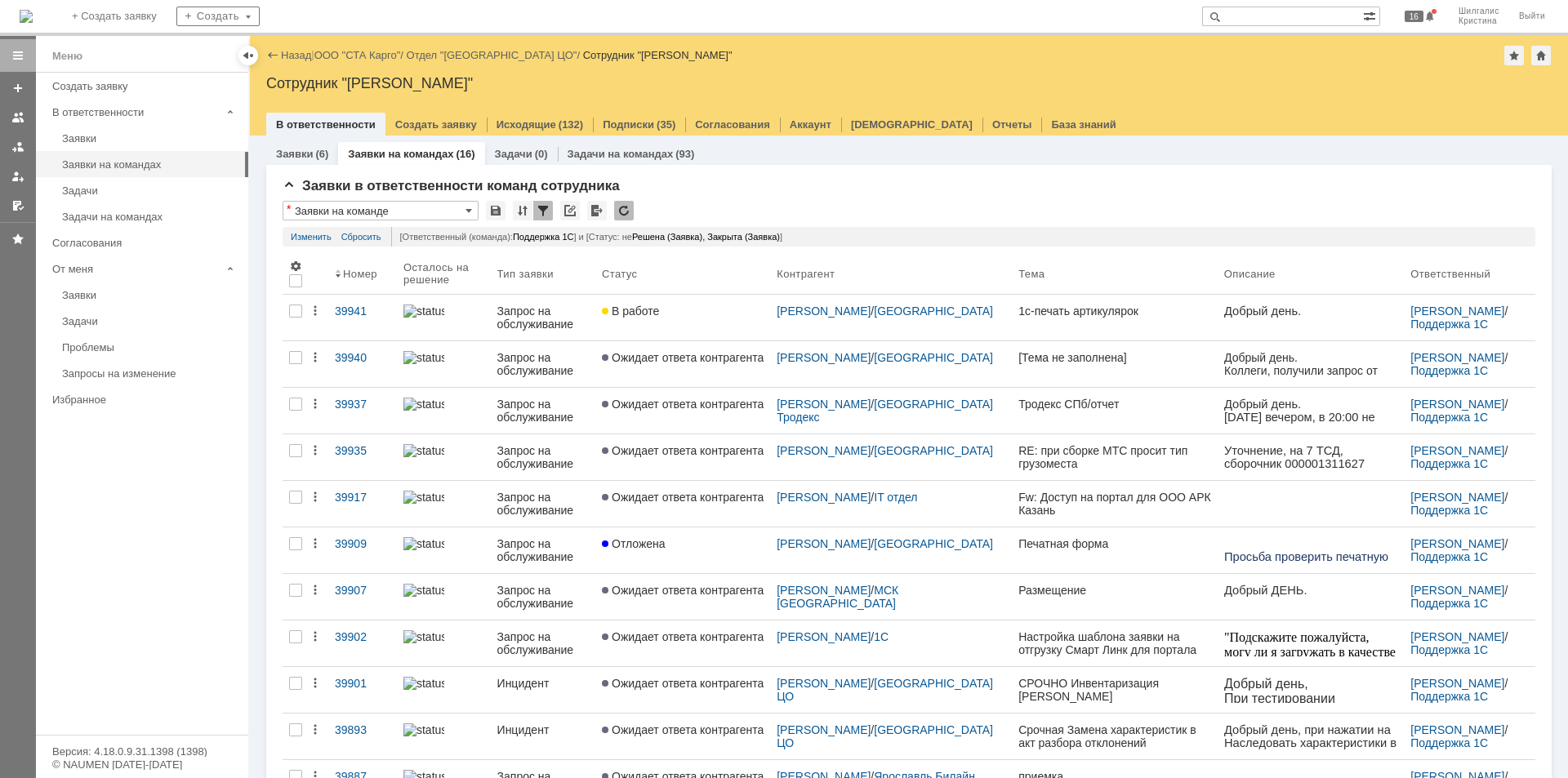
click at [353, 57] on link "ООО "СТА Карго"" at bounding box center [358, 55] width 87 height 12
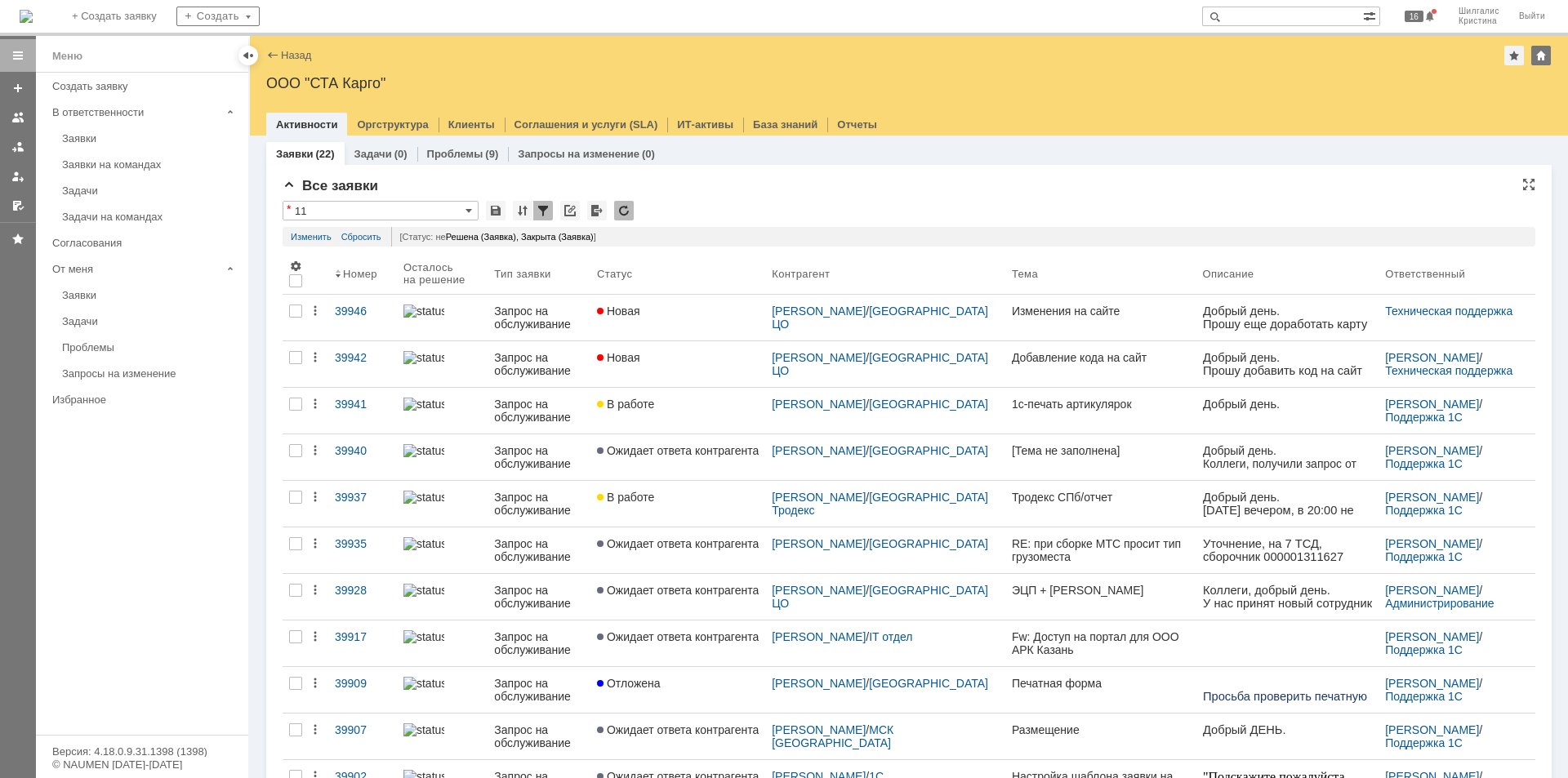
click at [758, 193] on div "Все заявки" at bounding box center [909, 186] width 1253 height 17
click at [758, 190] on div "Все заявки" at bounding box center [909, 186] width 1253 height 17
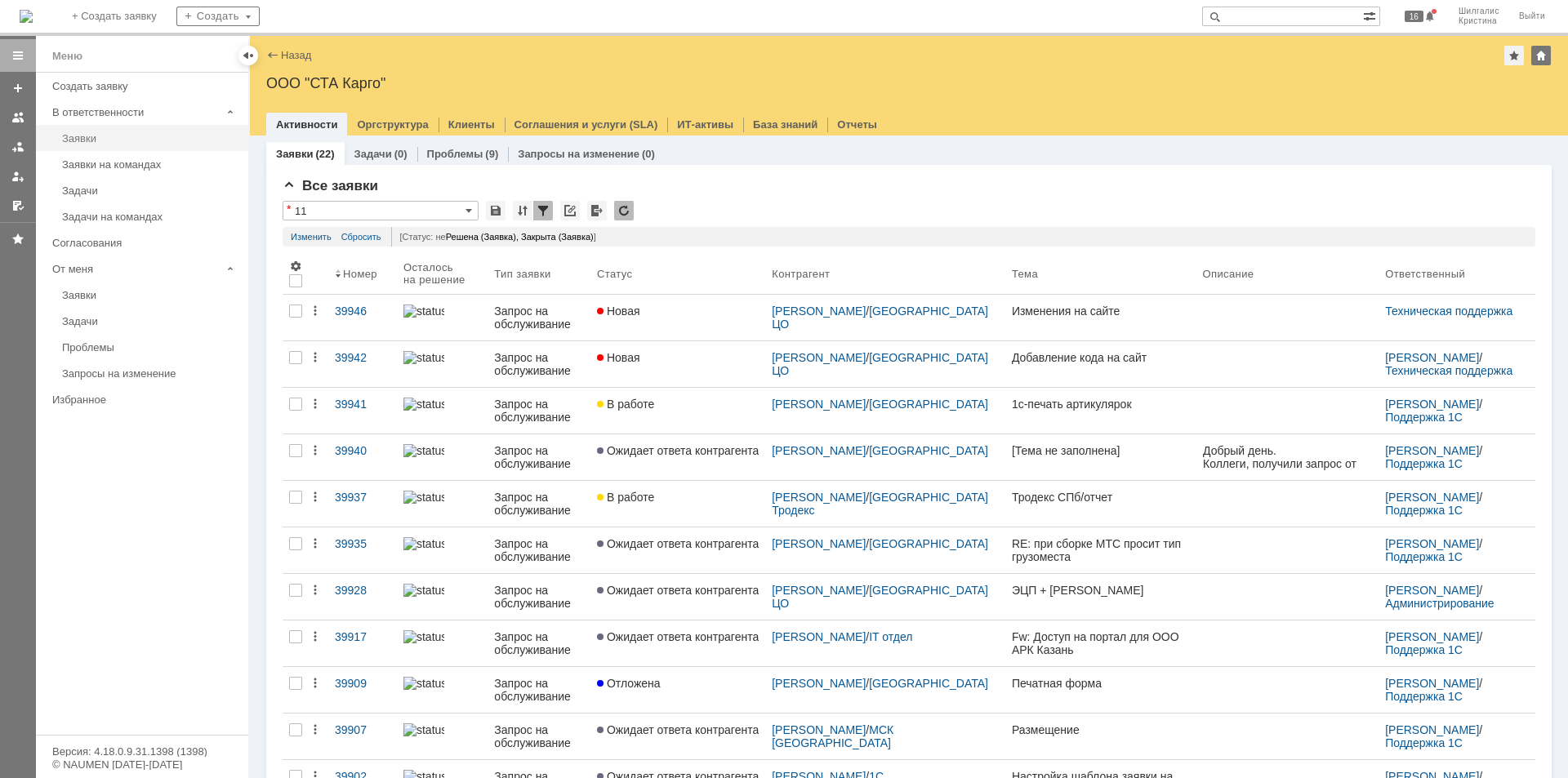
click at [99, 135] on div "Заявки" at bounding box center [151, 138] width 176 height 12
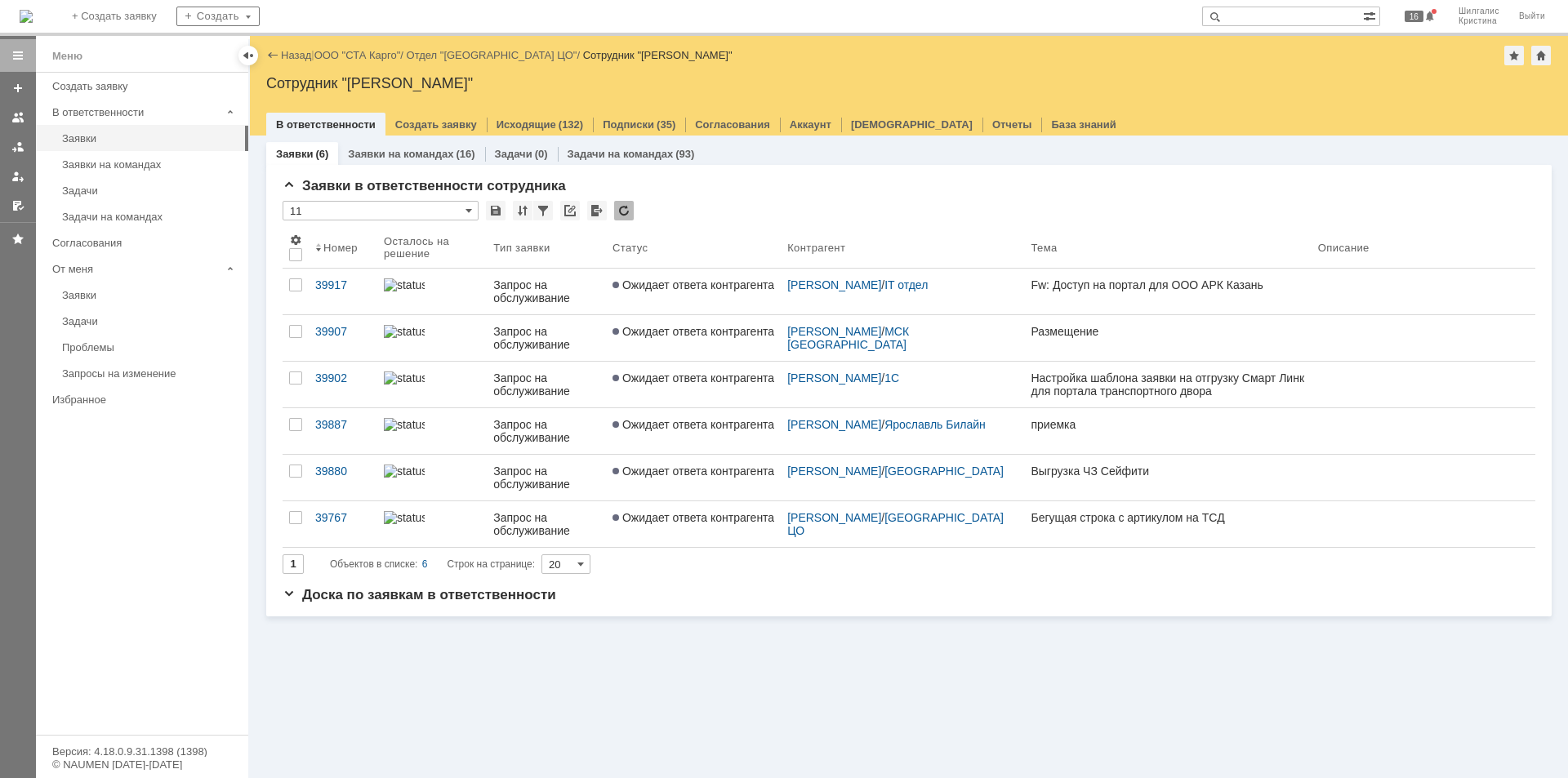
click at [666, 177] on div "Заявки в ответственности сотрудника * 11 Результаты поиска: 1 Объектов в списке…" at bounding box center [908, 390] width 1285 height 452
click at [687, 285] on span "Ожидает ответа контрагента" at bounding box center [693, 285] width 161 height 13
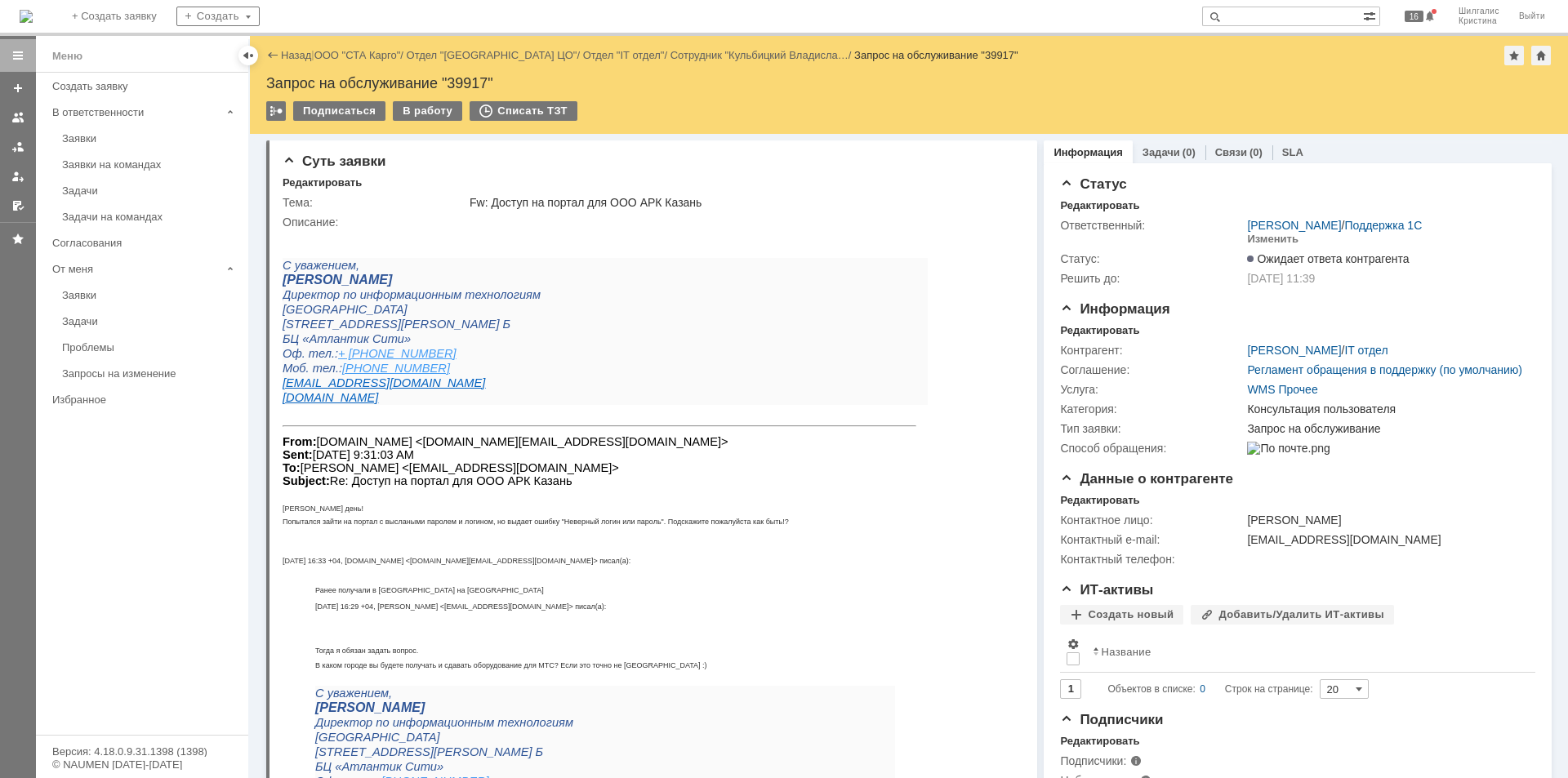
click at [465, 82] on div "Запрос на обслуживание "39917"" at bounding box center [908, 83] width 1285 height 17
copy div "39917"
click at [109, 135] on div "Заявки" at bounding box center [151, 138] width 176 height 12
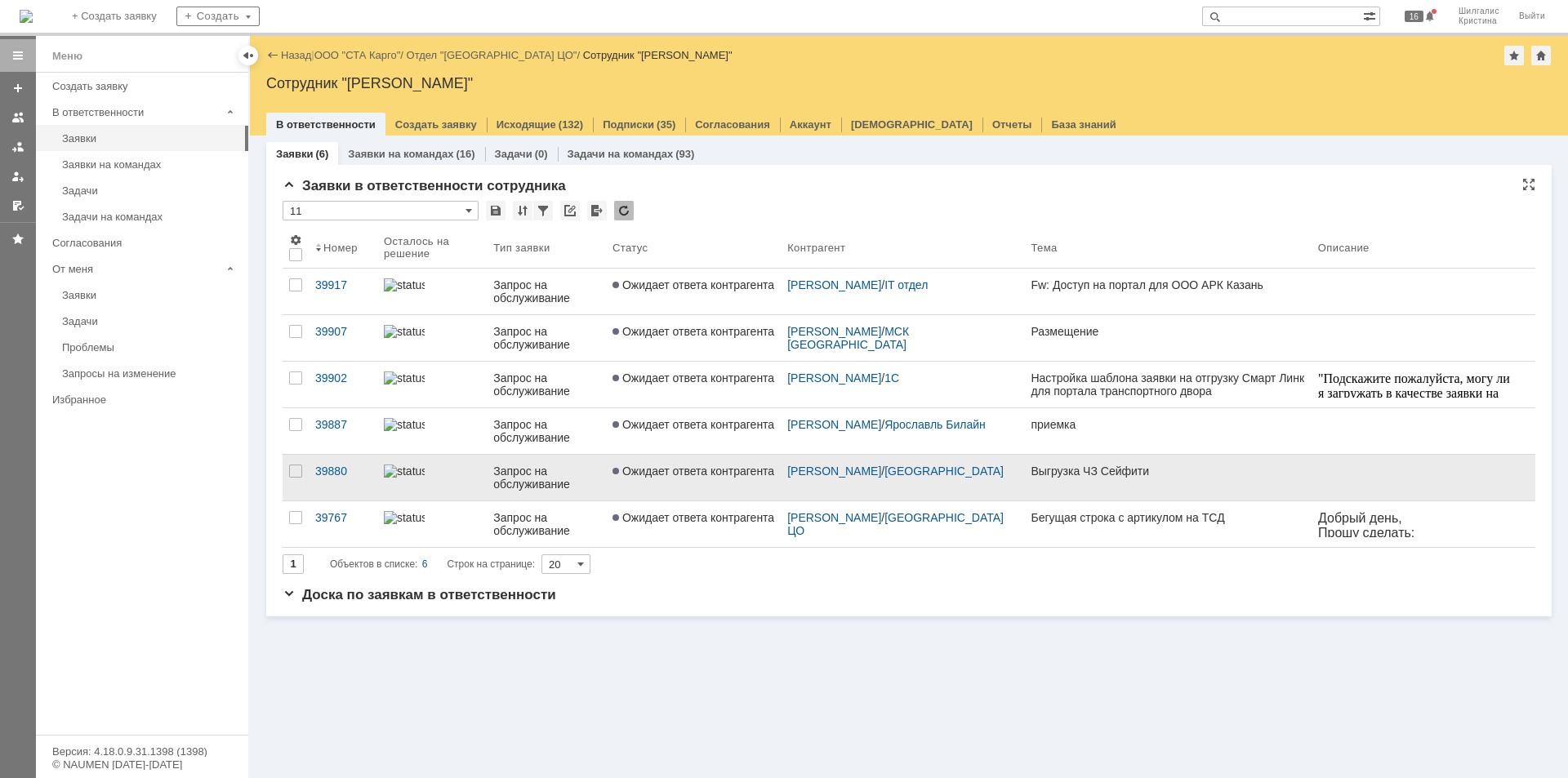
click at [691, 479] on link "Ожидает ответа контрагента" at bounding box center [693, 478] width 175 height 46
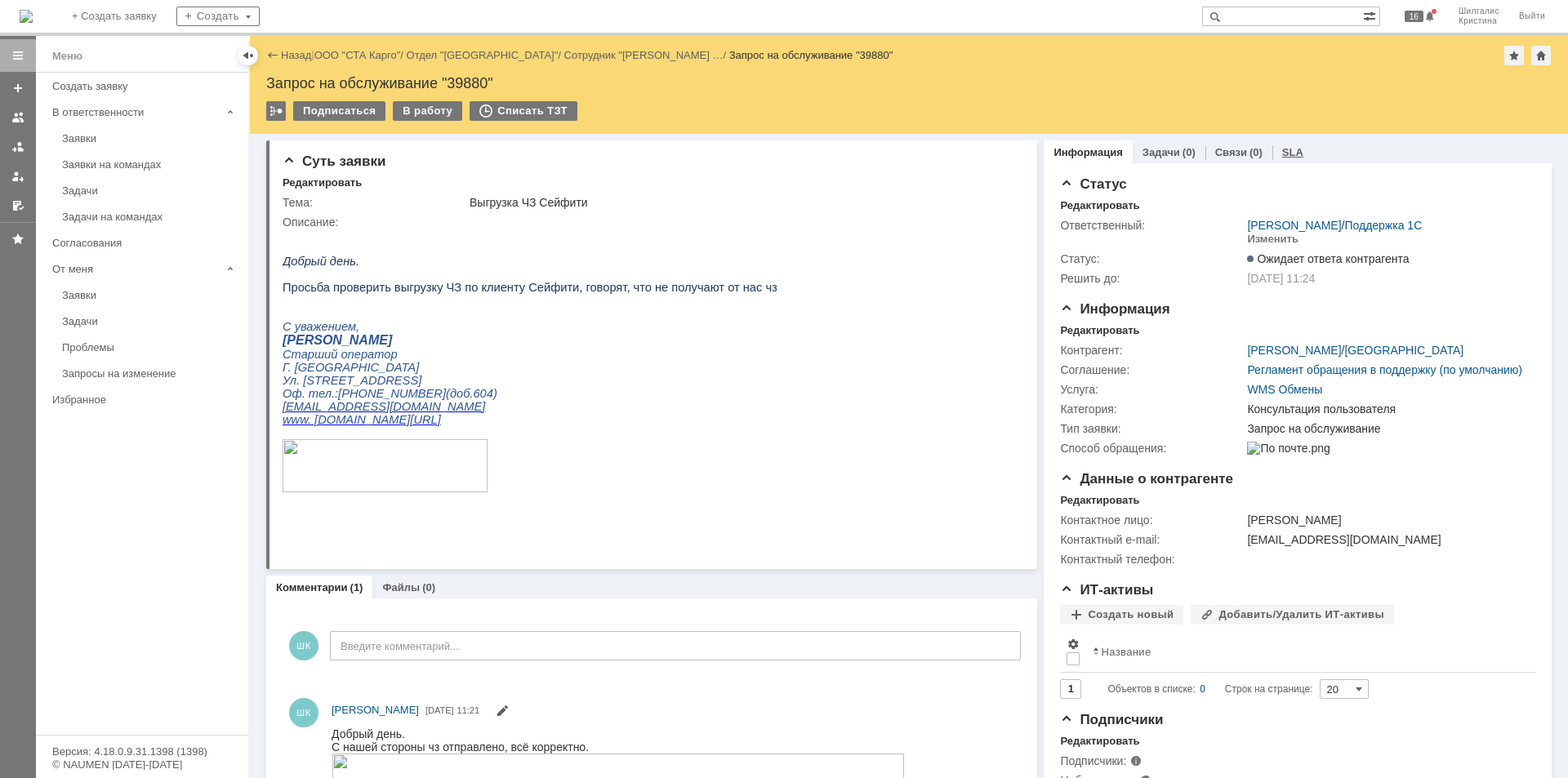
click at [1278, 145] on div "SLA" at bounding box center [1292, 152] width 41 height 23
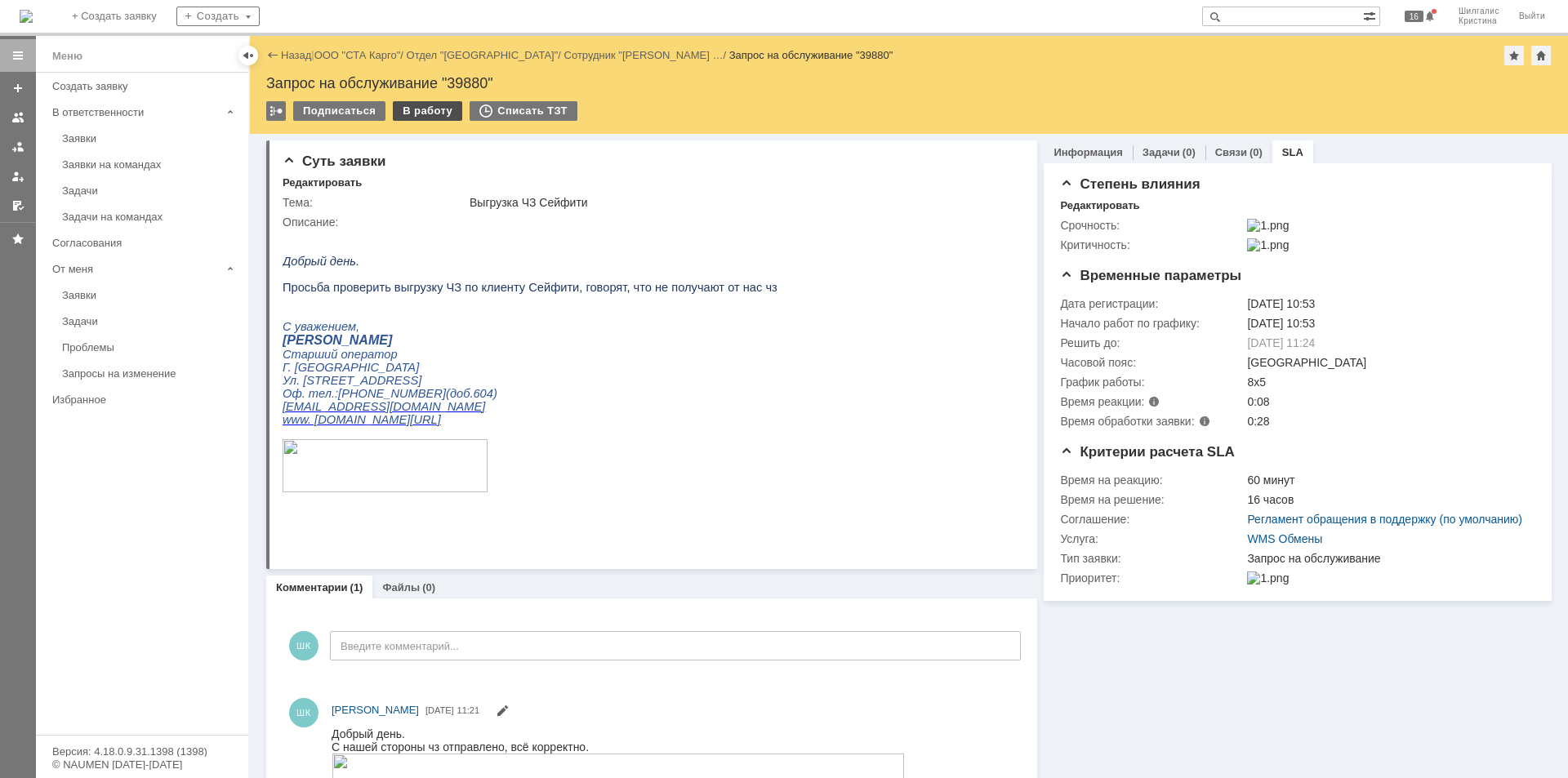
click at [409, 108] on div "В работу" at bounding box center [427, 111] width 69 height 20
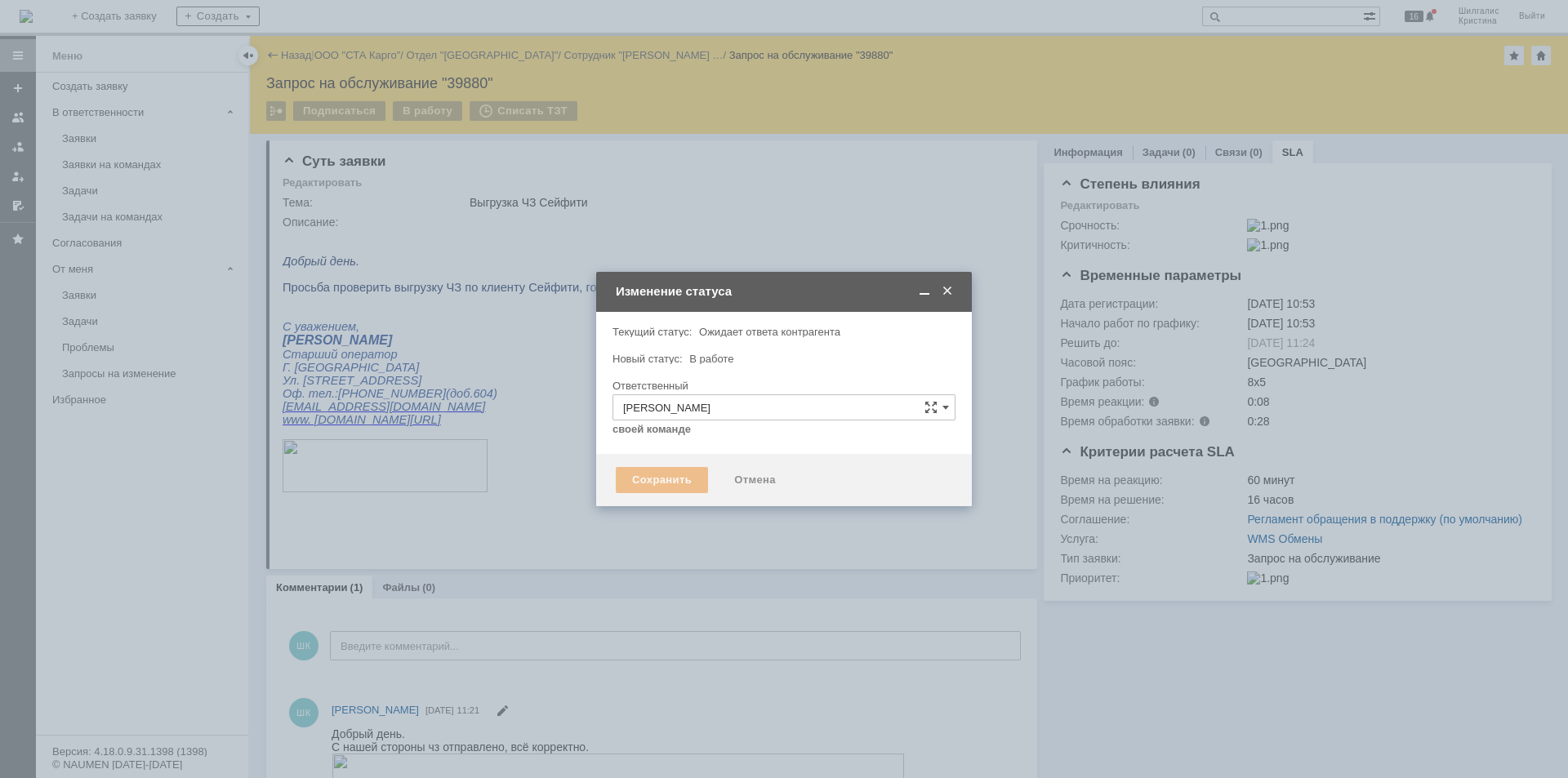
type input "Консультация пользователя"
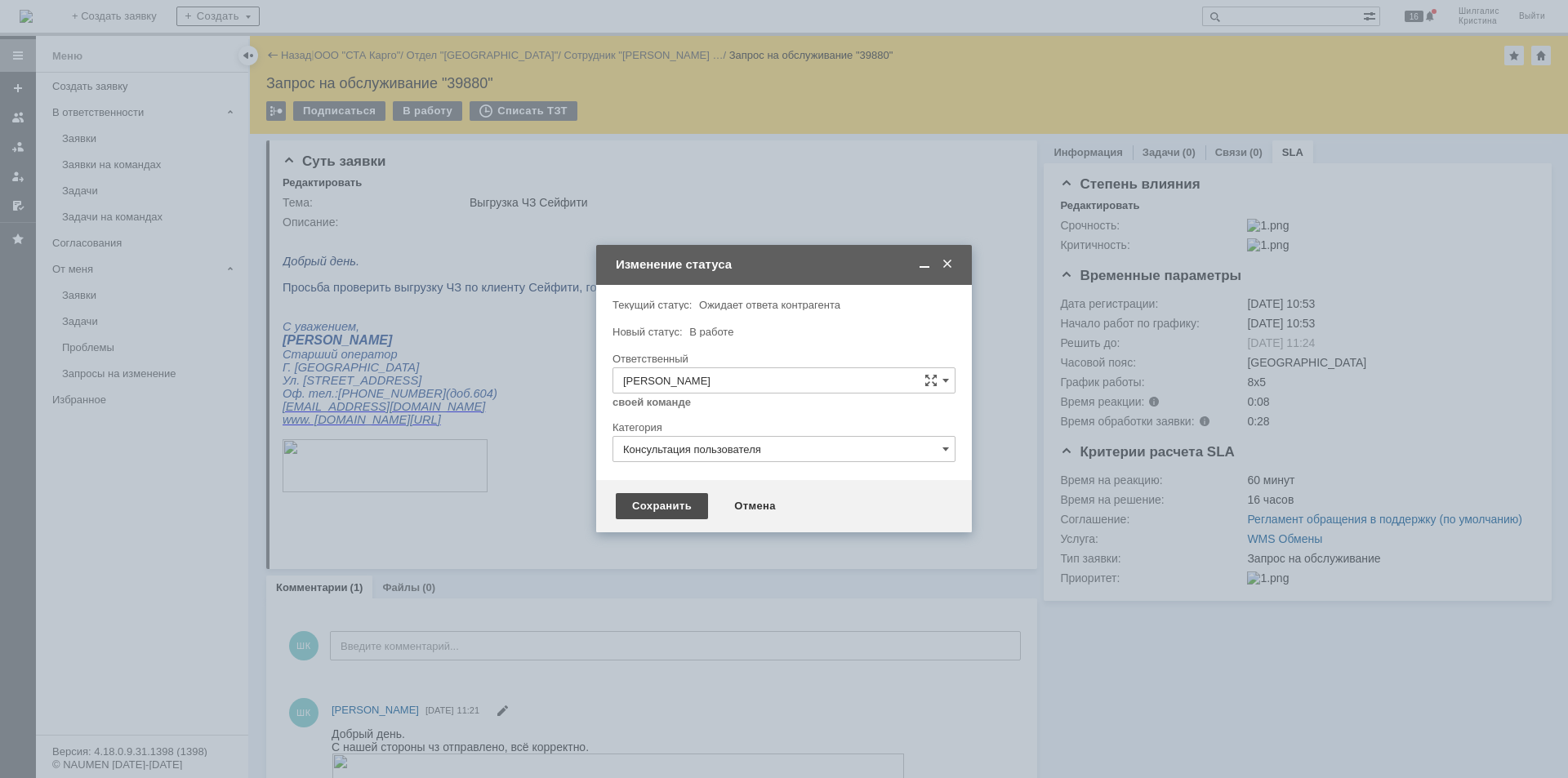
click at [667, 515] on div "Сохранить" at bounding box center [661, 506] width 92 height 26
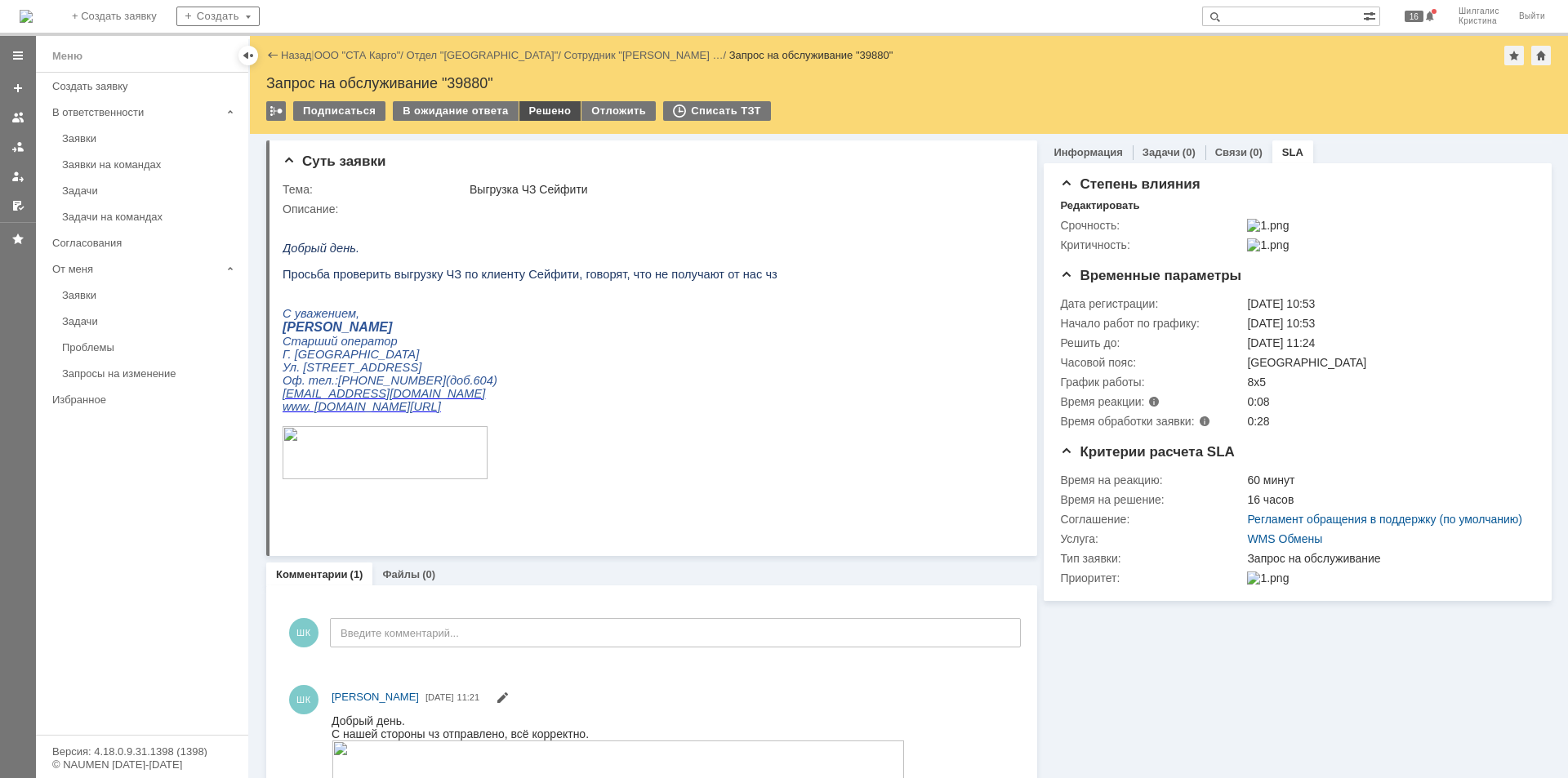
click at [551, 104] on div "Решено" at bounding box center [550, 111] width 62 height 20
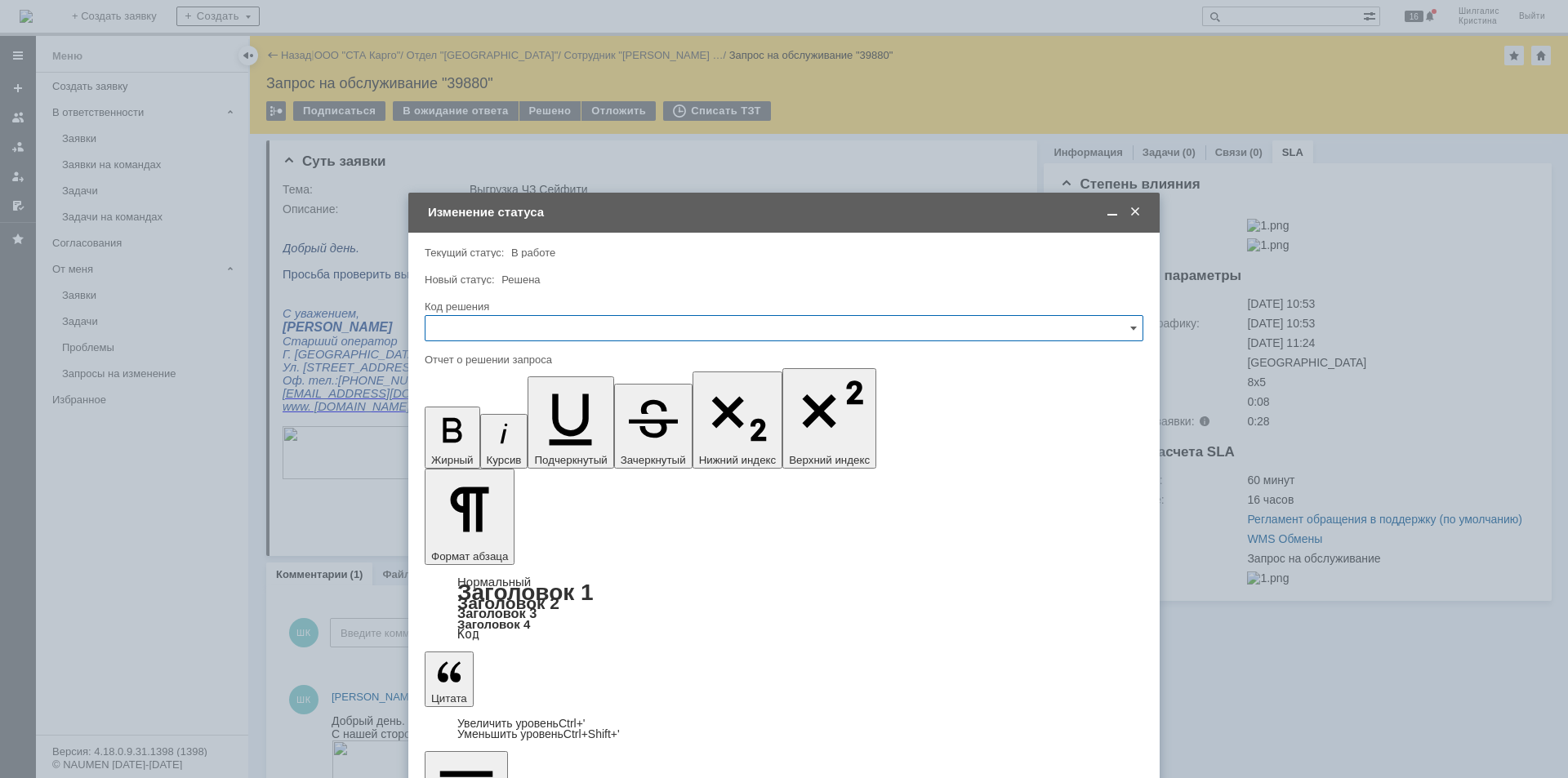
drag, startPoint x: 523, startPoint y: 321, endPoint x: 529, endPoint y: 332, distance: 12.5
click at [524, 320] on input "text" at bounding box center [784, 328] width 719 height 26
drag, startPoint x: 507, startPoint y: 543, endPoint x: 488, endPoint y: 518, distance: 31.4
click at [507, 543] on span "Решено" at bounding box center [784, 548] width 697 height 13
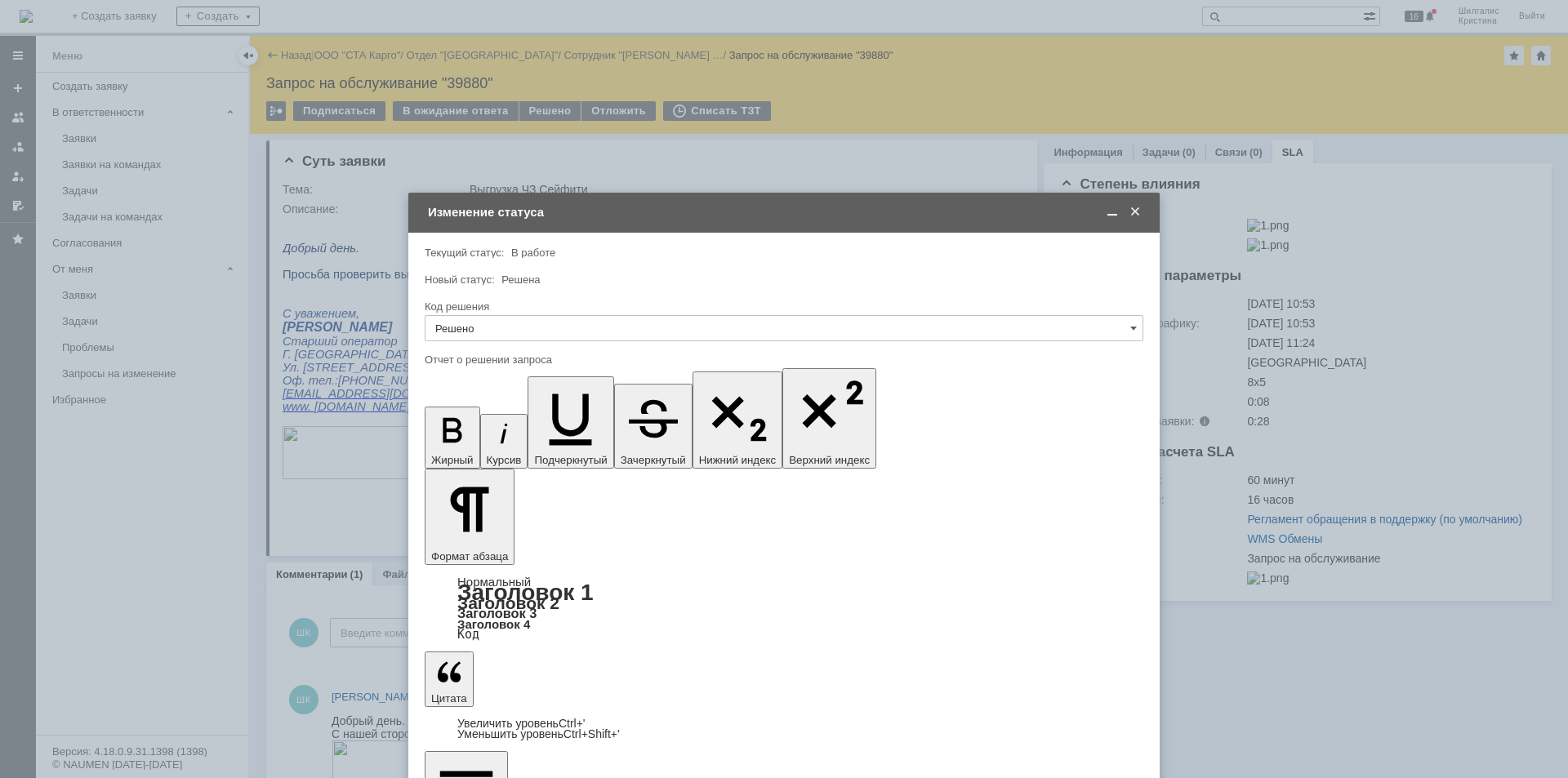
type input "Решено"
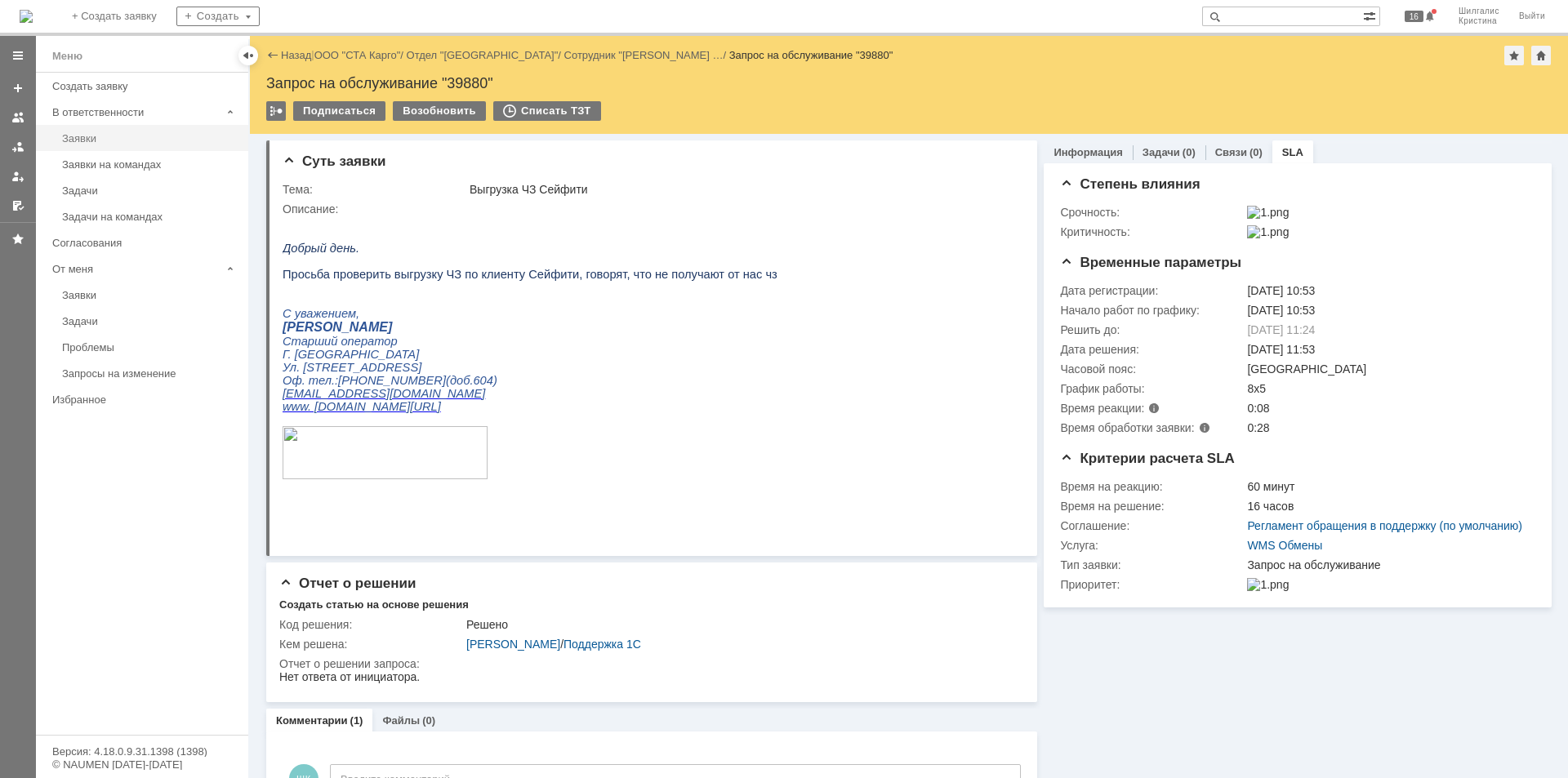
click at [118, 146] on link "Заявки" at bounding box center [151, 138] width 190 height 25
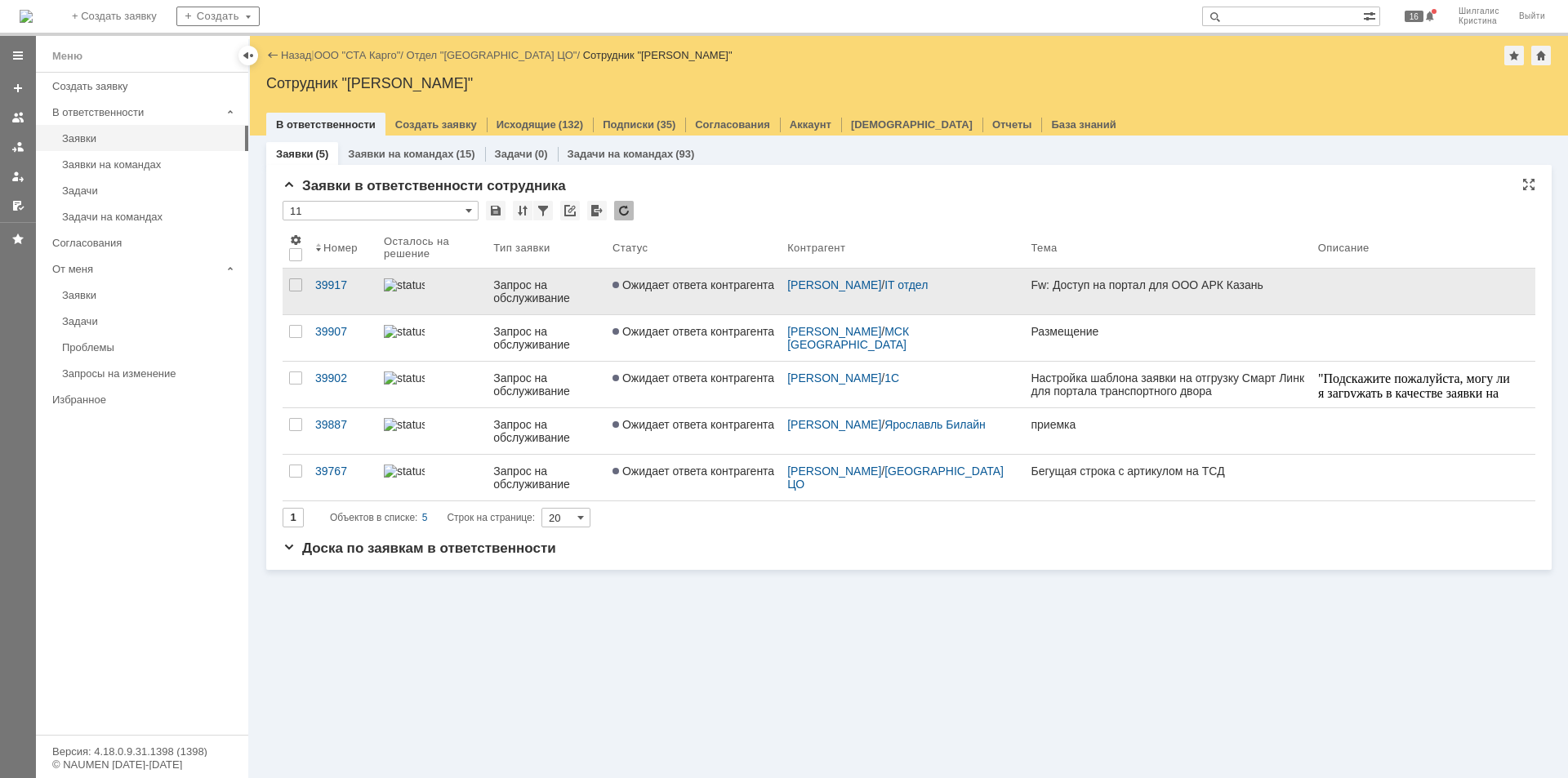
click at [645, 296] on link "Ожидает ответа контрагента" at bounding box center [693, 291] width 175 height 46
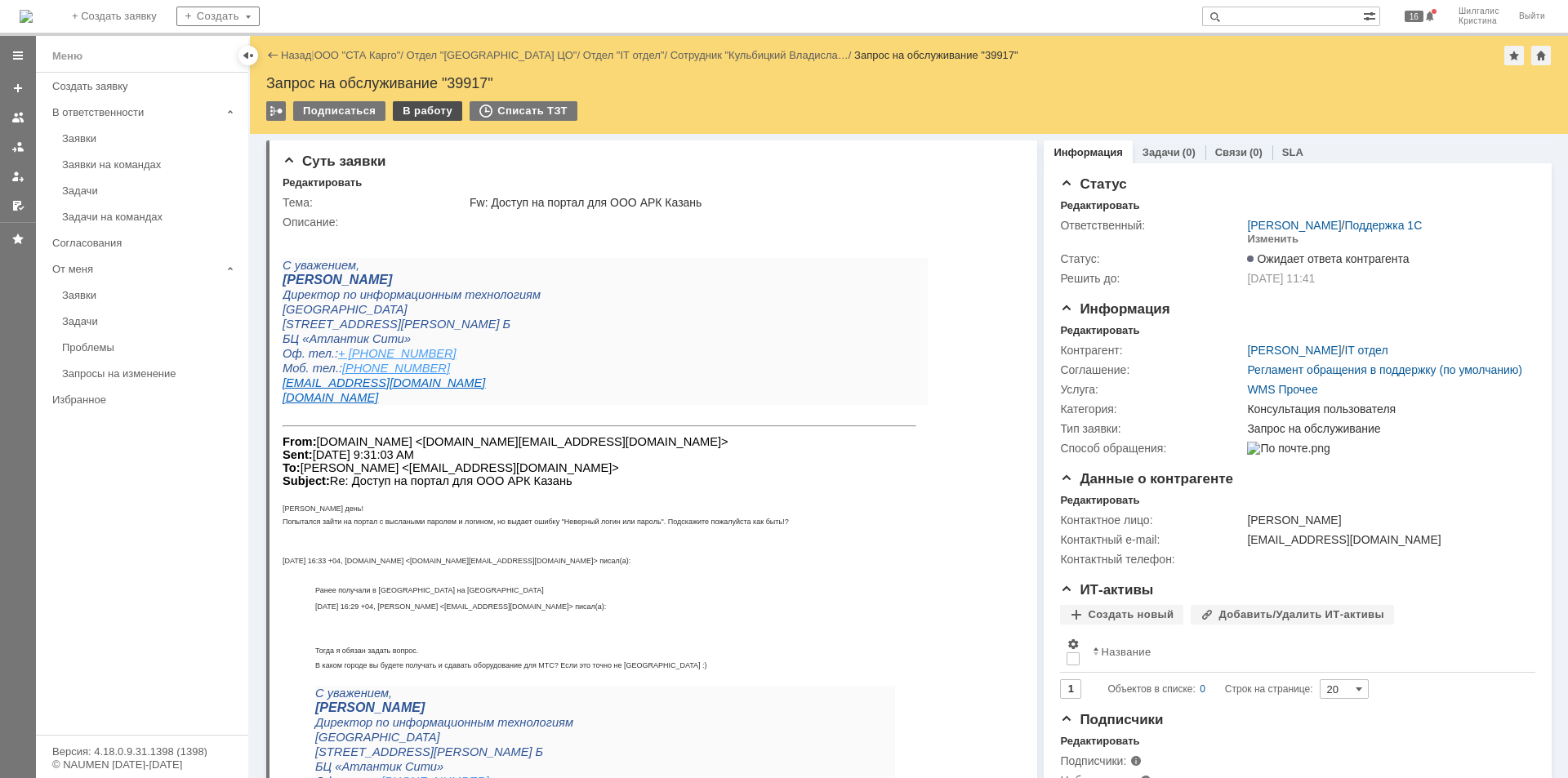
click at [413, 115] on div "В работу" at bounding box center [427, 111] width 69 height 20
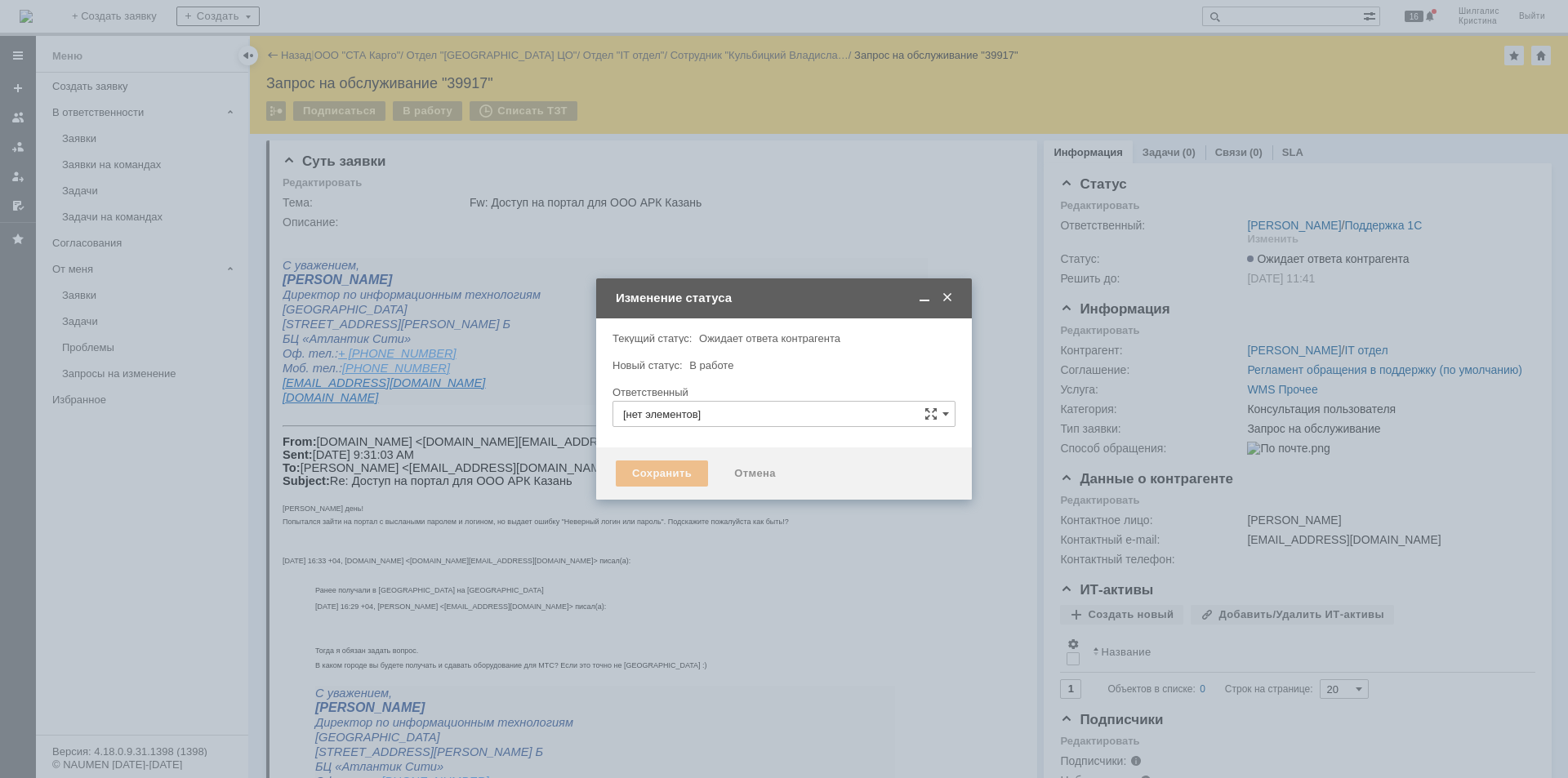
type input "[PERSON_NAME]"
type input "Консультация пользователя"
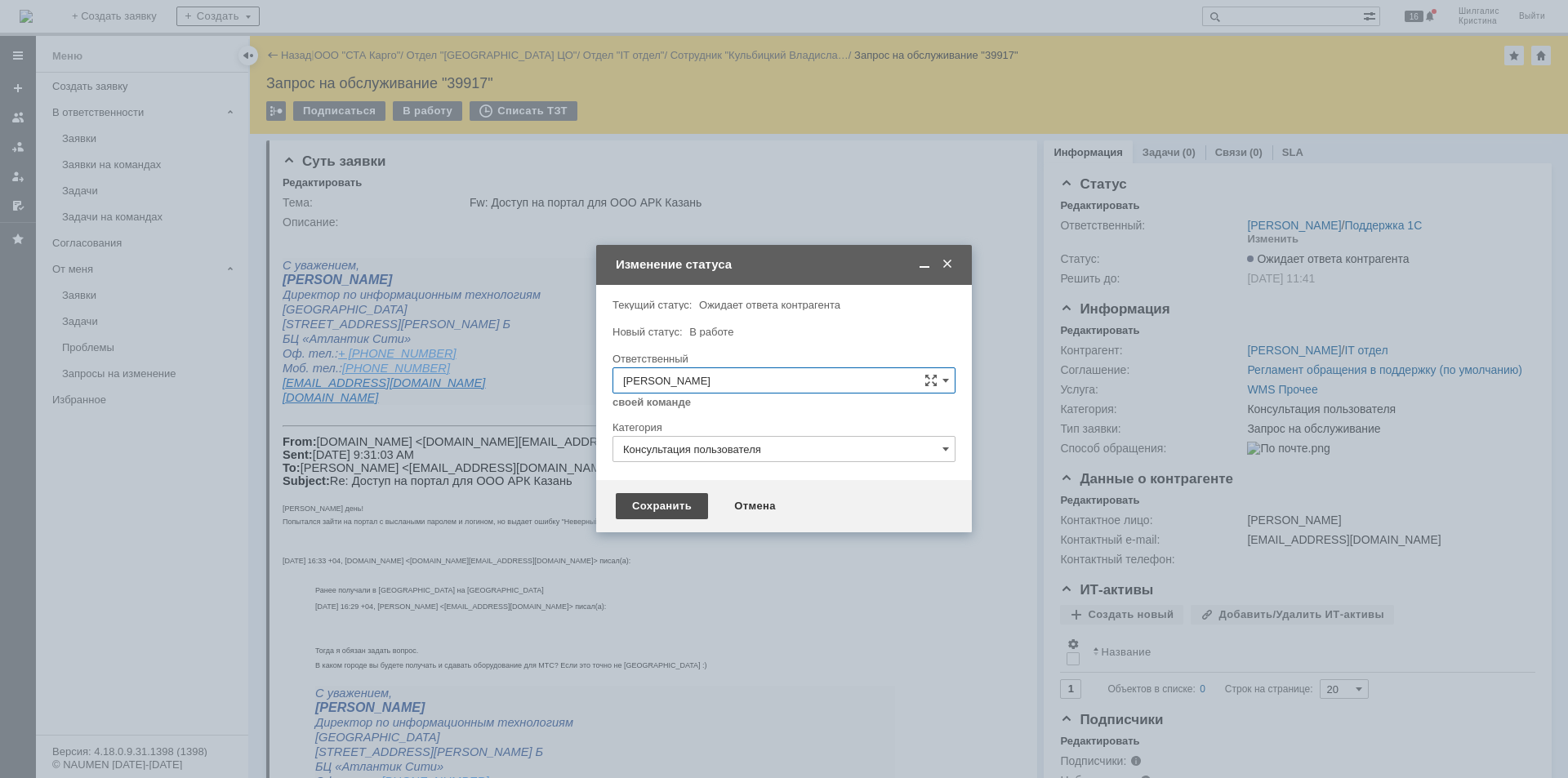
click at [675, 512] on div "Сохранить" at bounding box center [661, 506] width 92 height 26
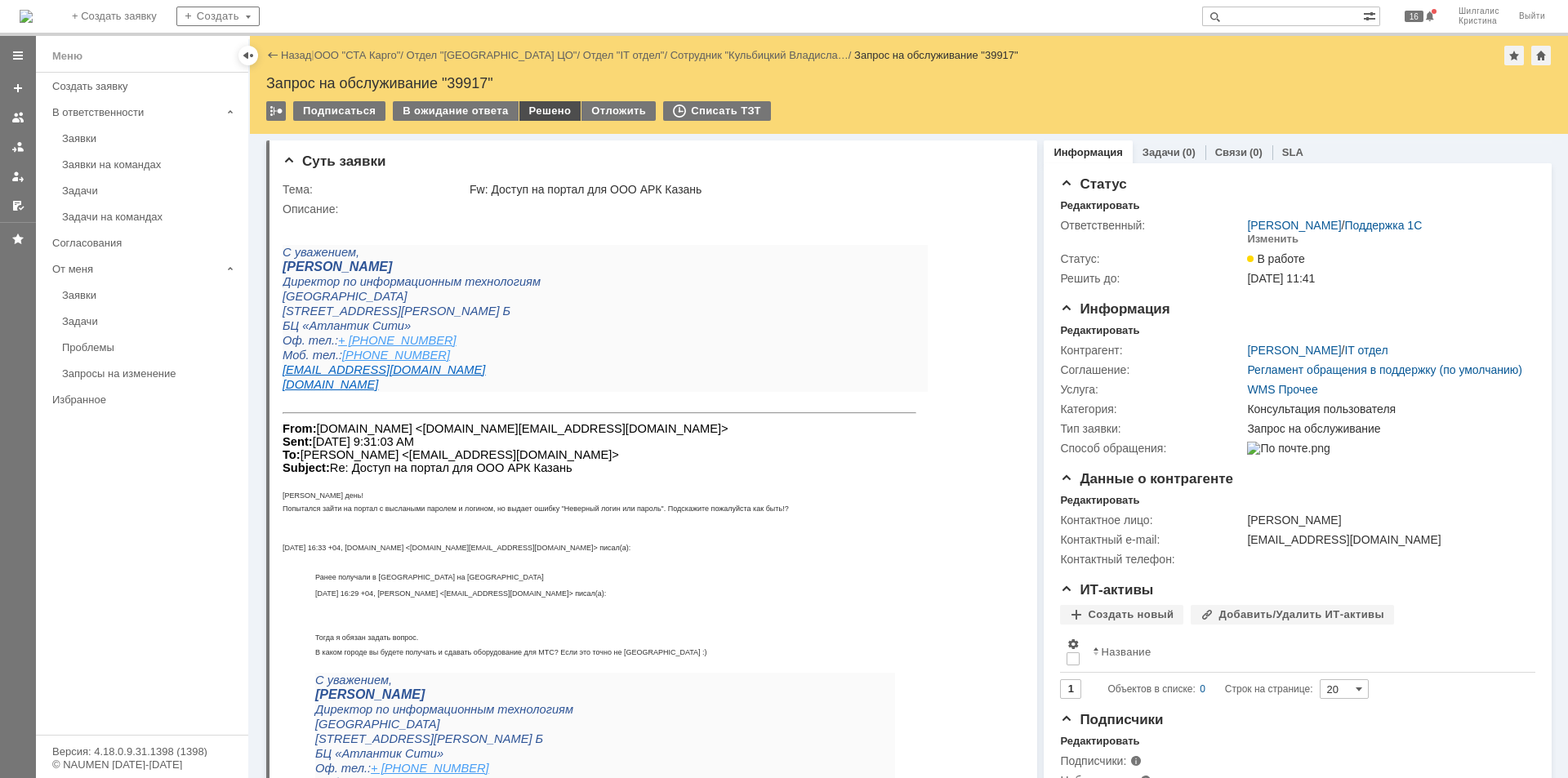
click at [555, 109] on div "Решено" at bounding box center [550, 111] width 62 height 20
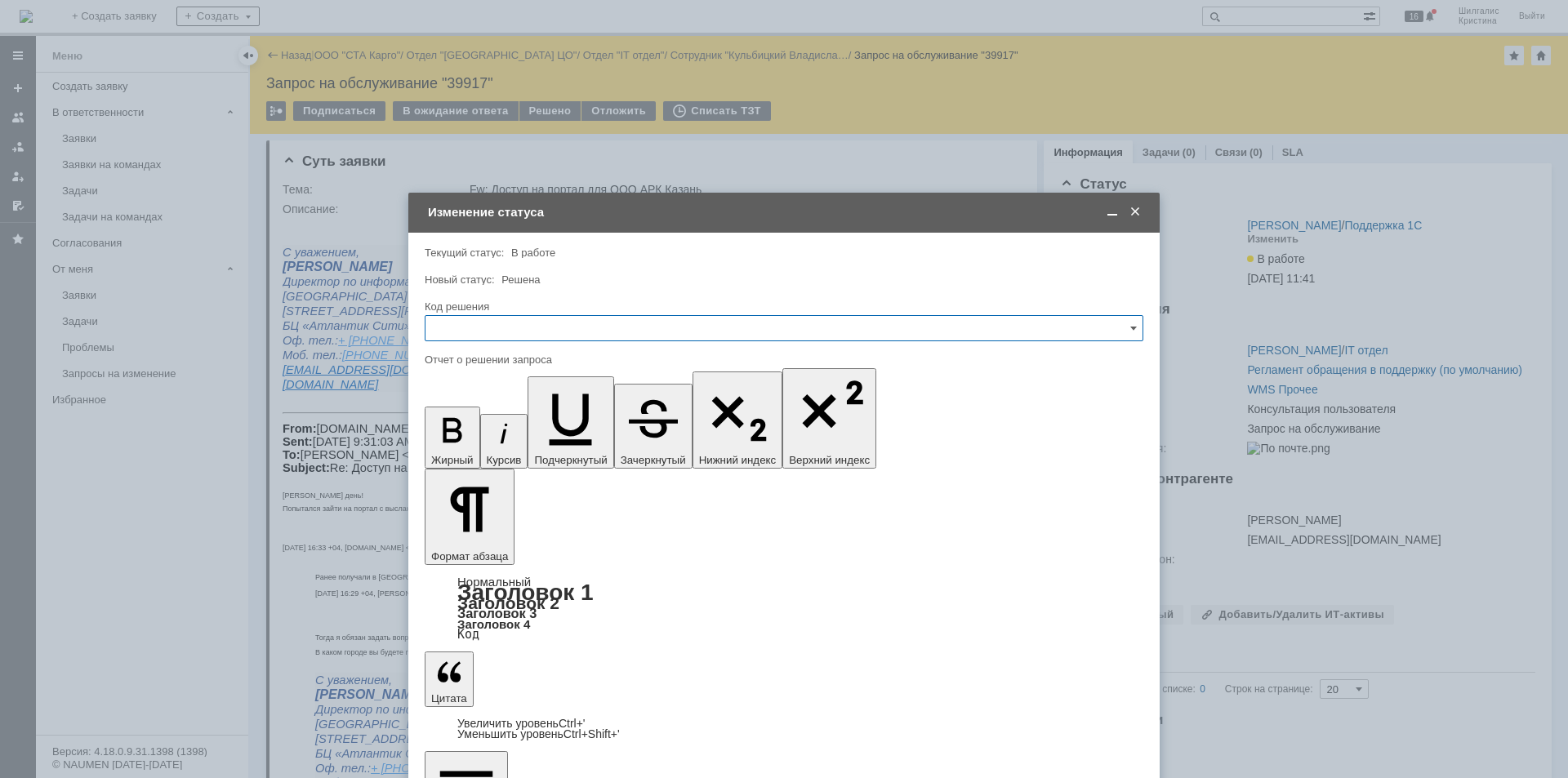
click at [518, 331] on input "text" at bounding box center [784, 328] width 719 height 26
click at [466, 538] on div "Решено" at bounding box center [784, 547] width 717 height 26
type input "Решено"
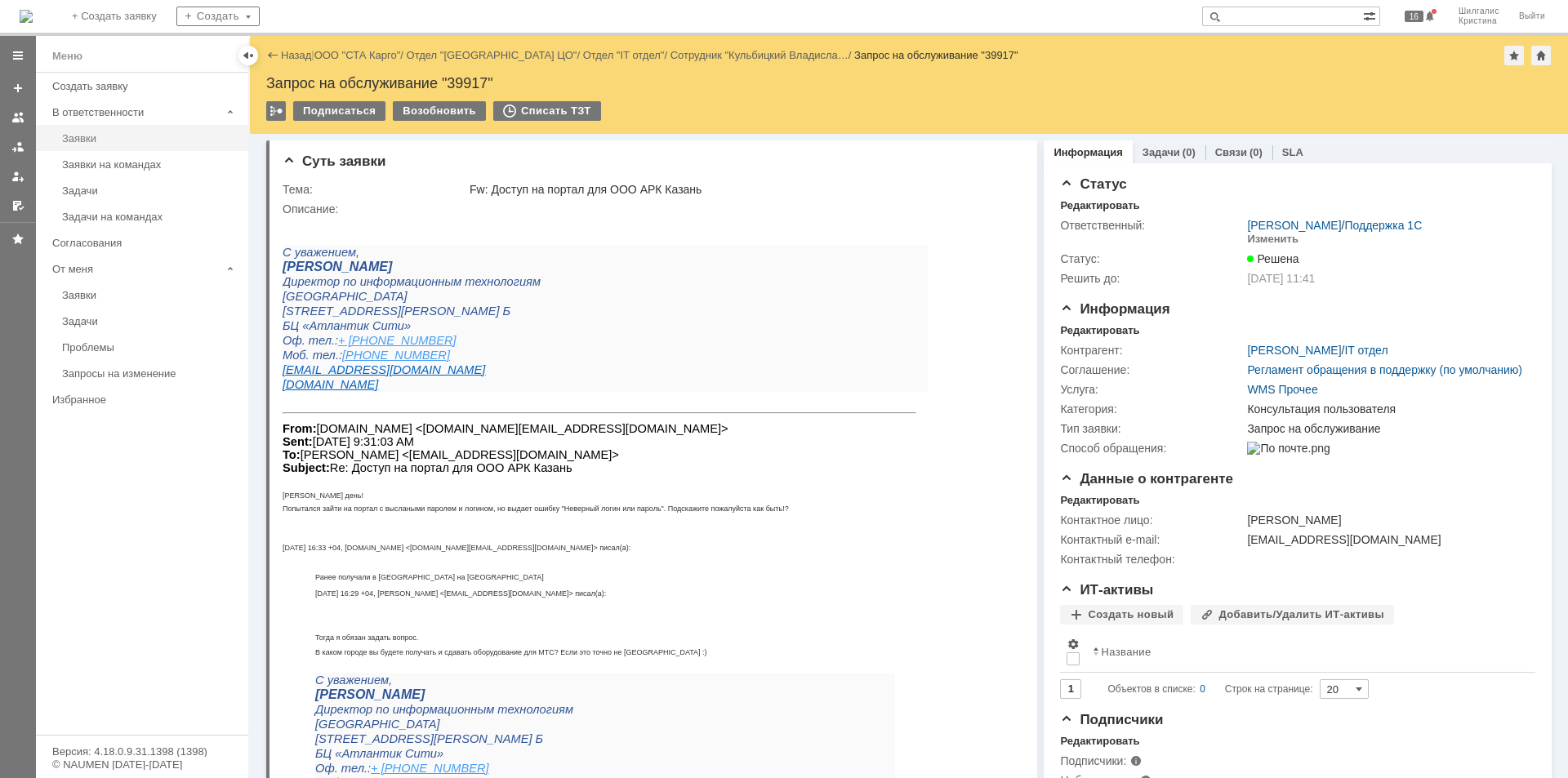
click at [108, 127] on link "Заявки" at bounding box center [151, 138] width 190 height 25
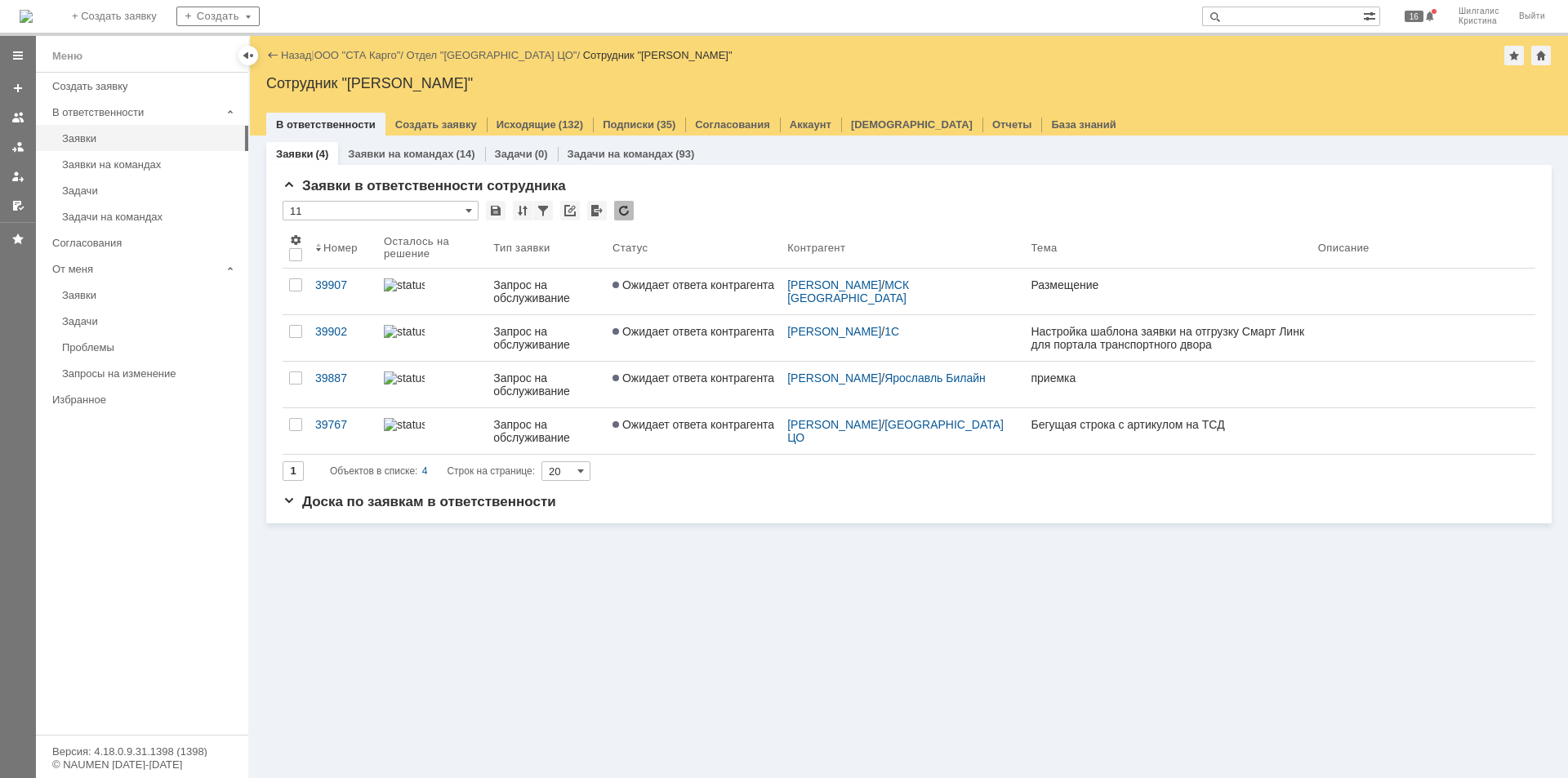
click at [660, 372] on span "Ожидает ответа контрагента" at bounding box center [693, 379] width 161 height 13
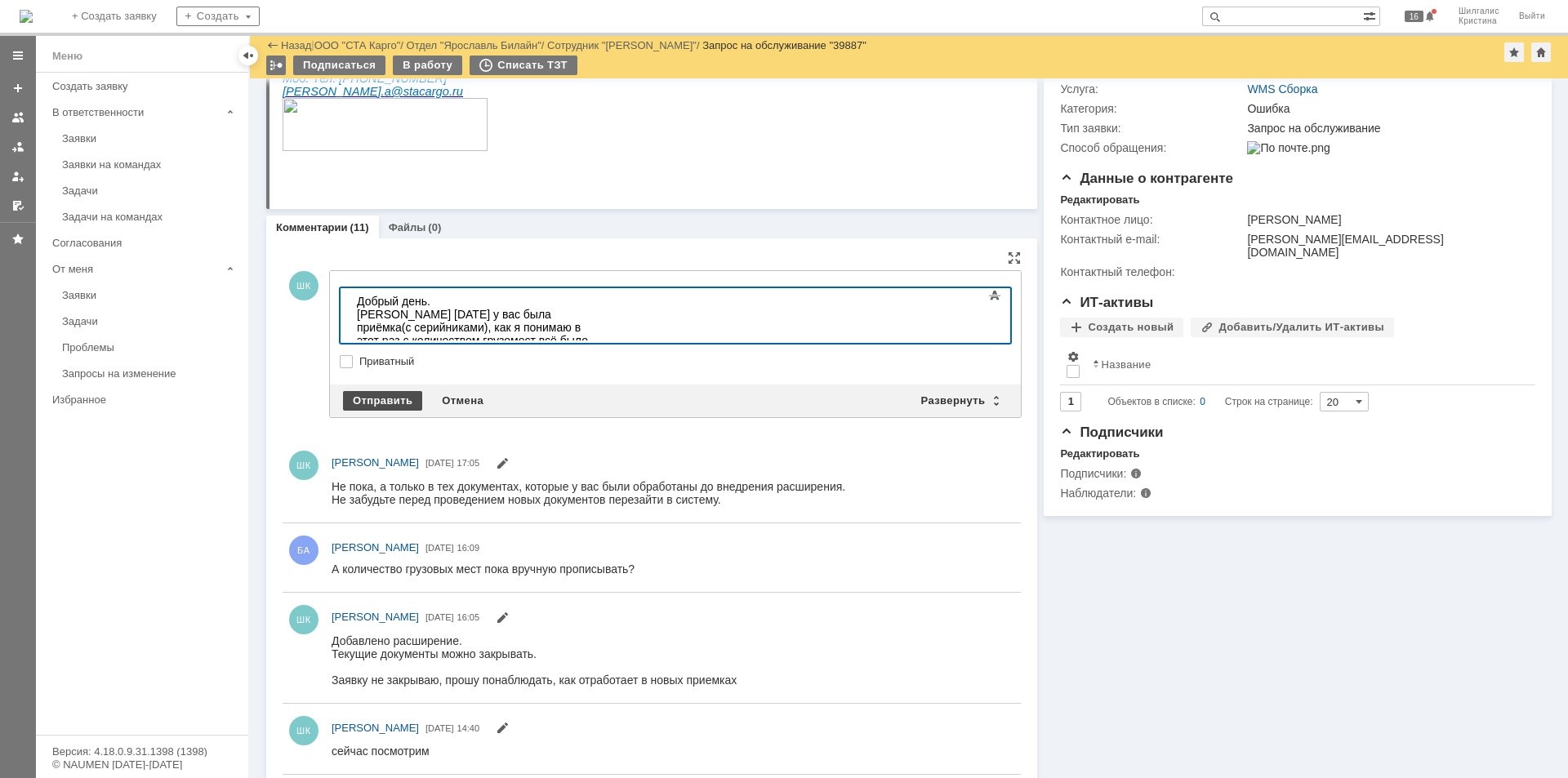
click at [398, 394] on div "Отправить" at bounding box center [382, 401] width 79 height 20
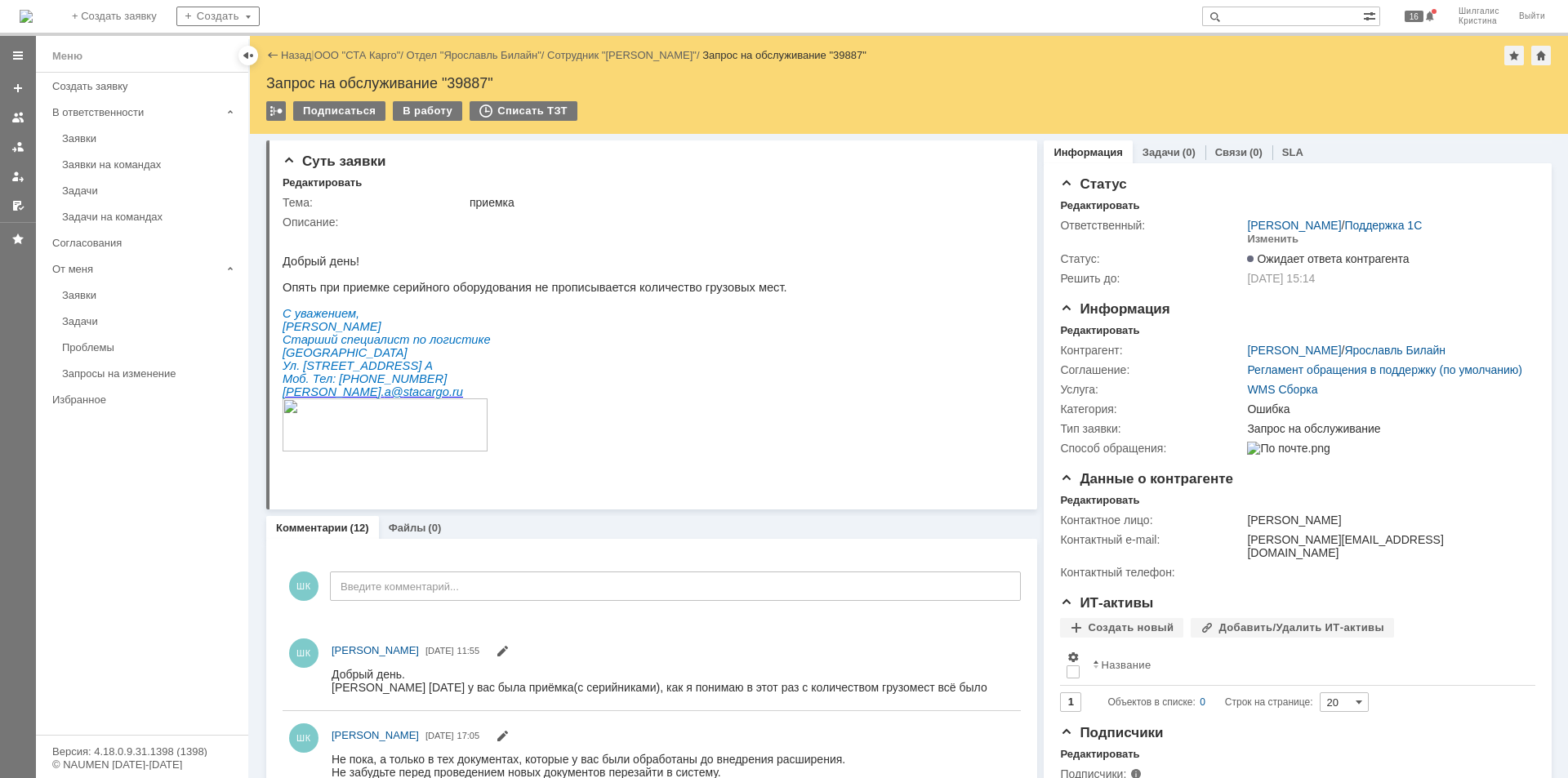
click at [100, 135] on div "Заявки" at bounding box center [151, 138] width 176 height 12
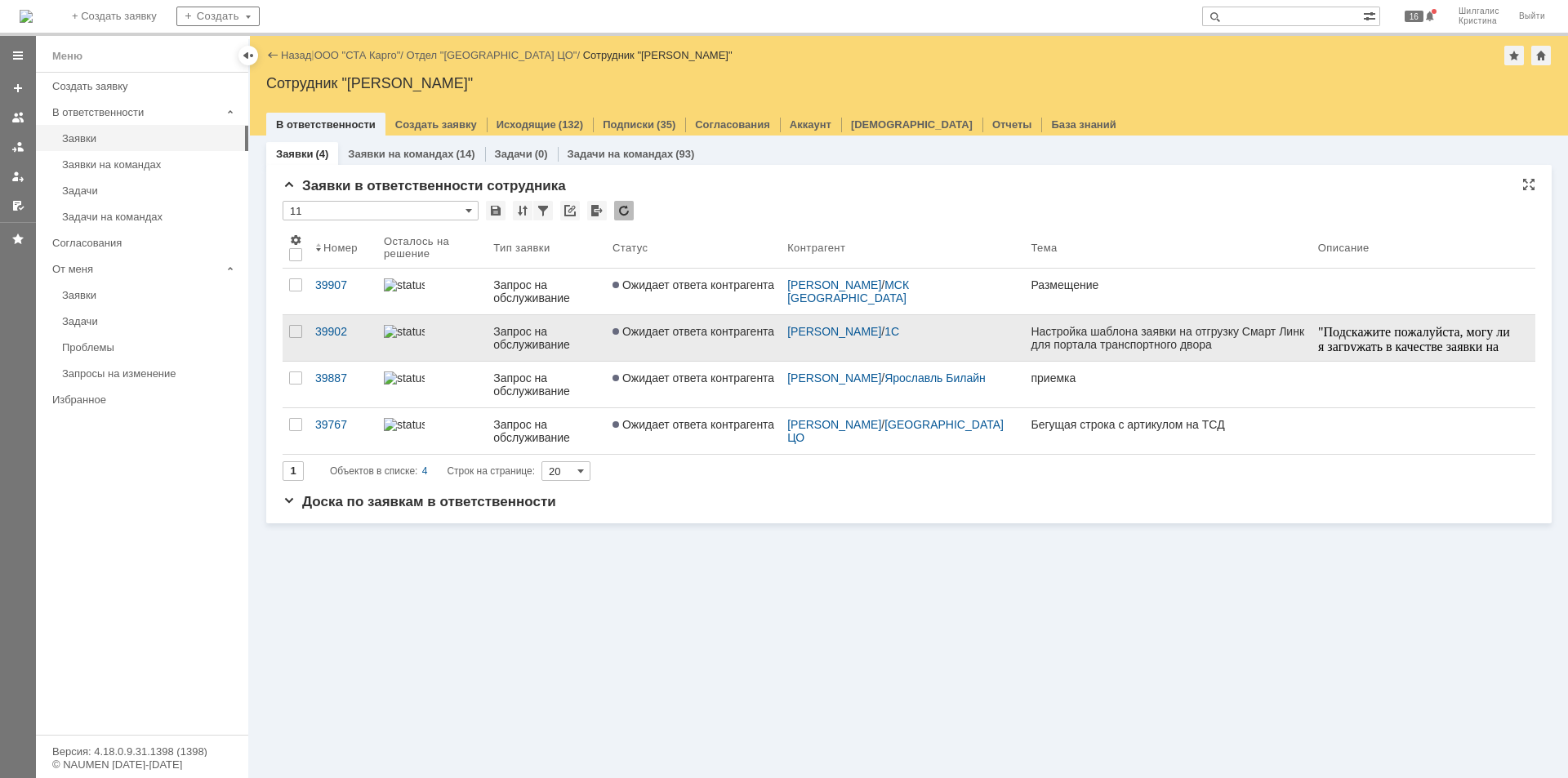
click at [660, 339] on link "Ожидает ответа контрагента" at bounding box center [693, 338] width 175 height 46
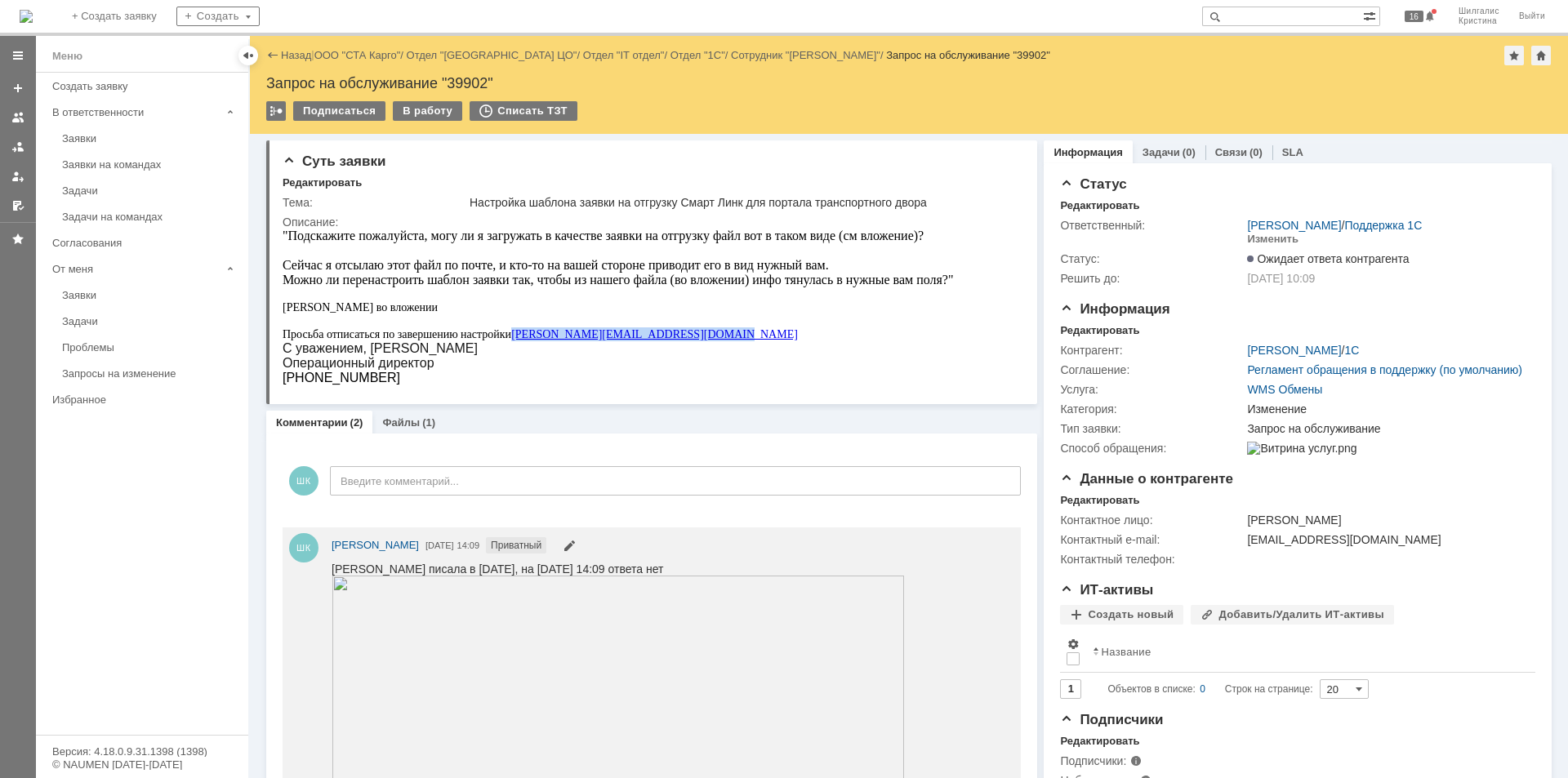
drag, startPoint x: 700, startPoint y: 334, endPoint x: 518, endPoint y: 338, distance: 182.0
click at [518, 338] on div "Просьба отписаться по завершению настройки Sergey.Strelchenko@smartlink-llc.ru" at bounding box center [618, 334] width 671 height 14
copy link "[PERSON_NAME][EMAIL_ADDRESS][DOMAIN_NAME]"
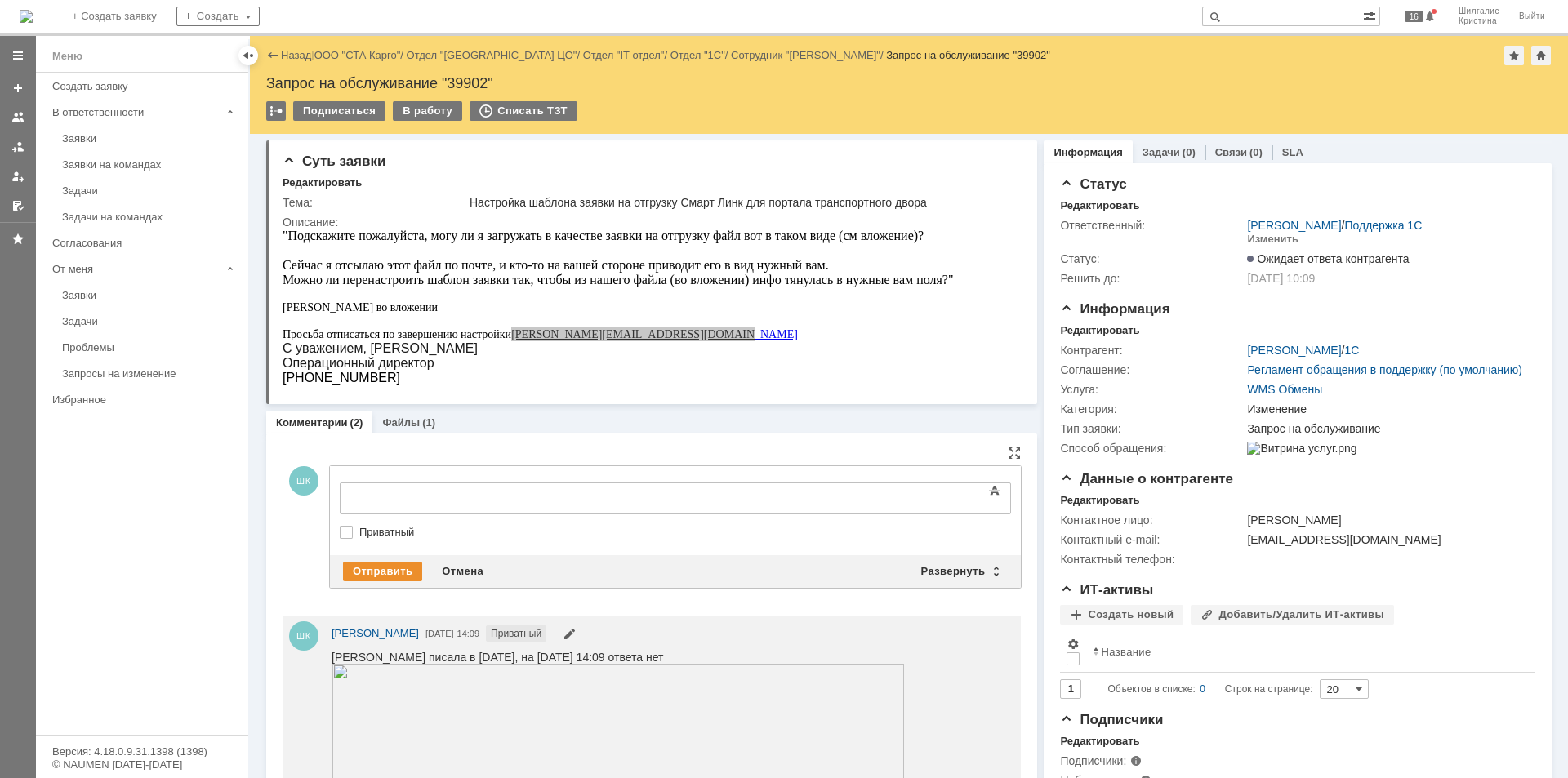
drag, startPoint x: 344, startPoint y: 528, endPoint x: 373, endPoint y: 518, distance: 30.7
click at [359, 529] on label "Приватный" at bounding box center [683, 533] width 648 height 13
checkbox input "true"
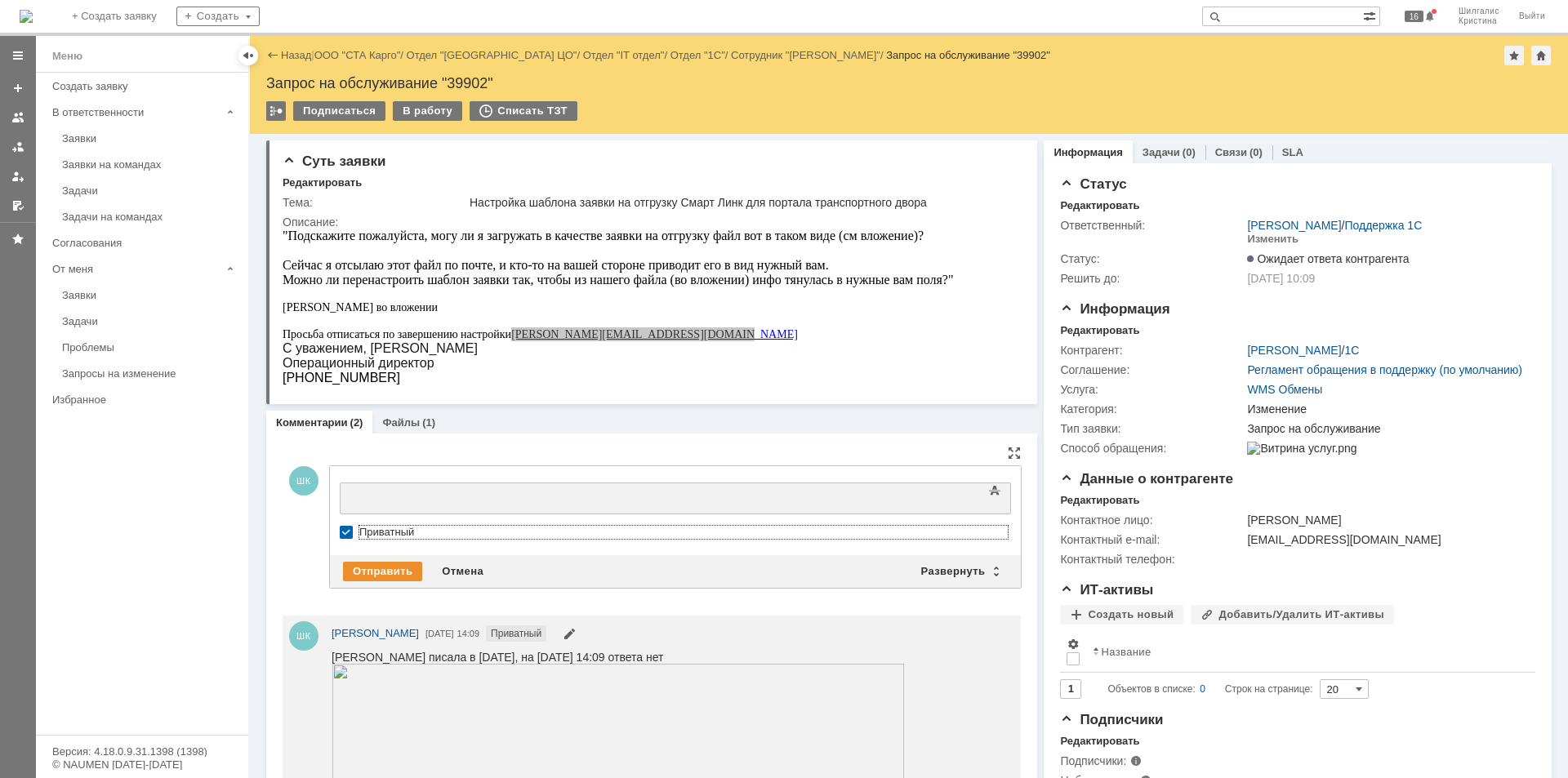
click at [402, 503] on body at bounding box center [472, 497] width 245 height 27
click at [398, 566] on div "Отправить" at bounding box center [382, 572] width 79 height 20
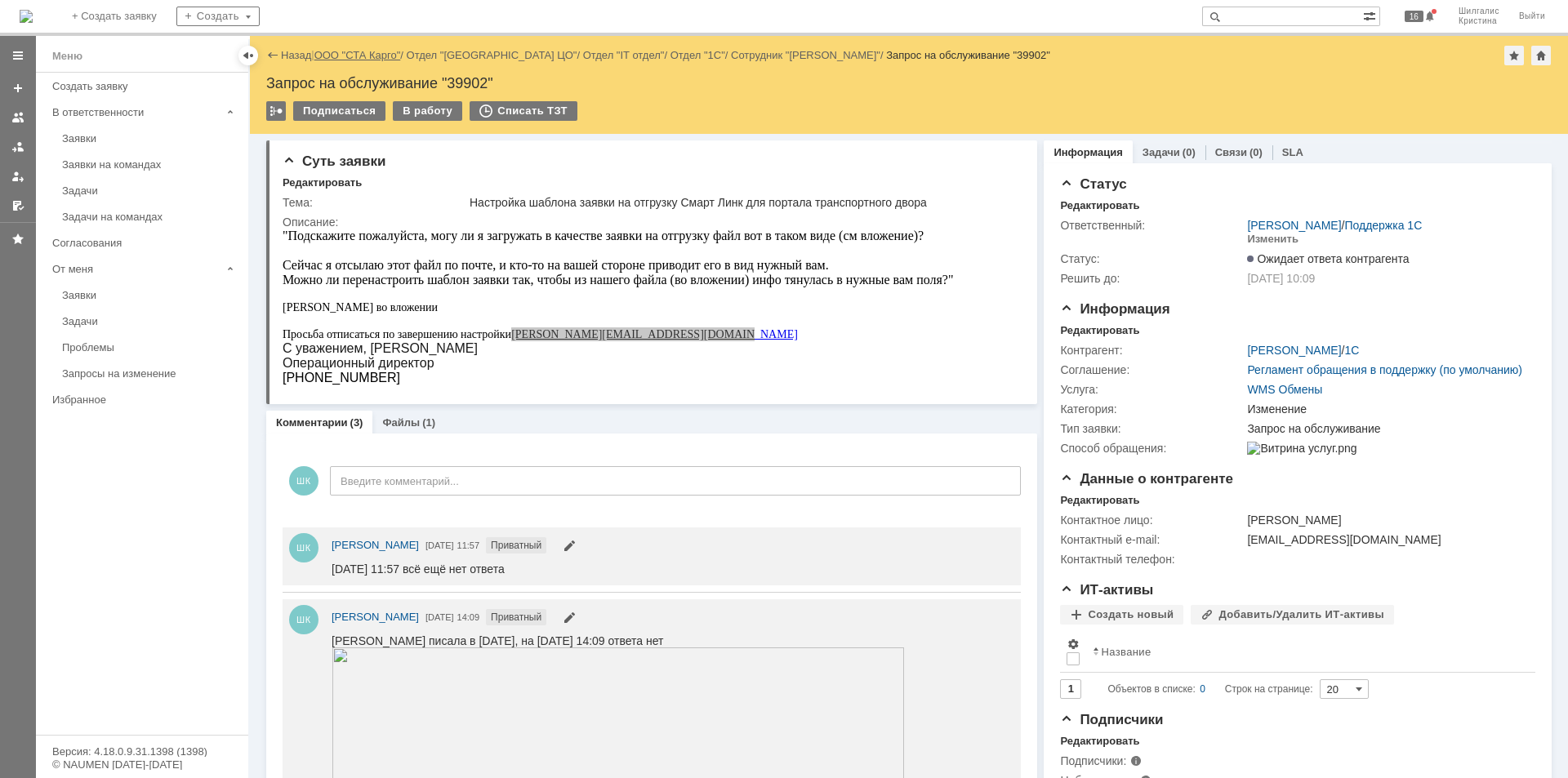
click at [365, 56] on link "ООО "СТА Карго"" at bounding box center [358, 55] width 87 height 12
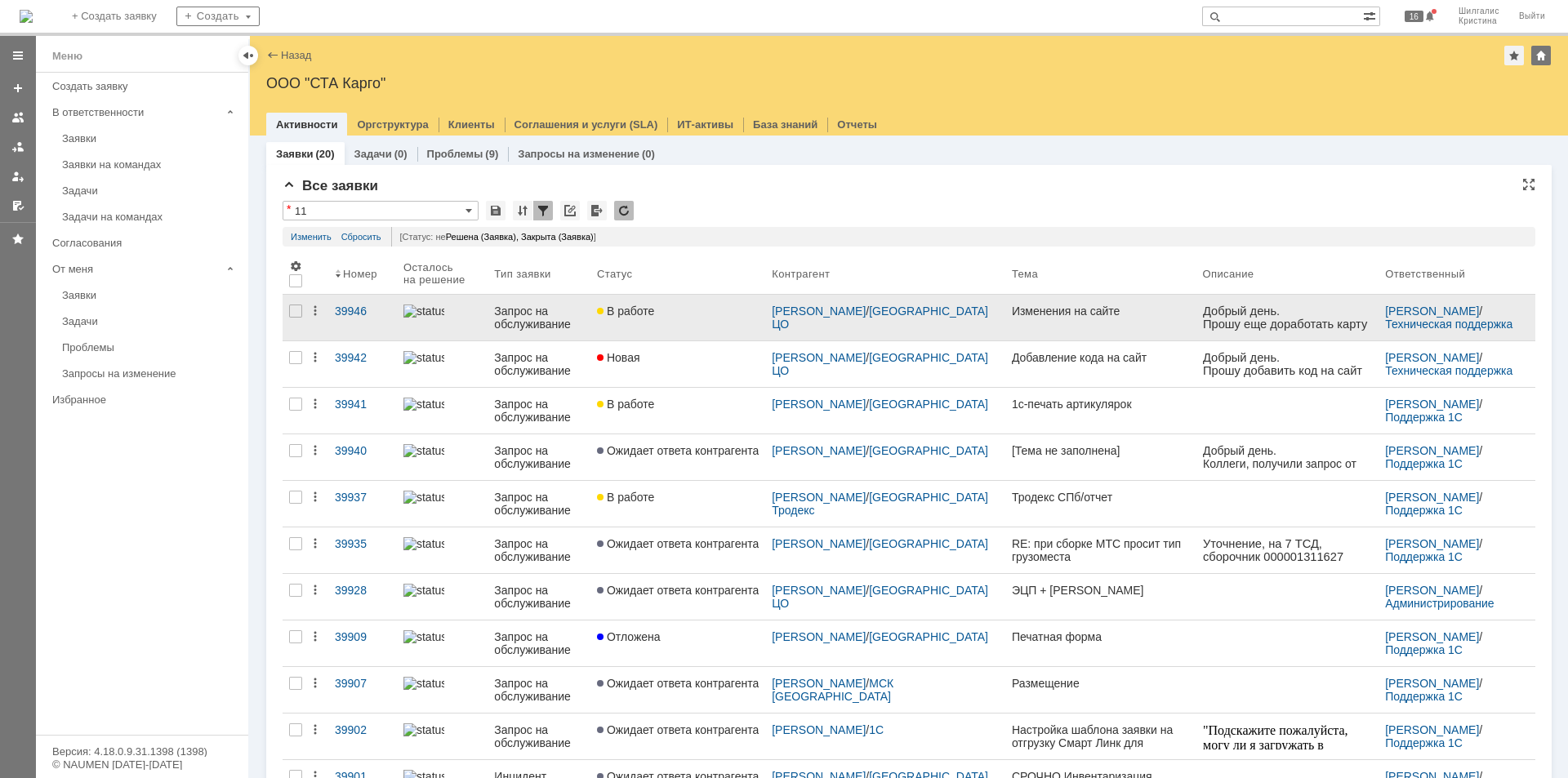
click at [697, 319] on link "В работе" at bounding box center [678, 317] width 175 height 46
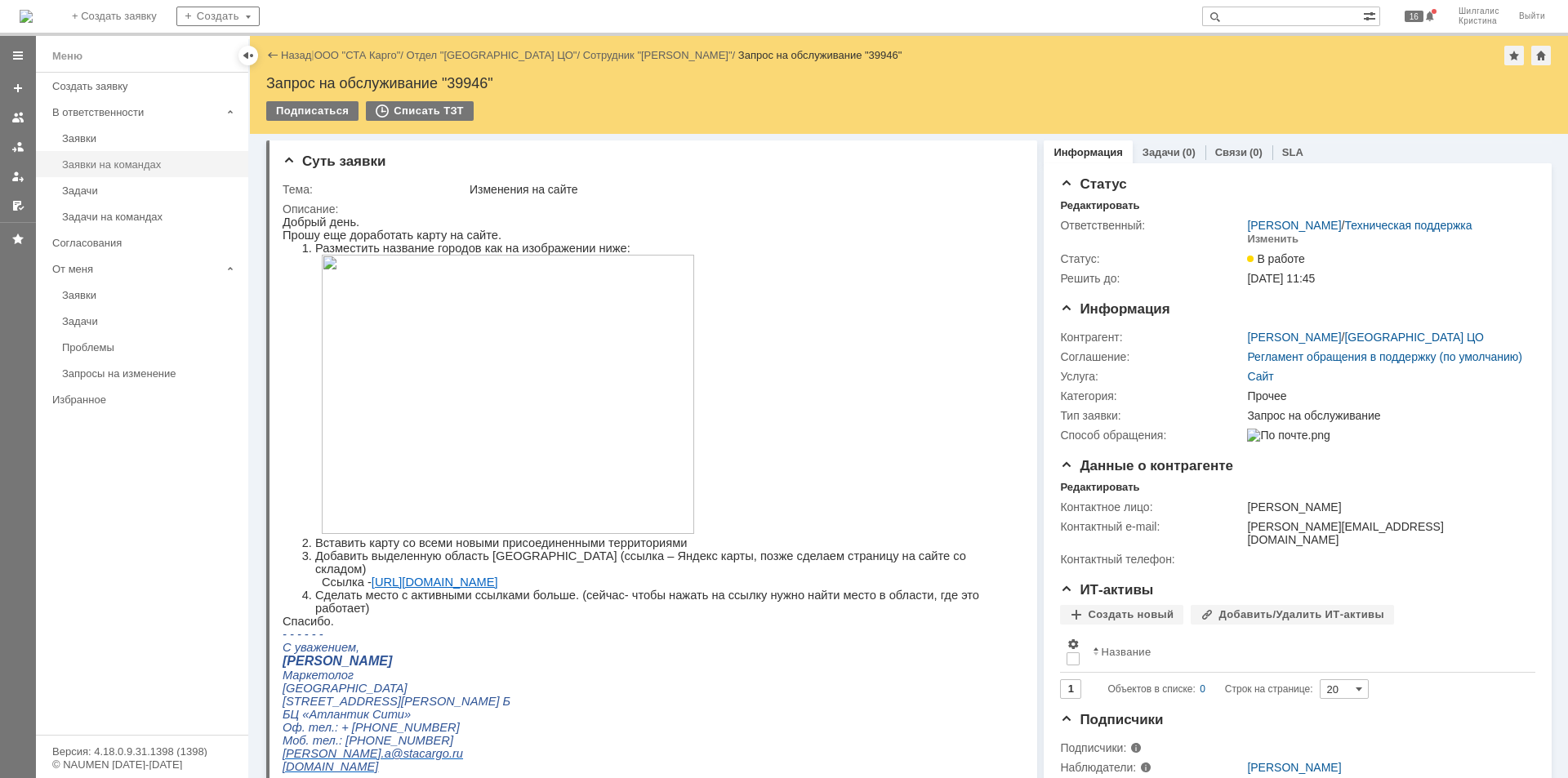
click at [140, 167] on div "Заявки на командах" at bounding box center [151, 164] width 176 height 12
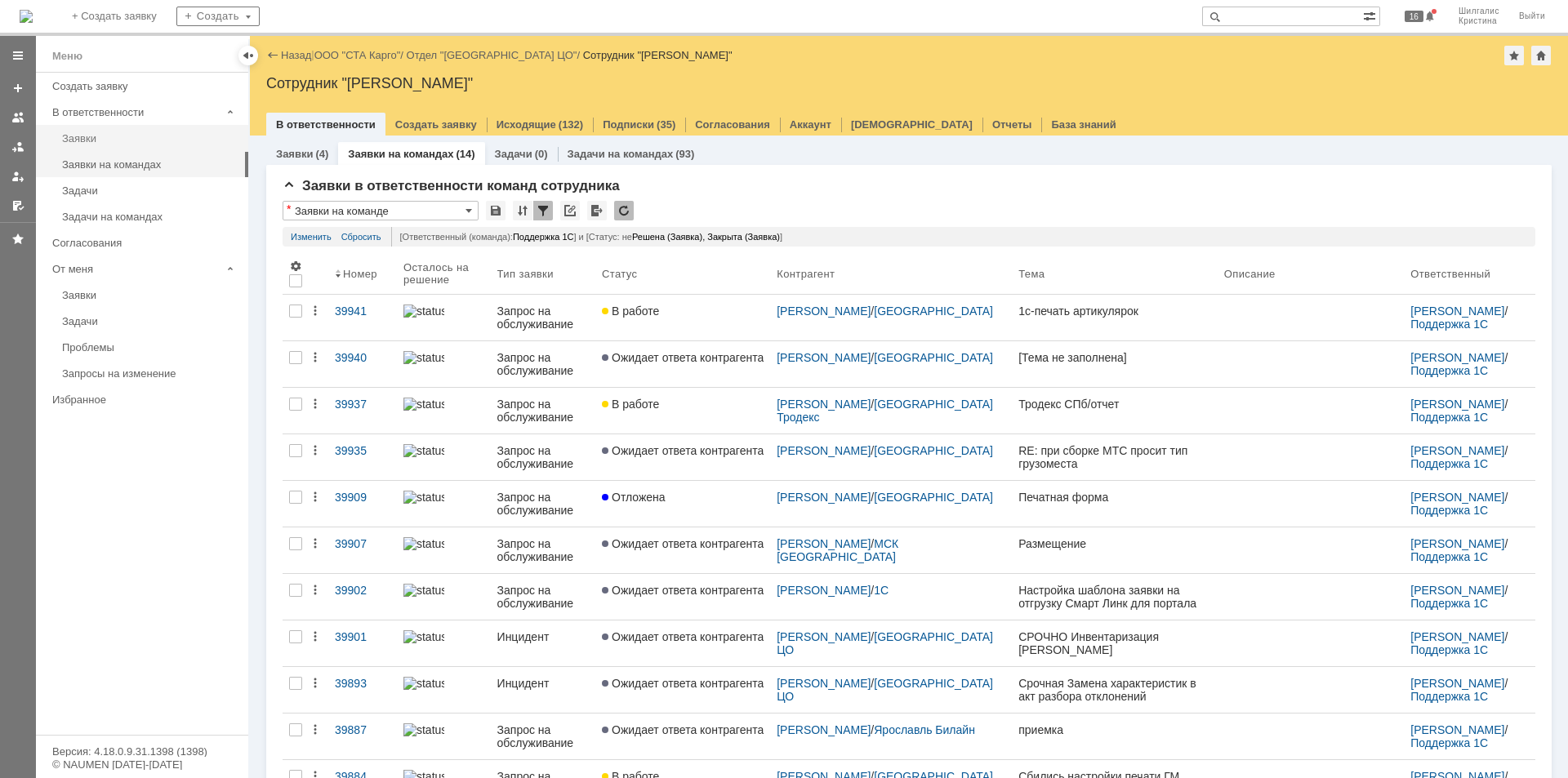
click at [135, 141] on div "Заявки" at bounding box center [151, 138] width 176 height 12
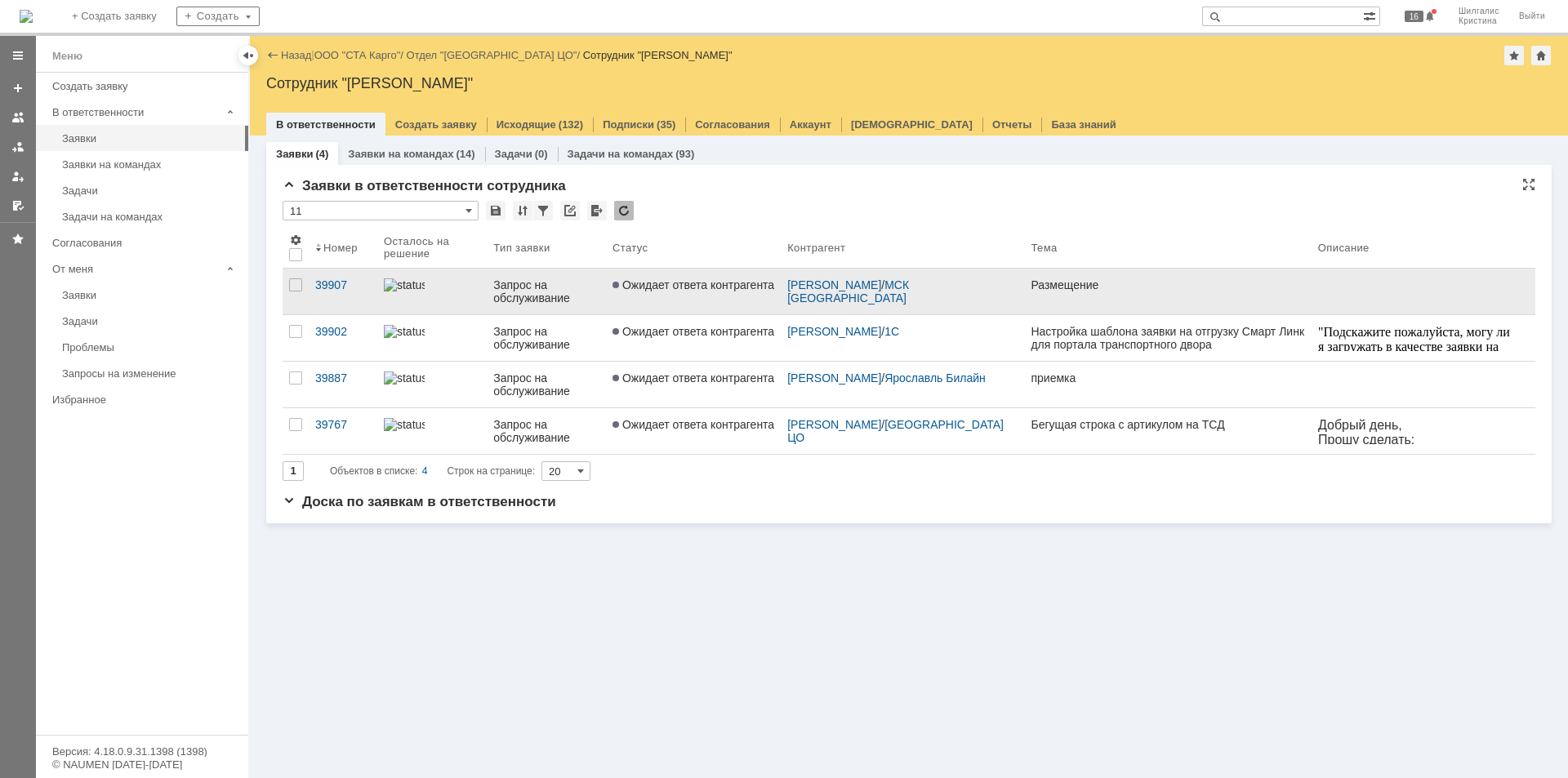
click at [687, 284] on span "Ожидает ответа контрагента" at bounding box center [693, 285] width 161 height 13
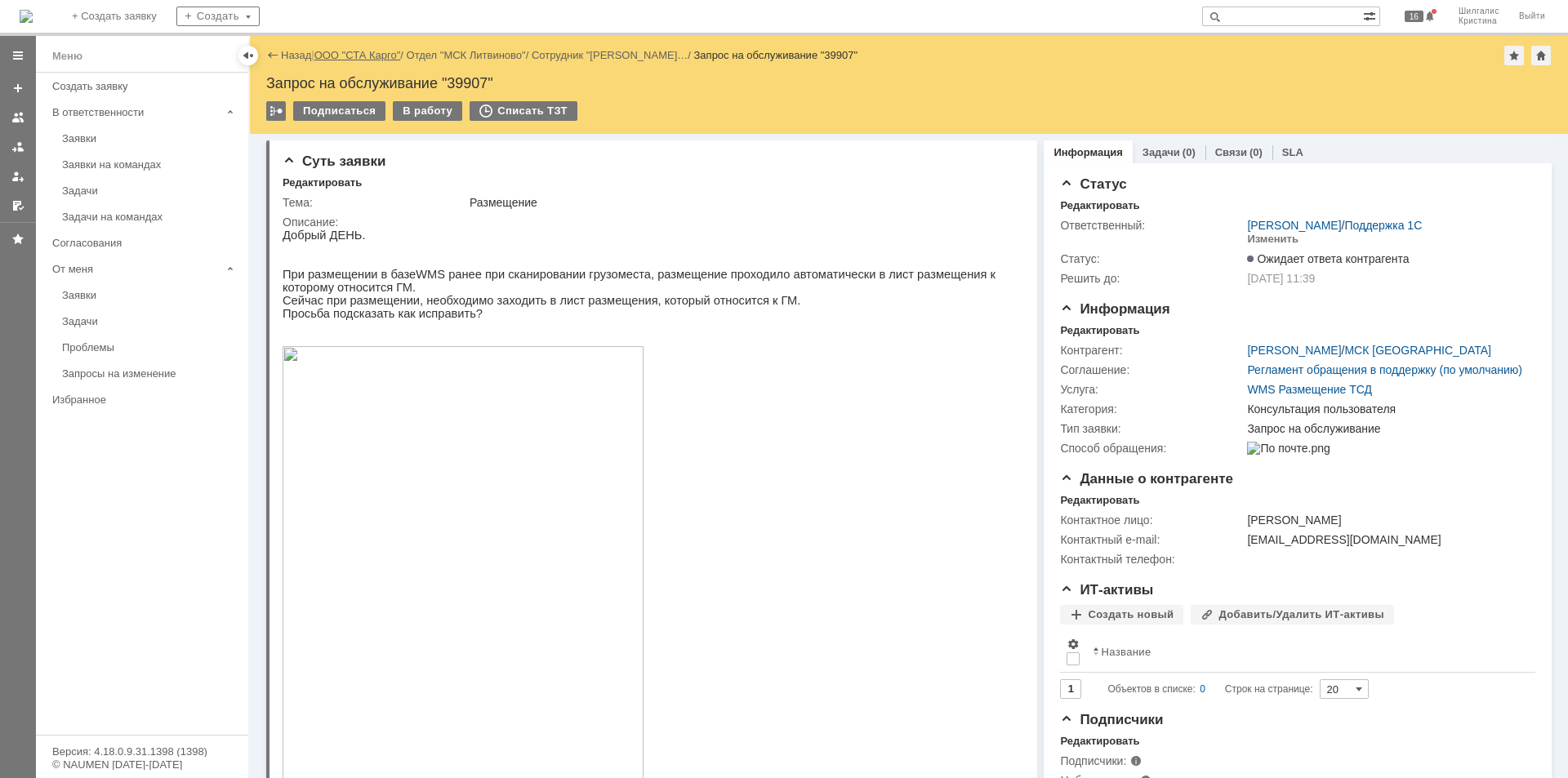
click at [349, 53] on link "ООО "СТА Карго"" at bounding box center [358, 55] width 87 height 12
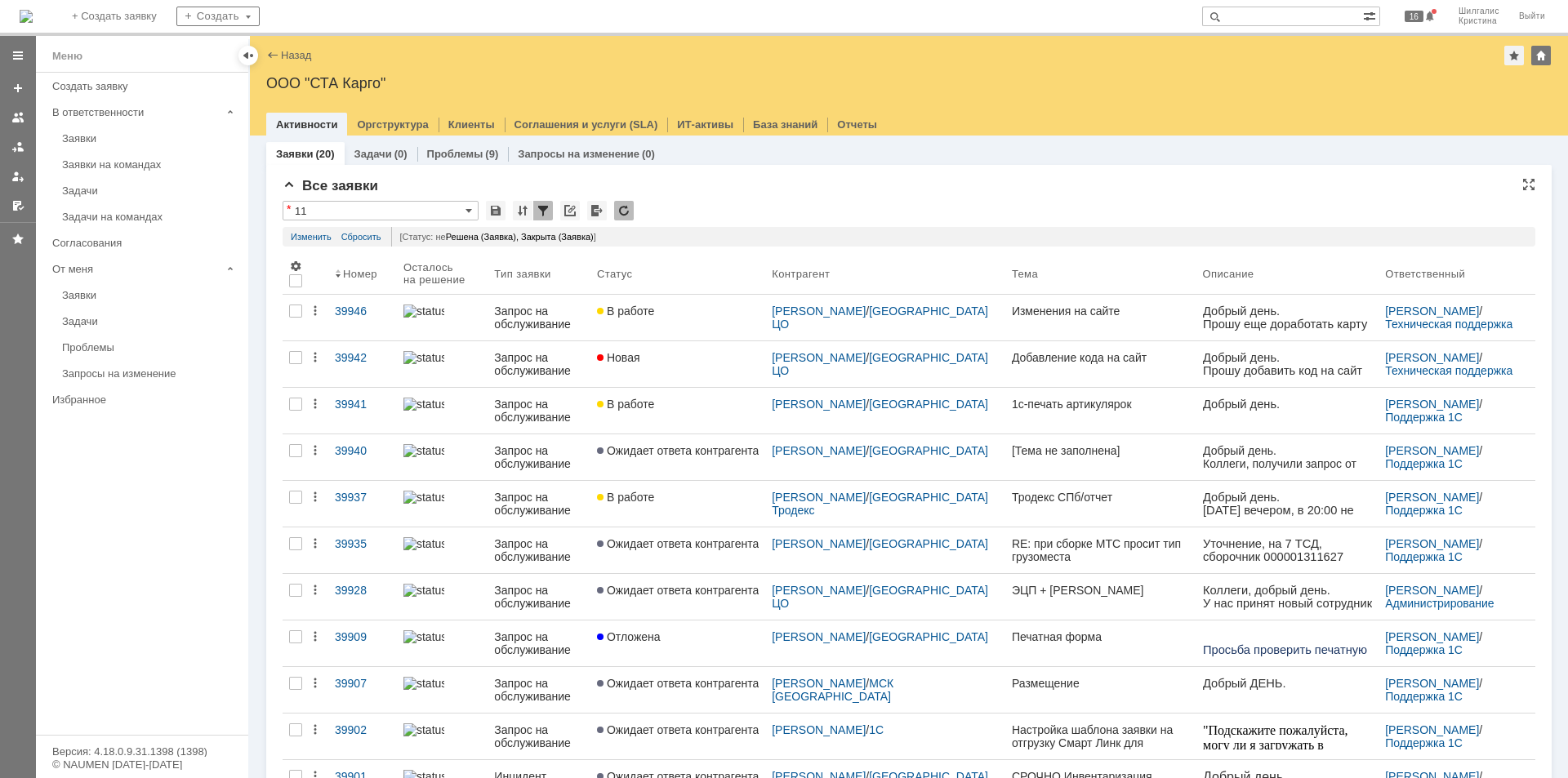
click at [784, 196] on div "Все заявки * 11 Результаты поиска: Статус не содержит любое из значений Закрыта…" at bounding box center [909, 721] width 1253 height 1087
